Goal: Task Accomplishment & Management: Complete application form

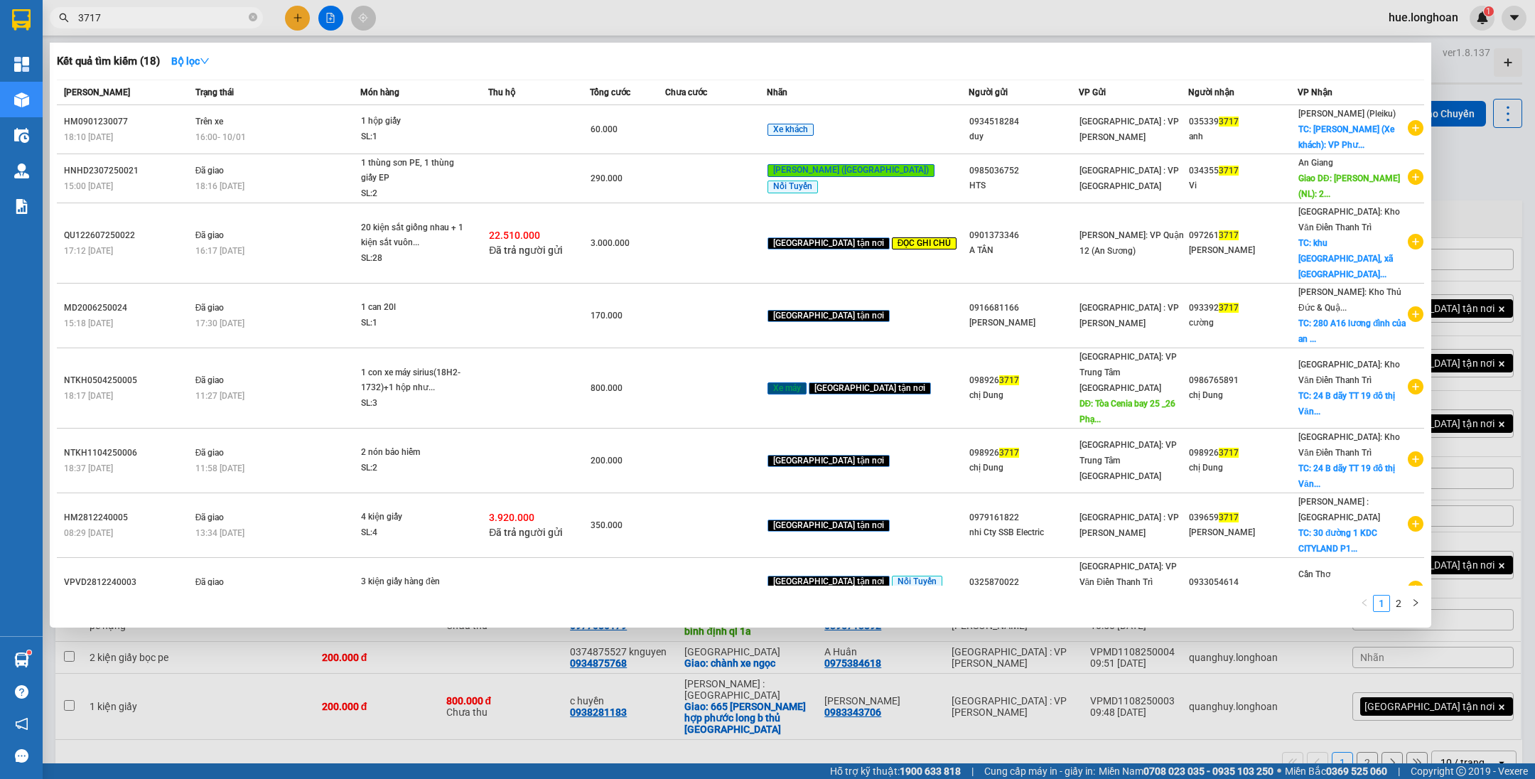
click at [247, 15] on span "3717" at bounding box center [156, 17] width 213 height 21
click at [250, 15] on icon "close-circle" at bounding box center [253, 17] width 9 height 9
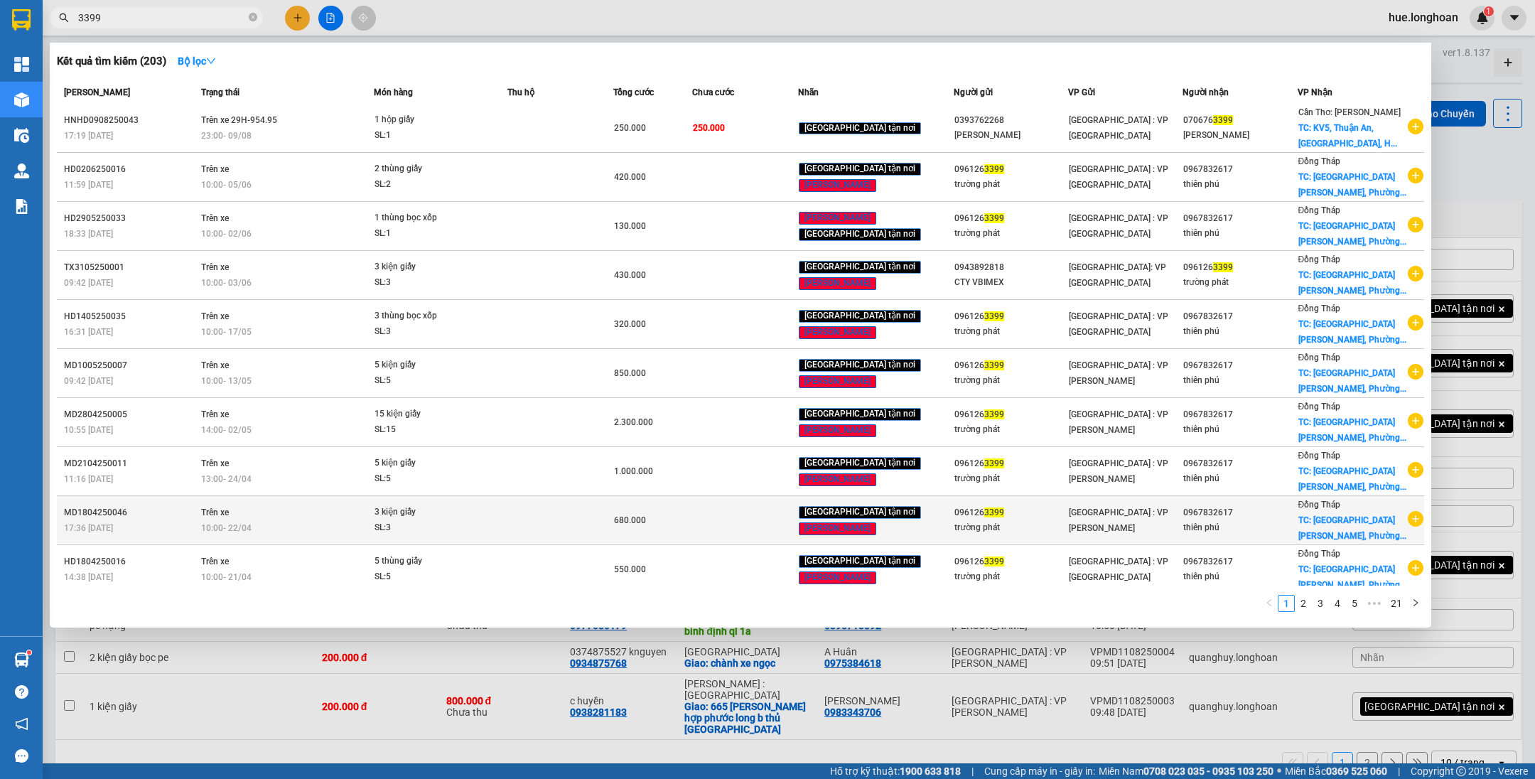
scroll to position [2, 0]
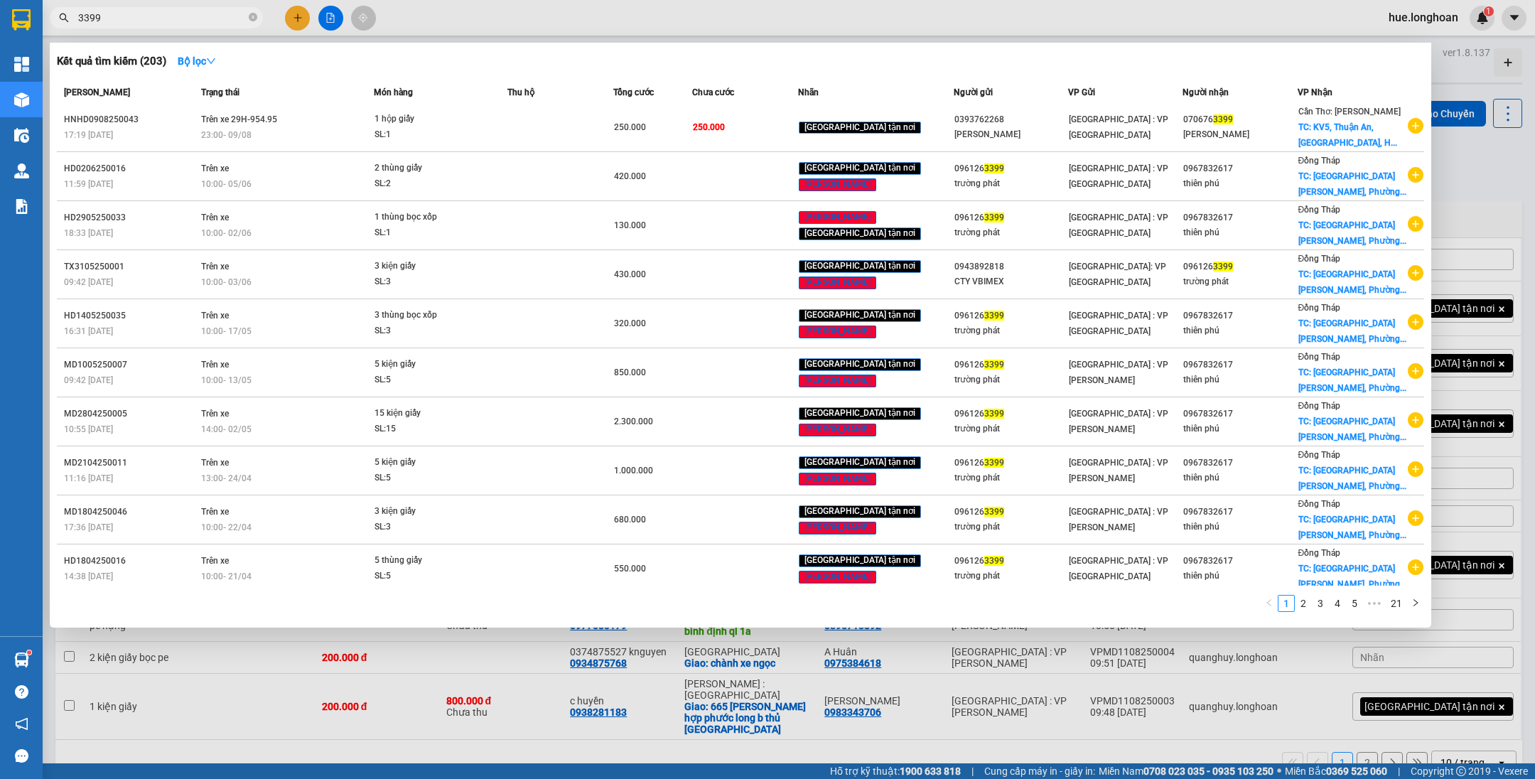
click at [1304, 594] on ul "1 2 3 4 5 ••• 21" at bounding box center [1341, 602] width 163 height 17
click at [1304, 610] on link "2" at bounding box center [1303, 603] width 16 height 16
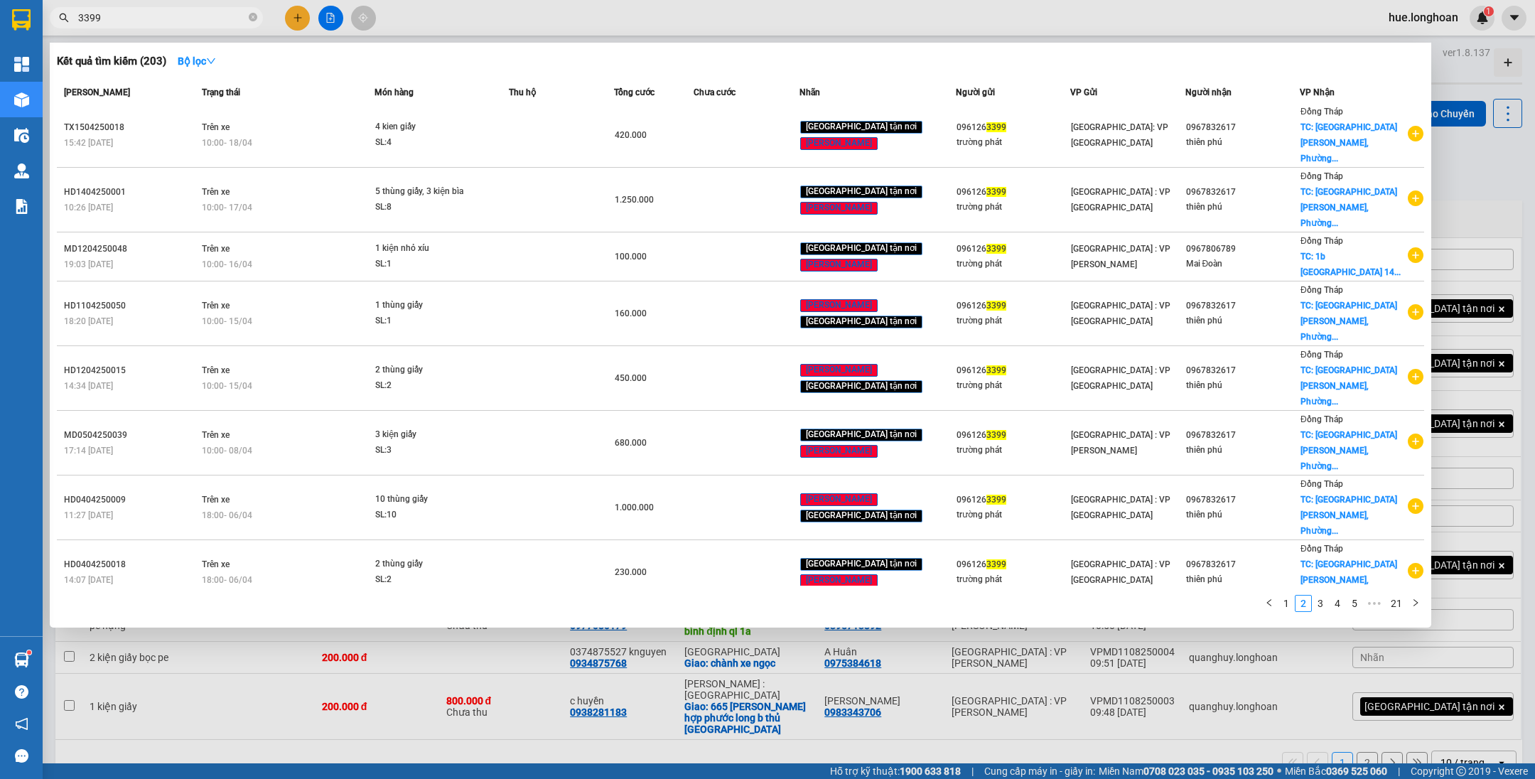
drag, startPoint x: 81, startPoint y: 17, endPoint x: 98, endPoint y: 42, distance: 30.1
click at [81, 17] on input "3399" at bounding box center [162, 18] width 168 height 16
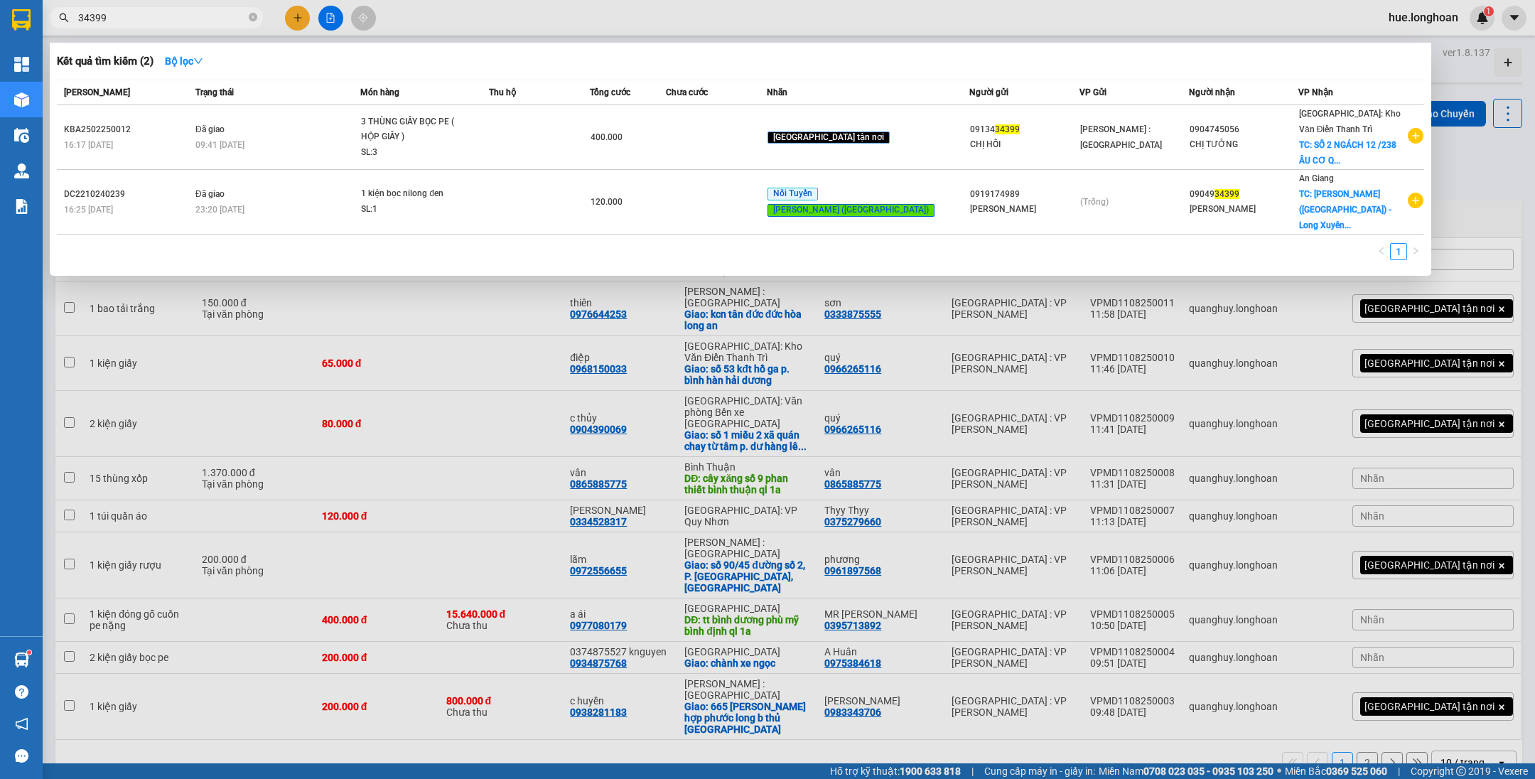
click at [96, 17] on input "34399" at bounding box center [162, 18] width 168 height 16
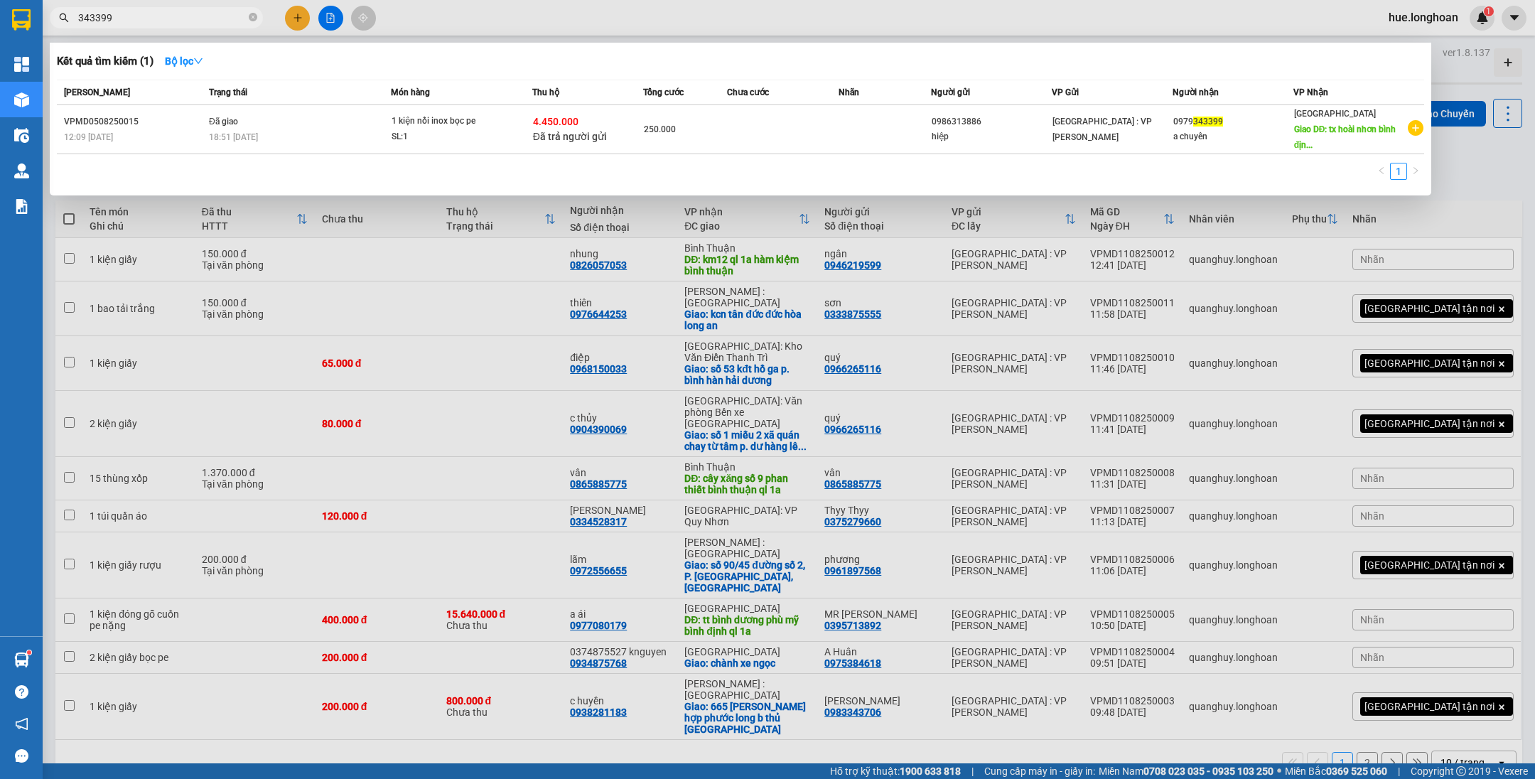
type input "343399"
click at [250, 22] on span at bounding box center [253, 17] width 9 height 13
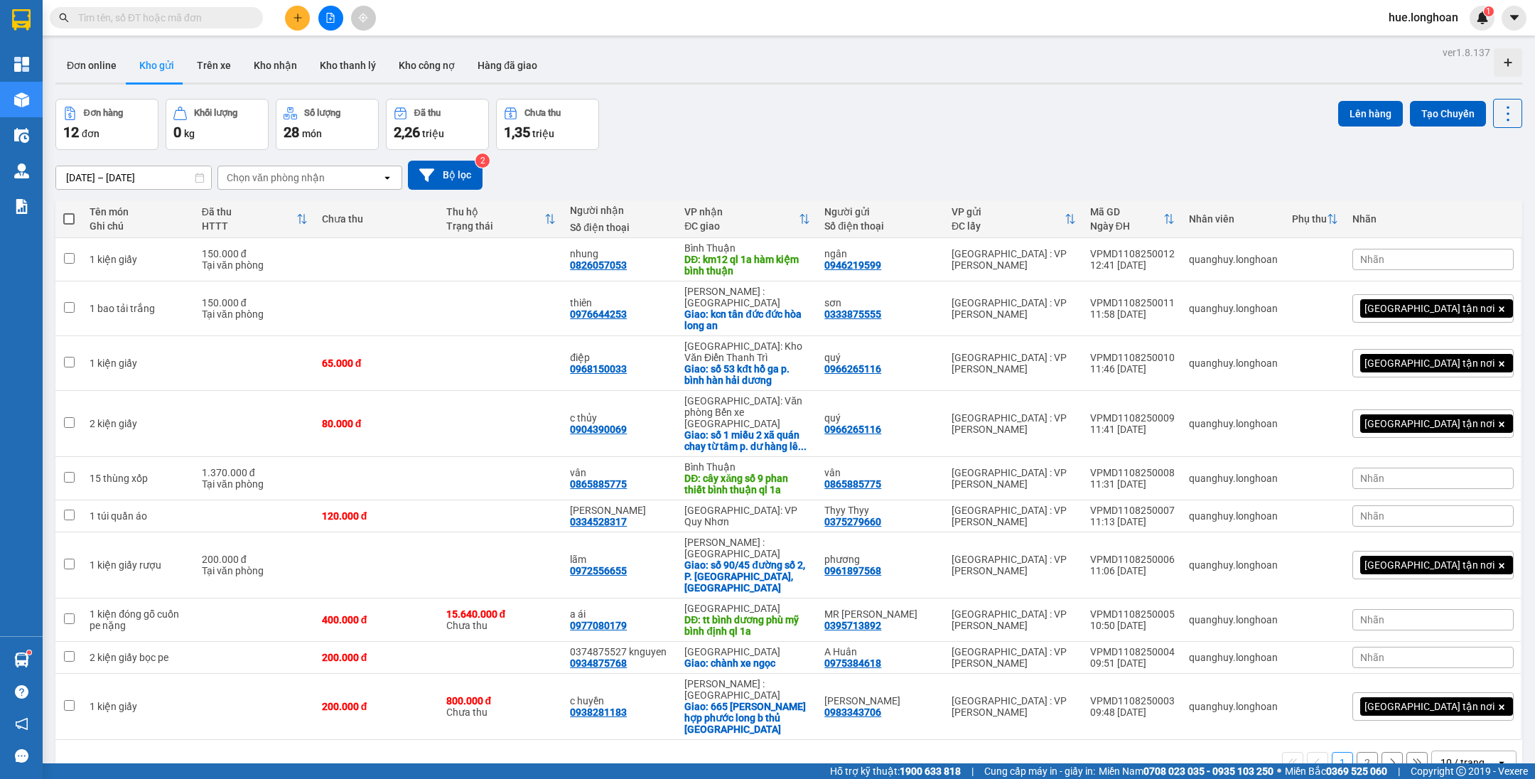
paste input "QU122107250008"
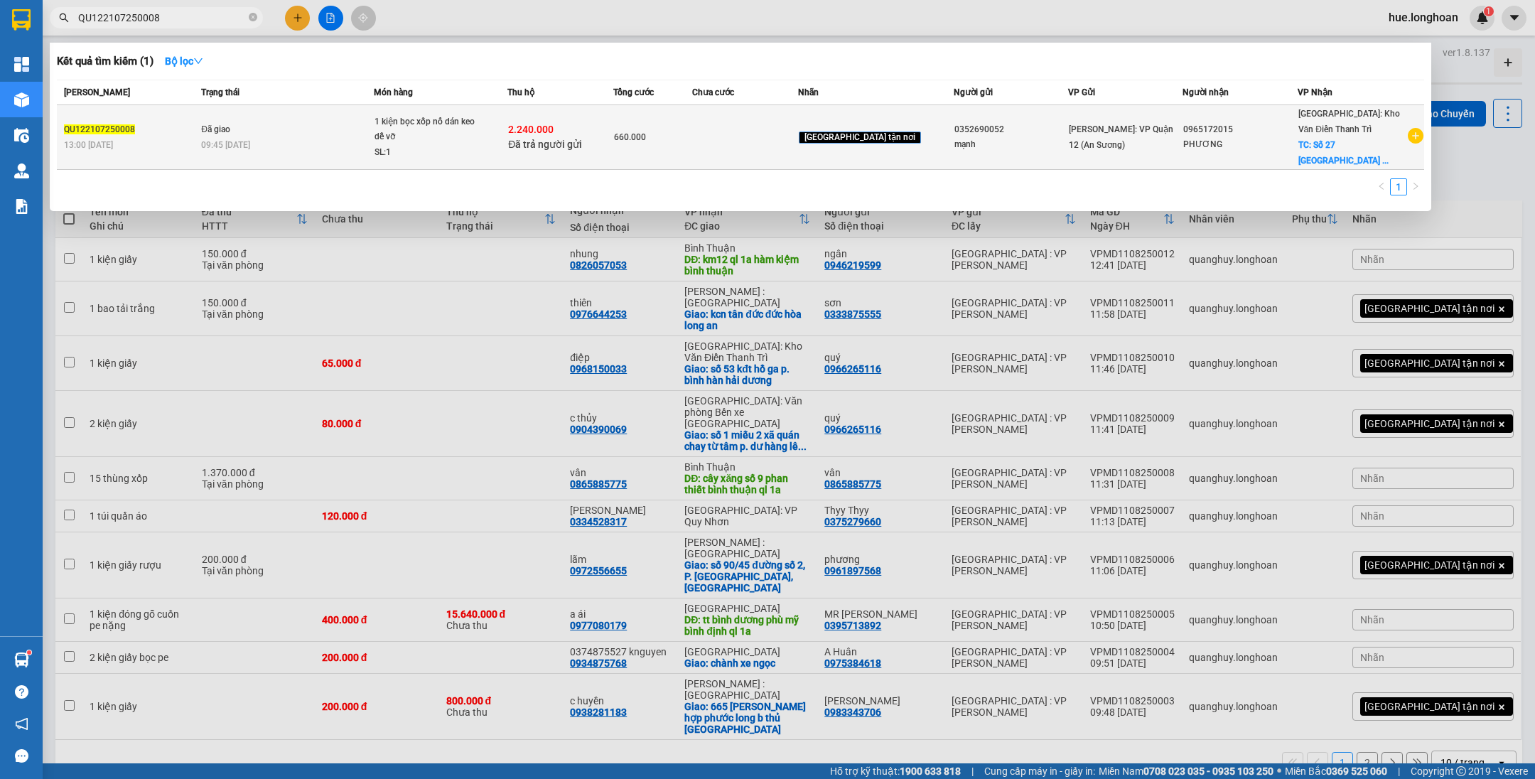
type input "QU122107250008"
click at [658, 159] on td "660.000" at bounding box center [653, 137] width 80 height 65
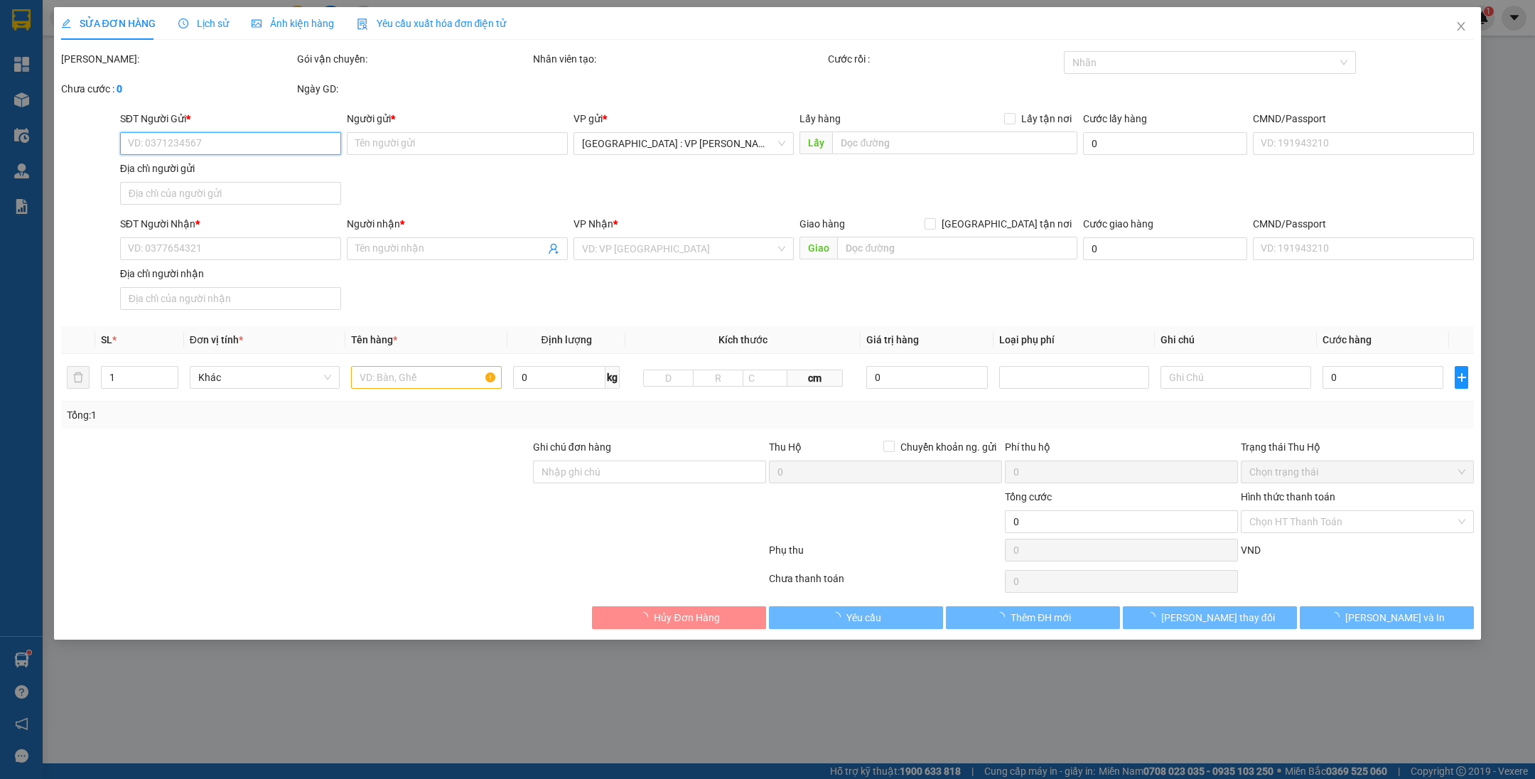
type input "0352690052"
type input "mạnh"
type input "0965172015"
type input "PHƯƠNG"
checkbox input "true"
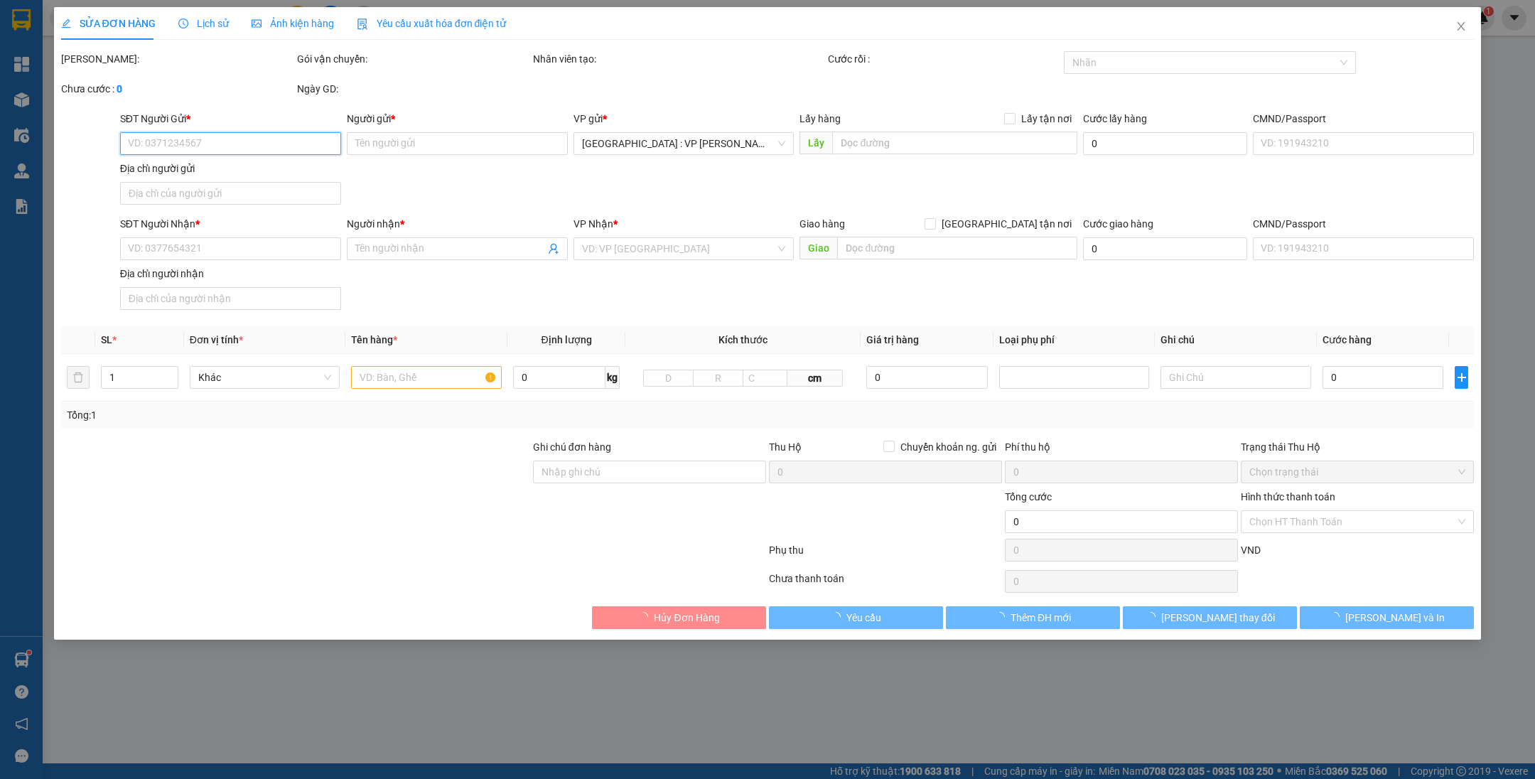
type input "Số 27 [GEOGRAPHIC_DATA] - [GEOGRAPHIC_DATA], [GEOGRAPHIC_DATA]"
type input "nhận theo kiện - hư hỏng ko chịu trách nhiệm"
checkbox input "true"
type input "2.240.000"
type input "20.000"
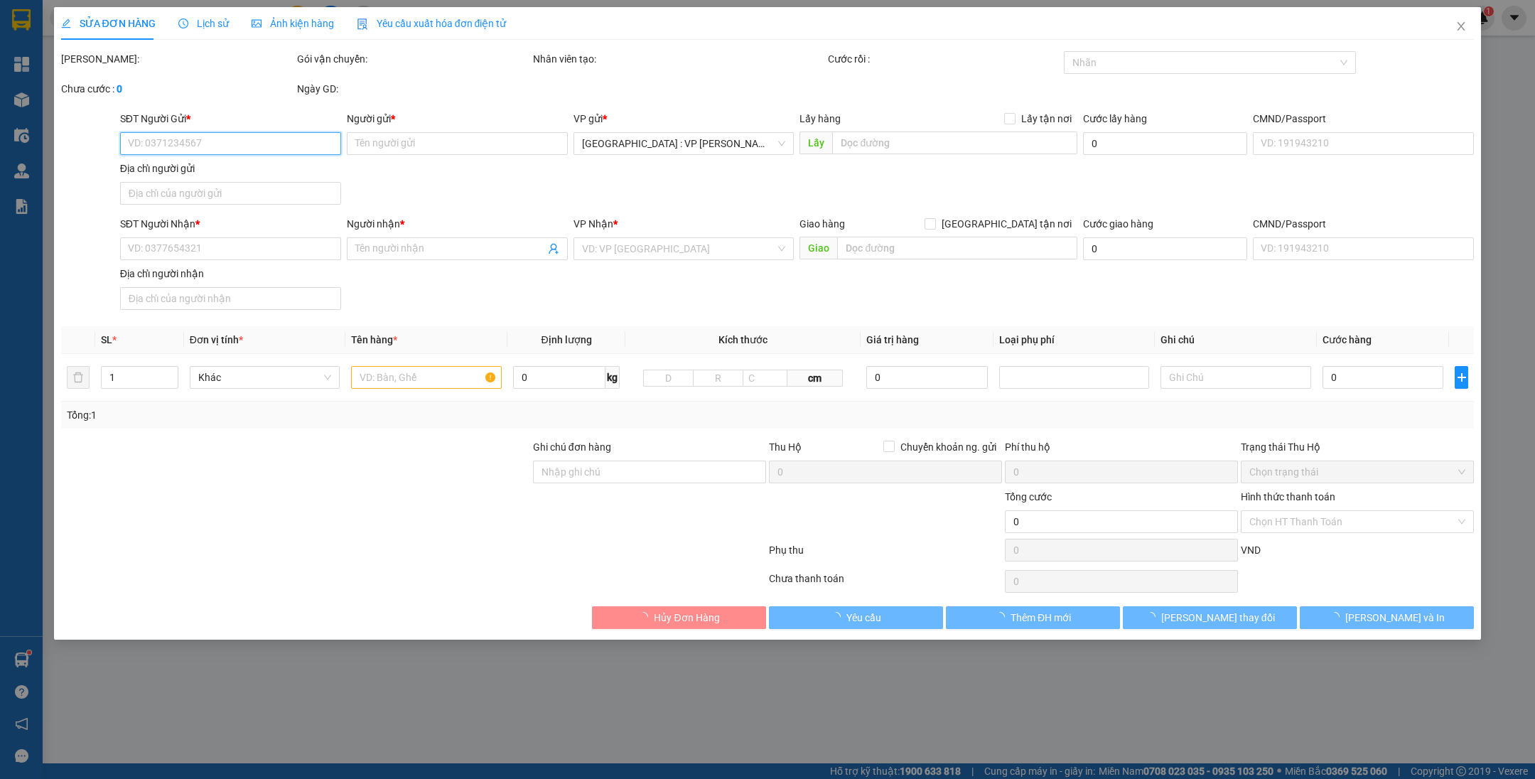
type input "660.000"
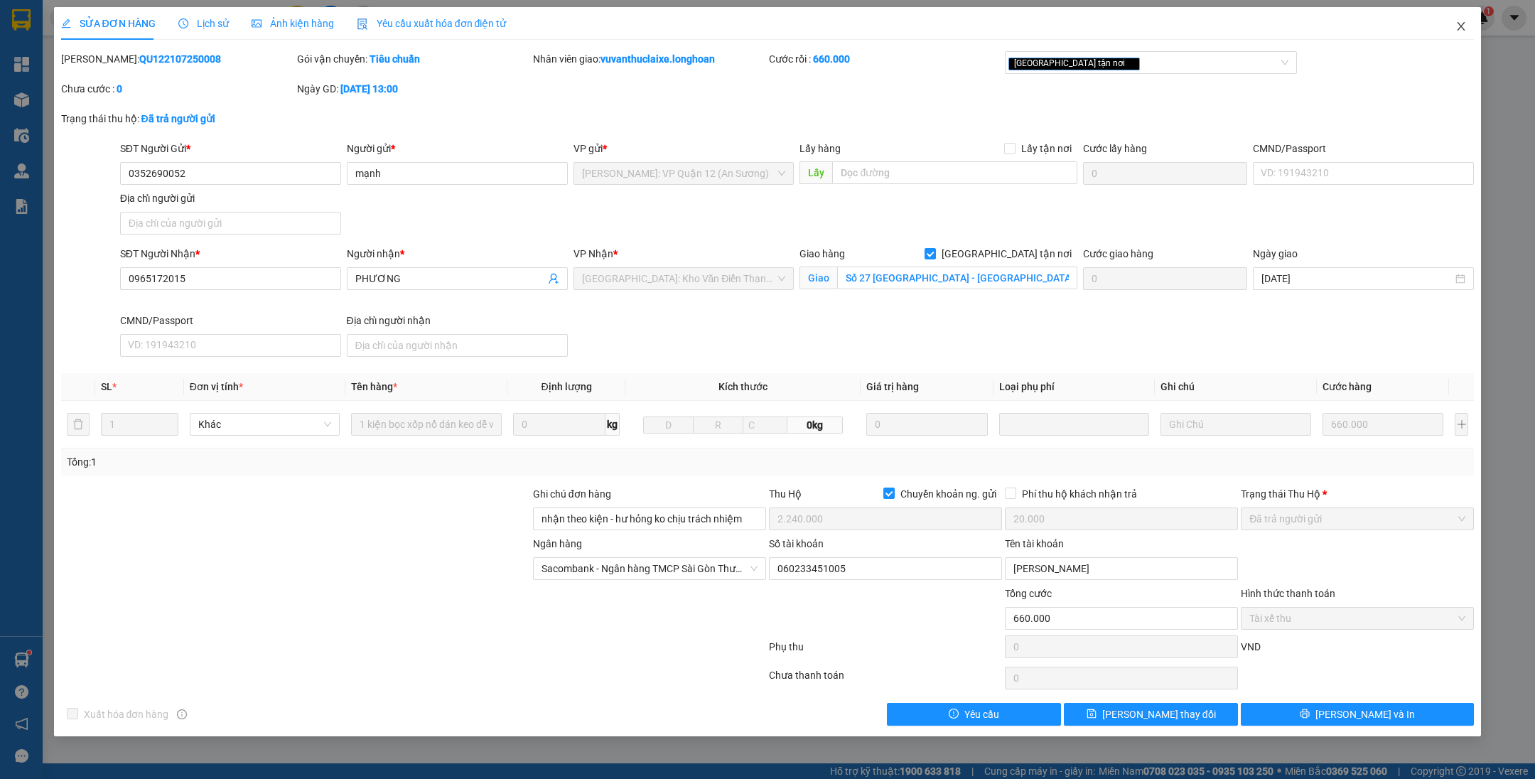
click at [1456, 32] on icon "close" at bounding box center [1460, 26] width 11 height 11
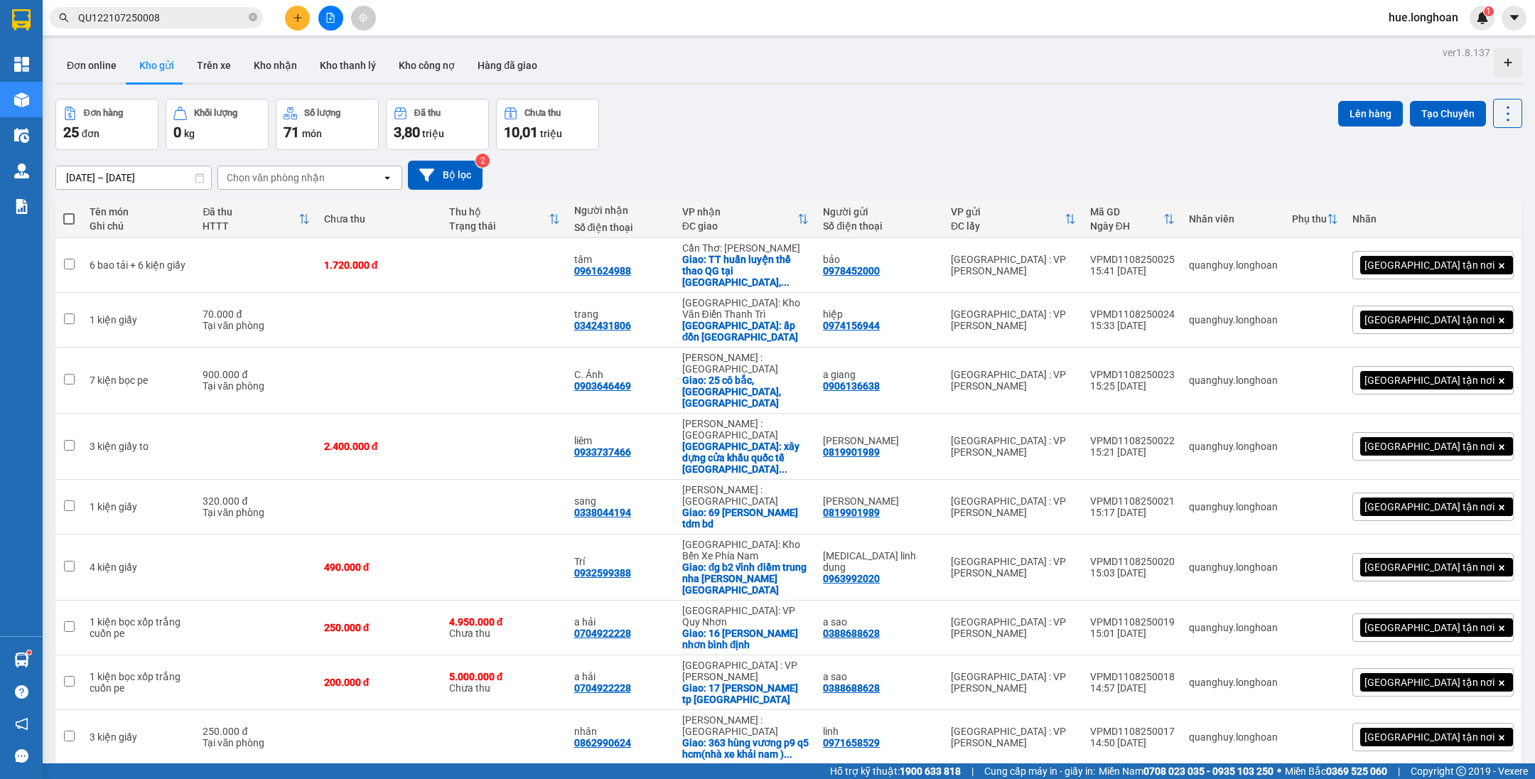
click at [204, 19] on input "QU122107250008" at bounding box center [162, 18] width 168 height 16
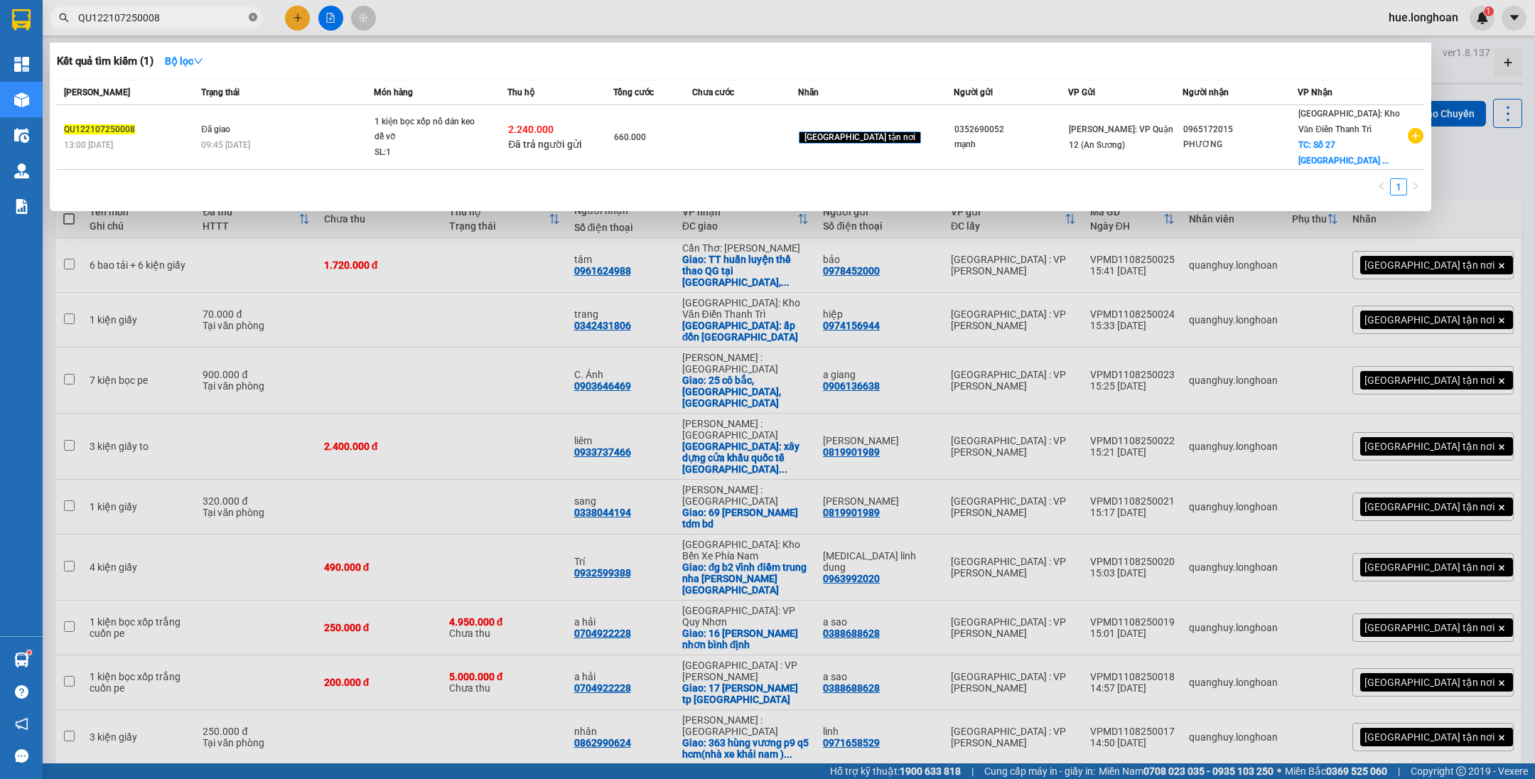
click at [251, 13] on icon "close-circle" at bounding box center [253, 17] width 9 height 9
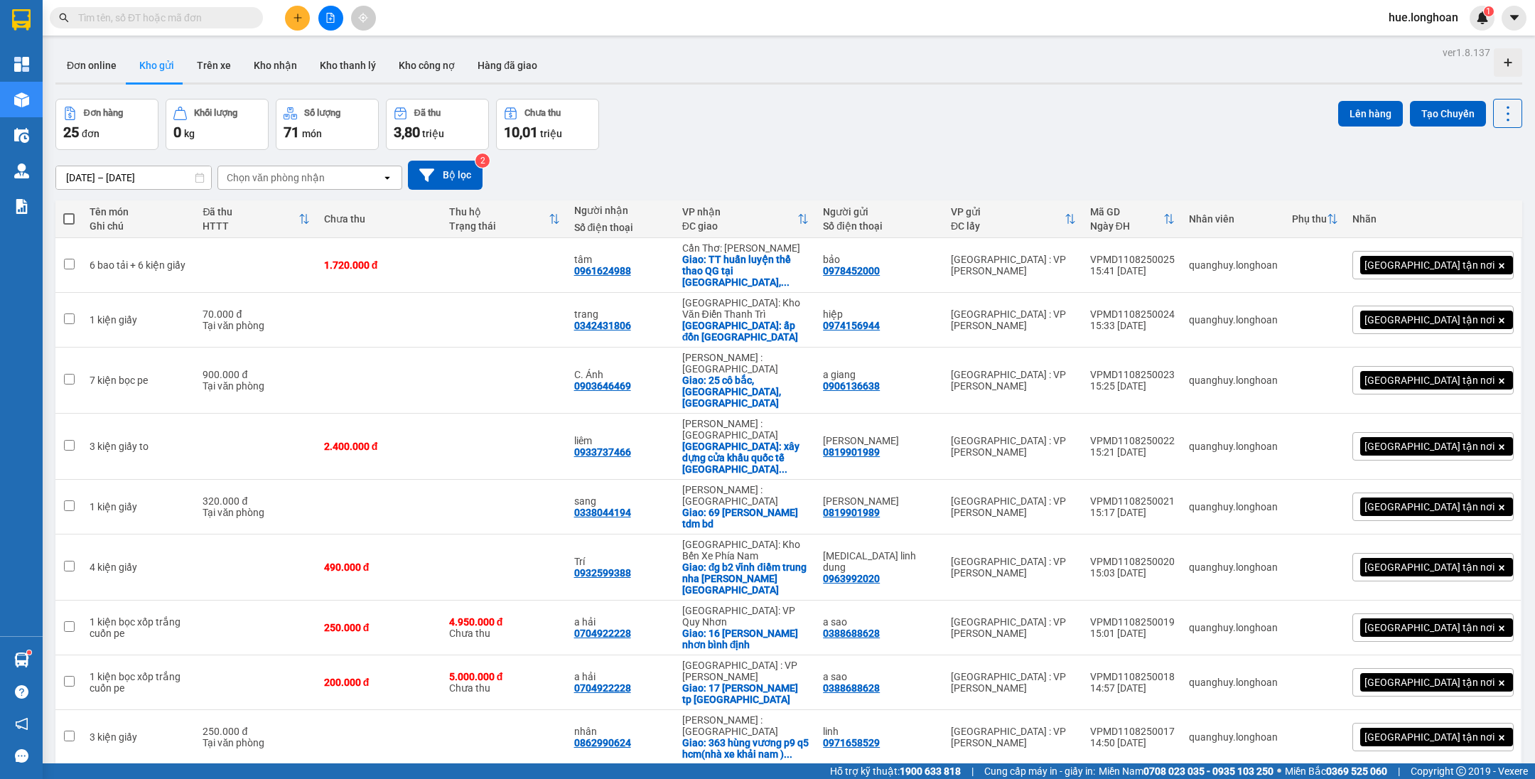
paste input "Q120307250023"
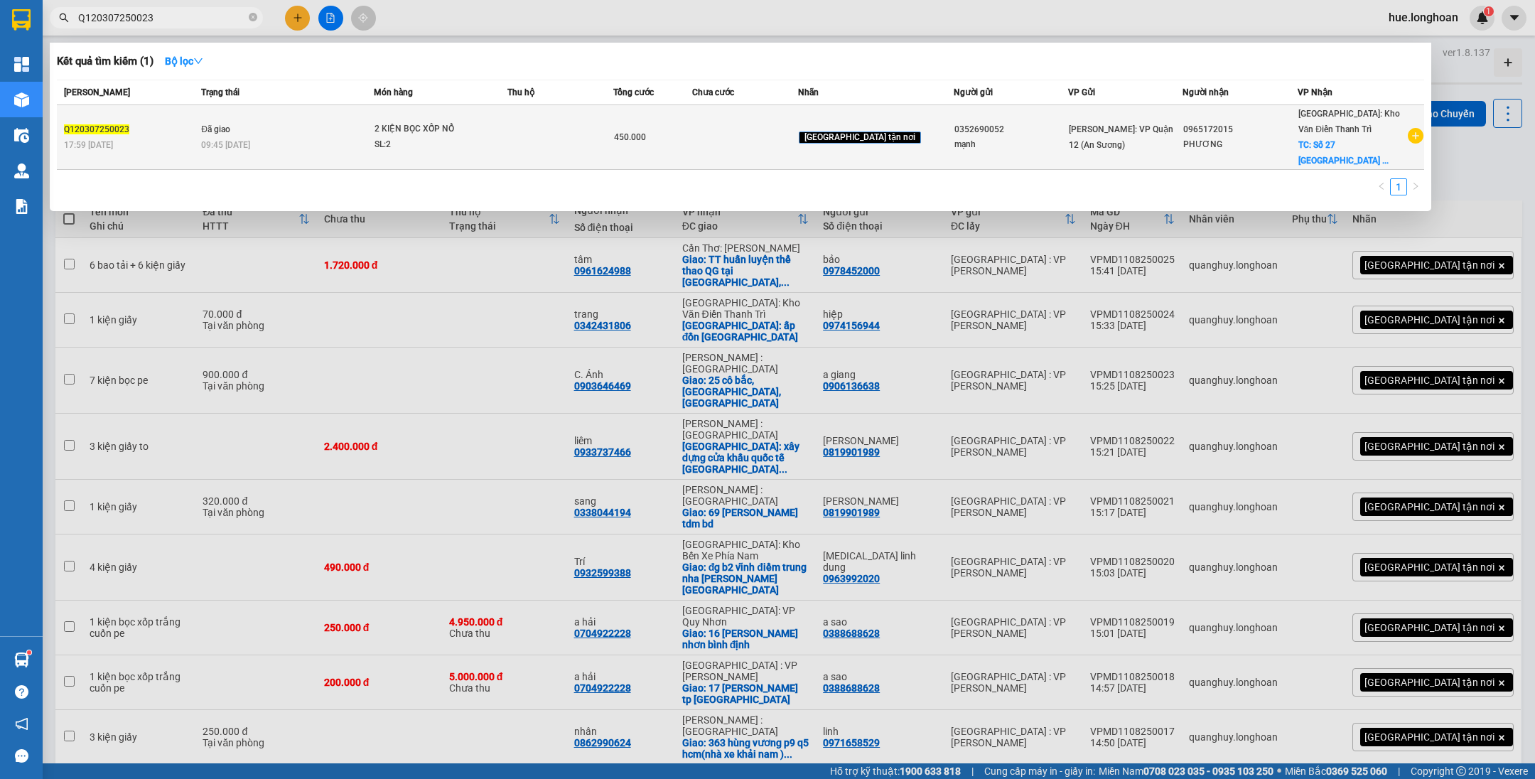
type input "Q120307250023"
click at [602, 144] on td at bounding box center [560, 137] width 106 height 65
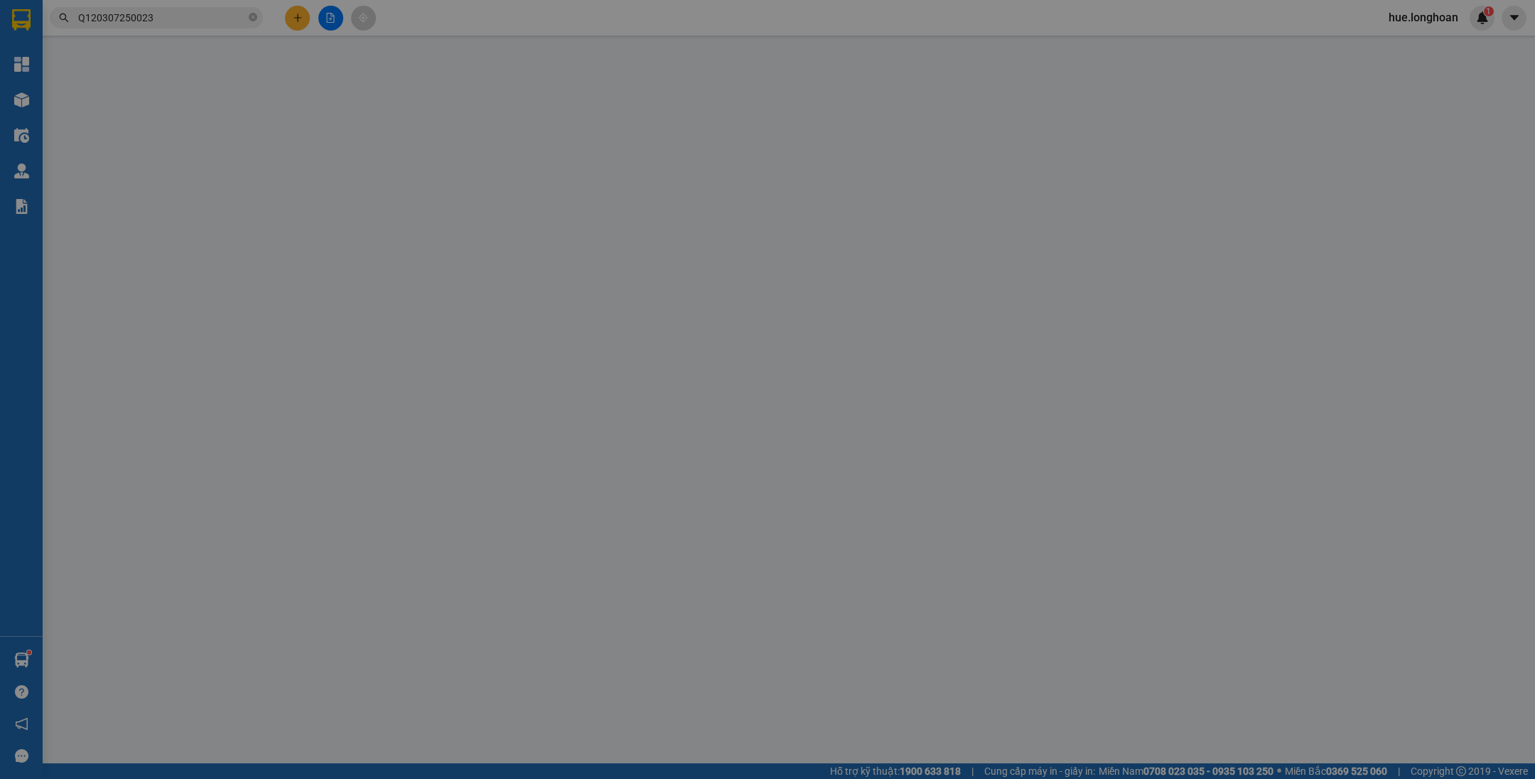
type input "0352690052"
type input "mạnh"
type input "0965172015"
type input "PHƯƠNG"
checkbox input "true"
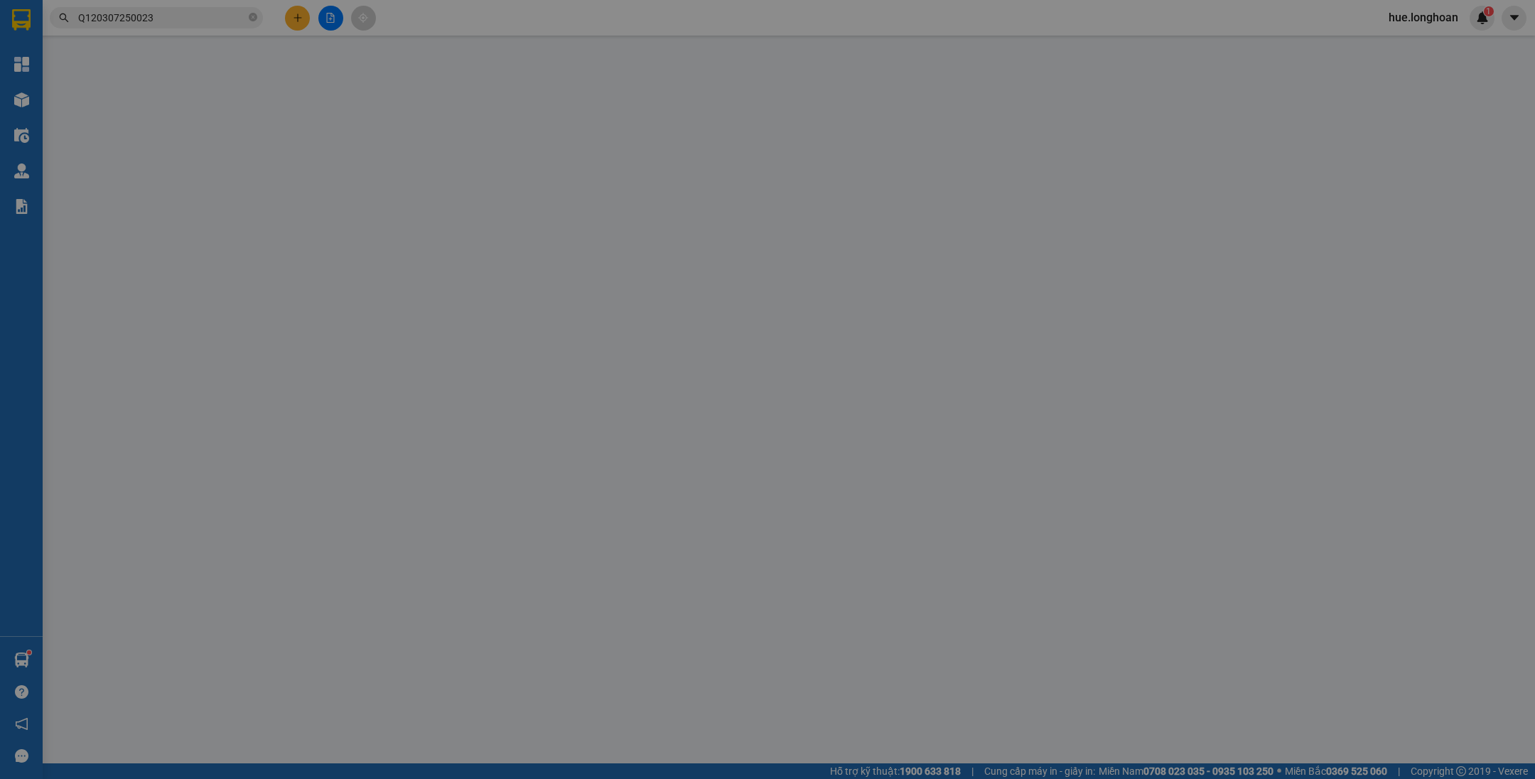
type input "Số 27 [GEOGRAPHIC_DATA] - [GEOGRAPHIC_DATA], [GEOGRAPHIC_DATA]"
type input "hàng ra thêm đi ship cùng đơn QU122107250008 ( đã báo người gửi về số tiền thu …"
type input "450.000"
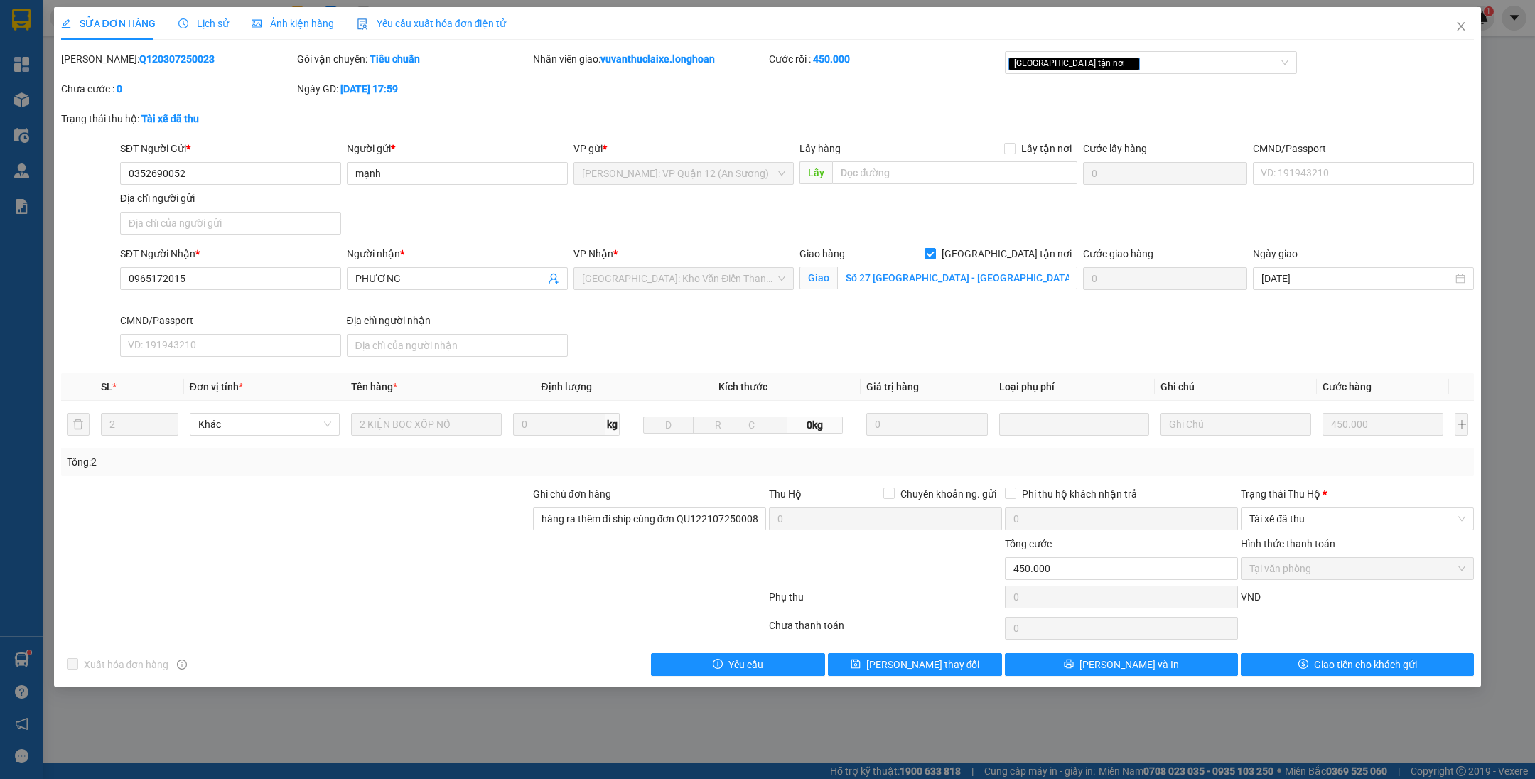
click at [196, 28] on span "Lịch sử" at bounding box center [203, 23] width 50 height 11
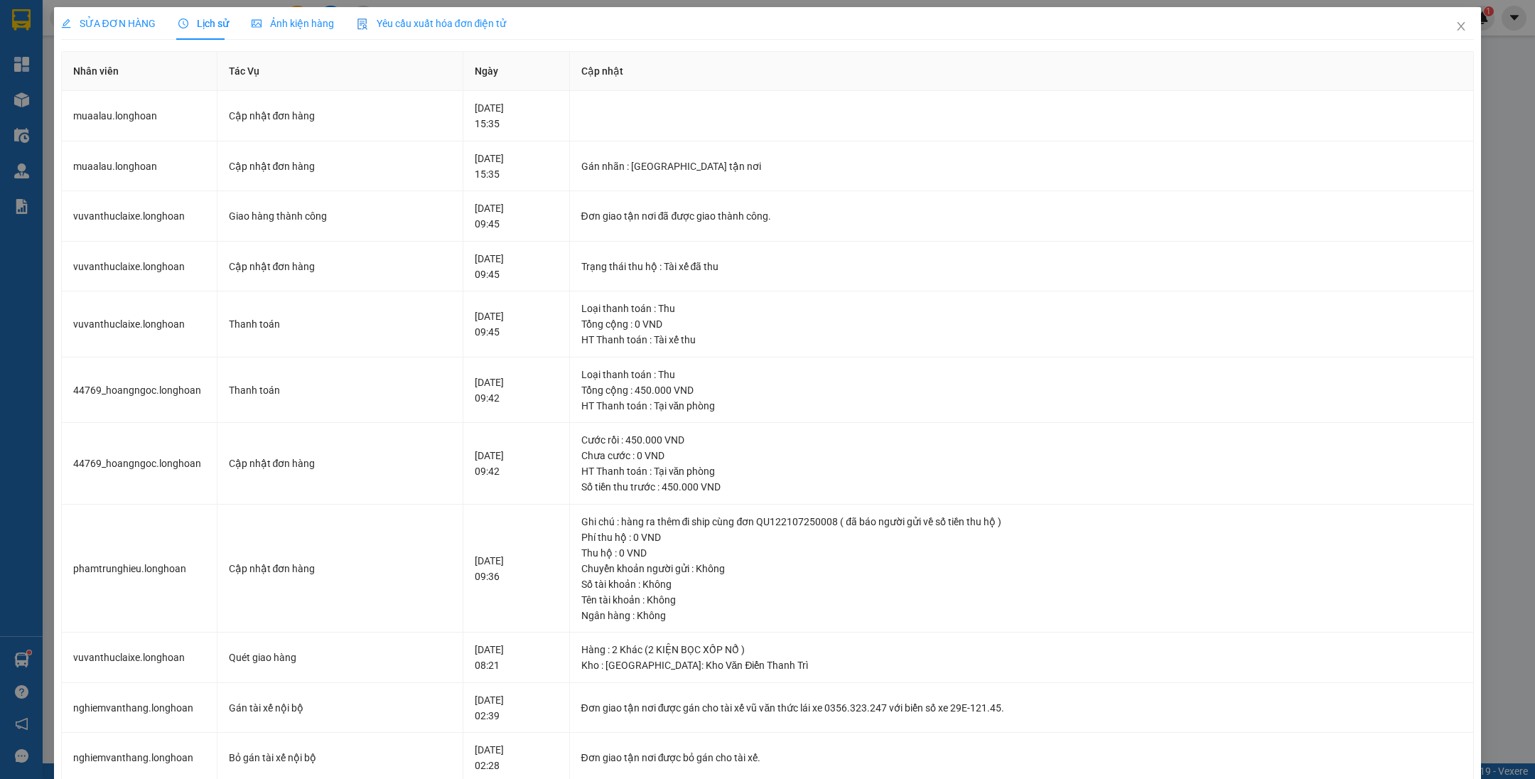
click at [126, 19] on span "SỬA ĐƠN HÀNG" at bounding box center [108, 23] width 94 height 11
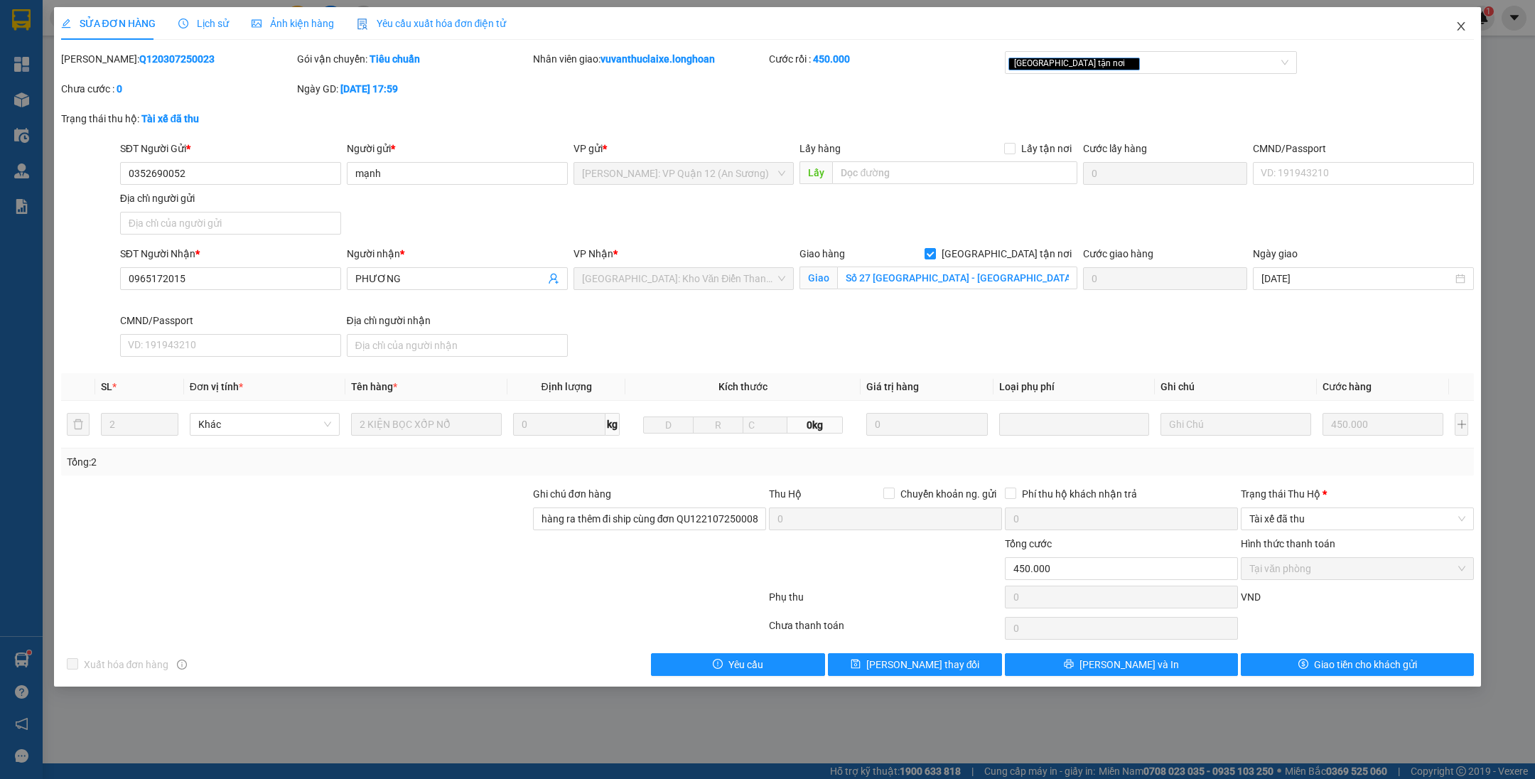
click at [1462, 25] on icon "close" at bounding box center [1460, 26] width 11 height 11
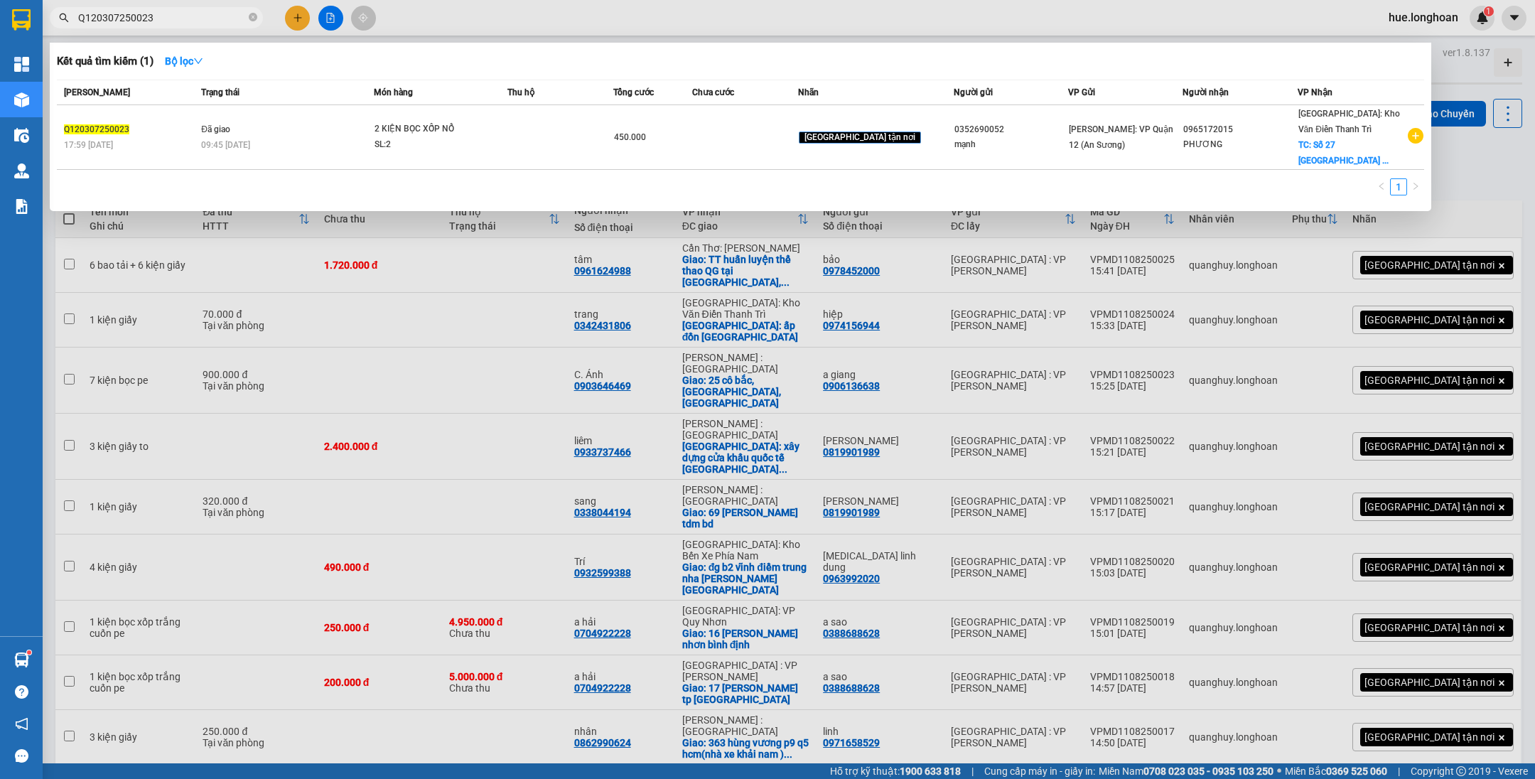
click at [181, 15] on input "Q120307250023" at bounding box center [162, 18] width 168 height 16
click at [254, 17] on icon "close-circle" at bounding box center [253, 17] width 9 height 9
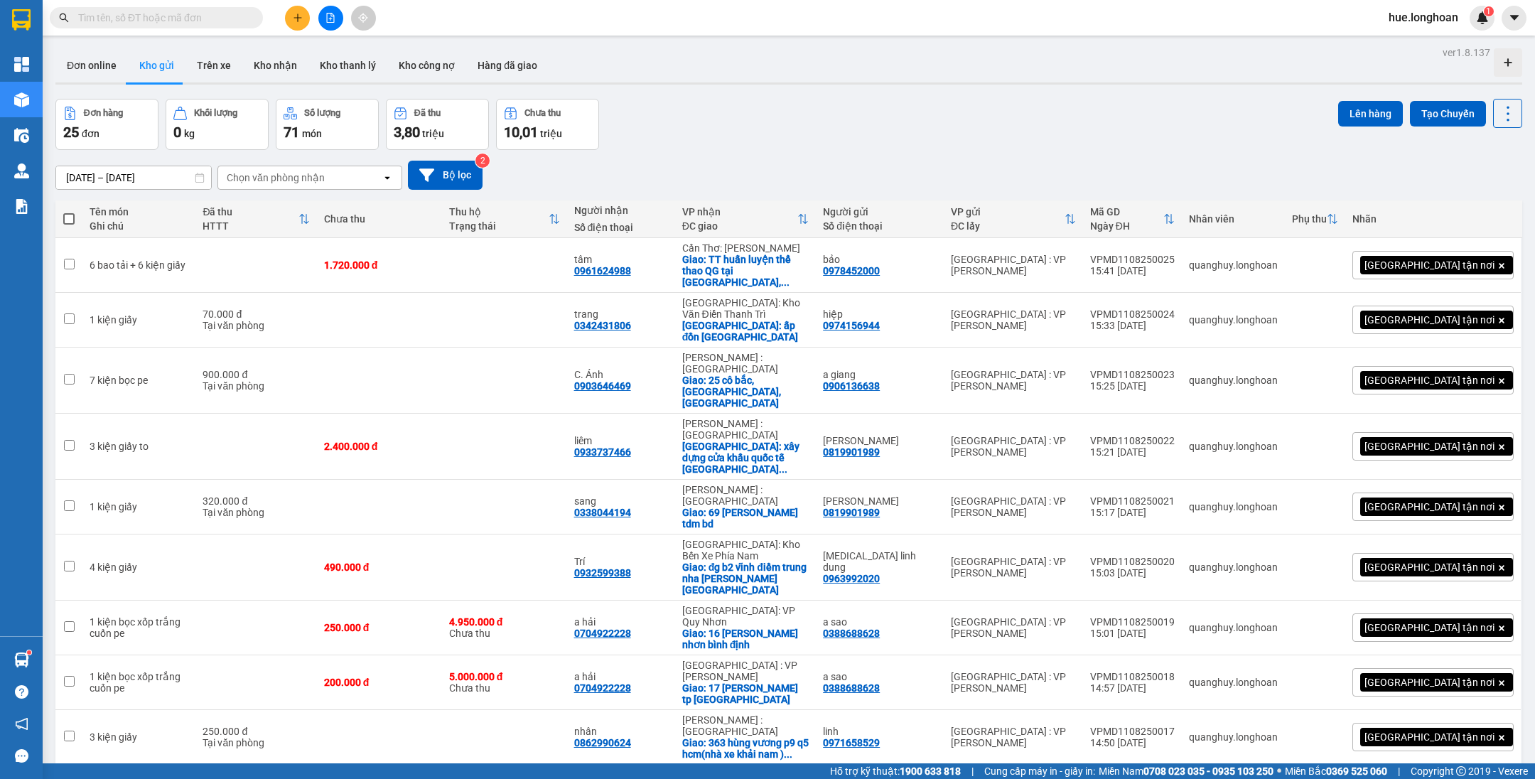
drag, startPoint x: 200, startPoint y: 6, endPoint x: 188, endPoint y: 18, distance: 17.1
paste input "QU122107250008"
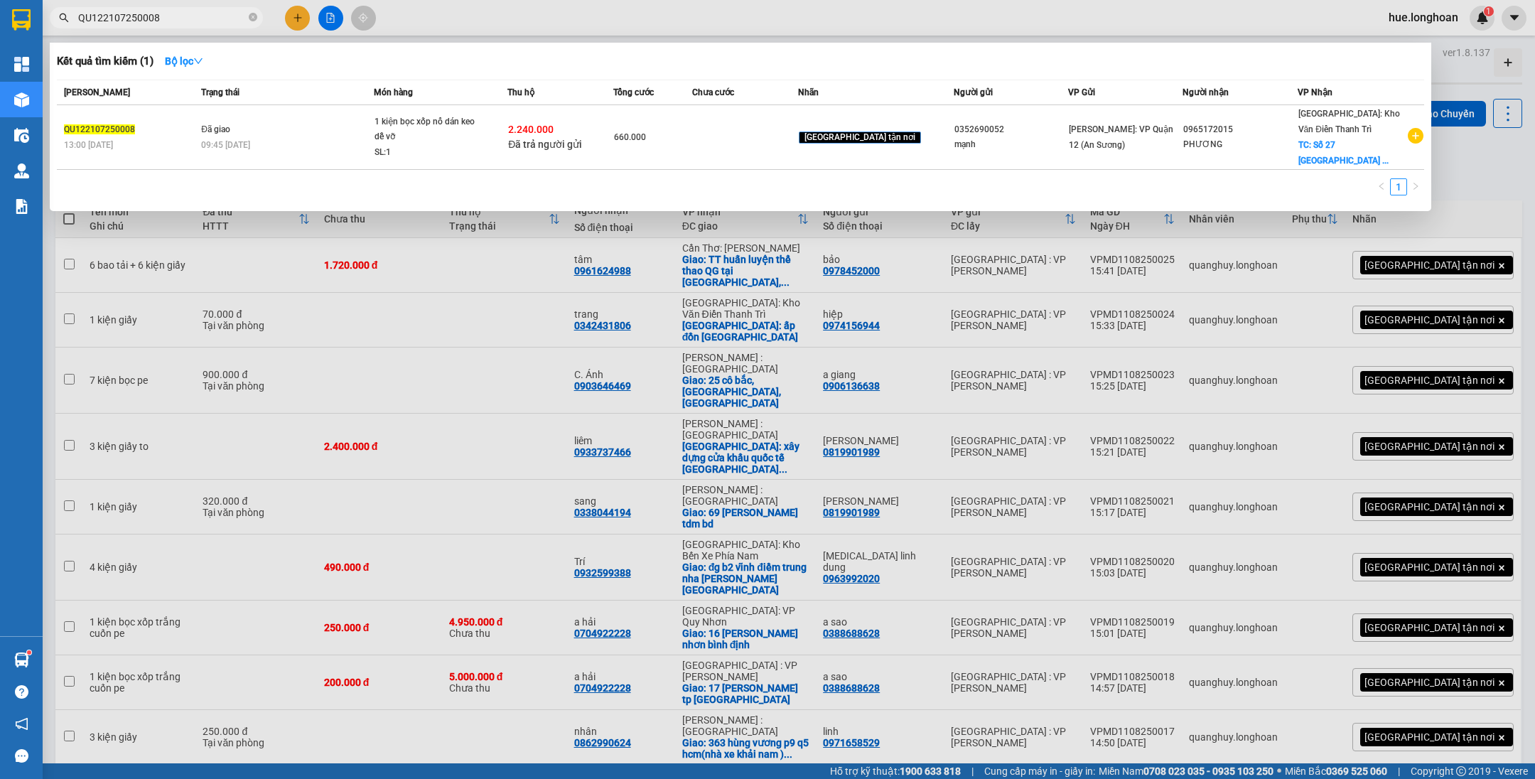
type input "QU122107250008"
click at [251, 22] on span at bounding box center [253, 17] width 9 height 13
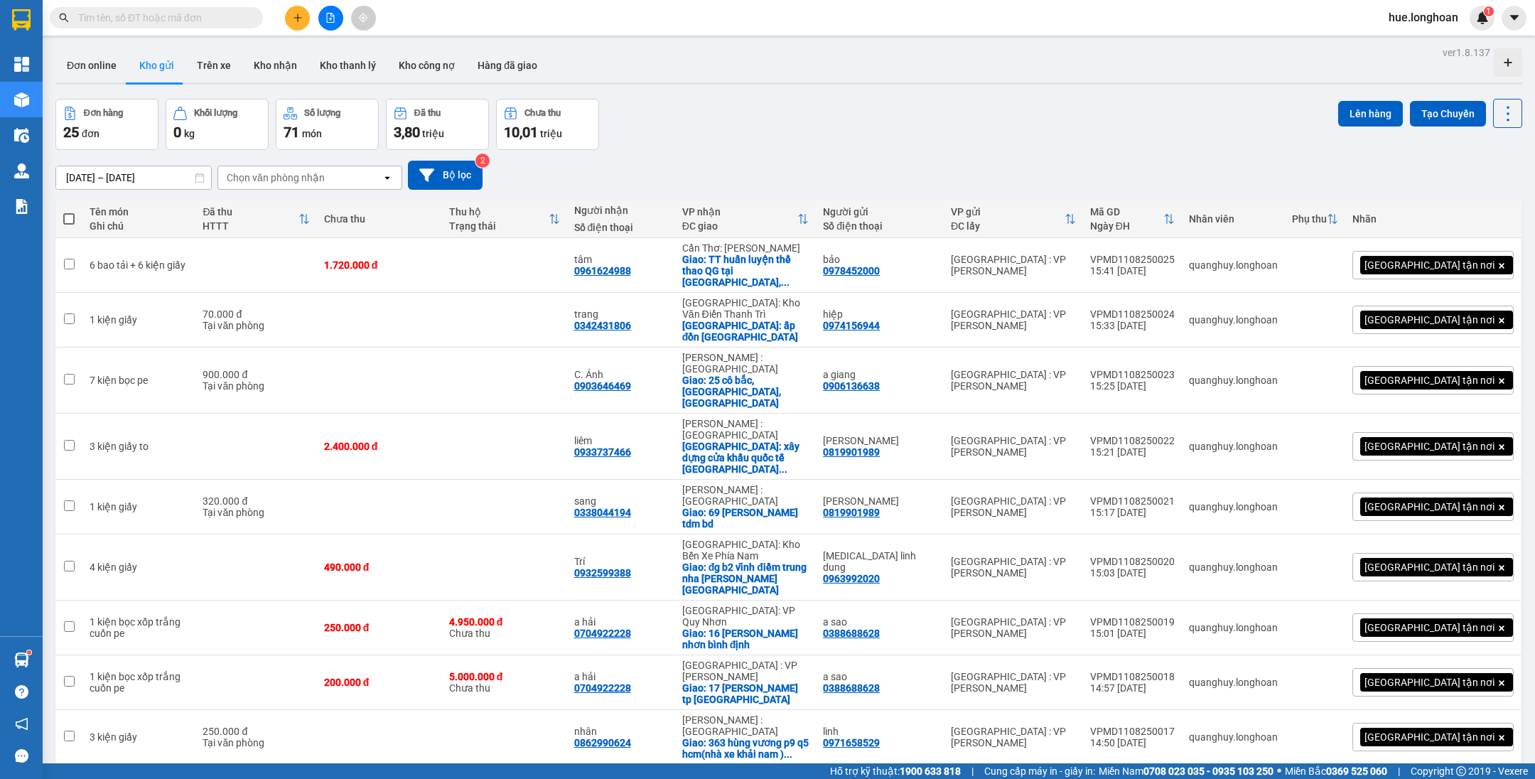
paste input "Q120307250023"
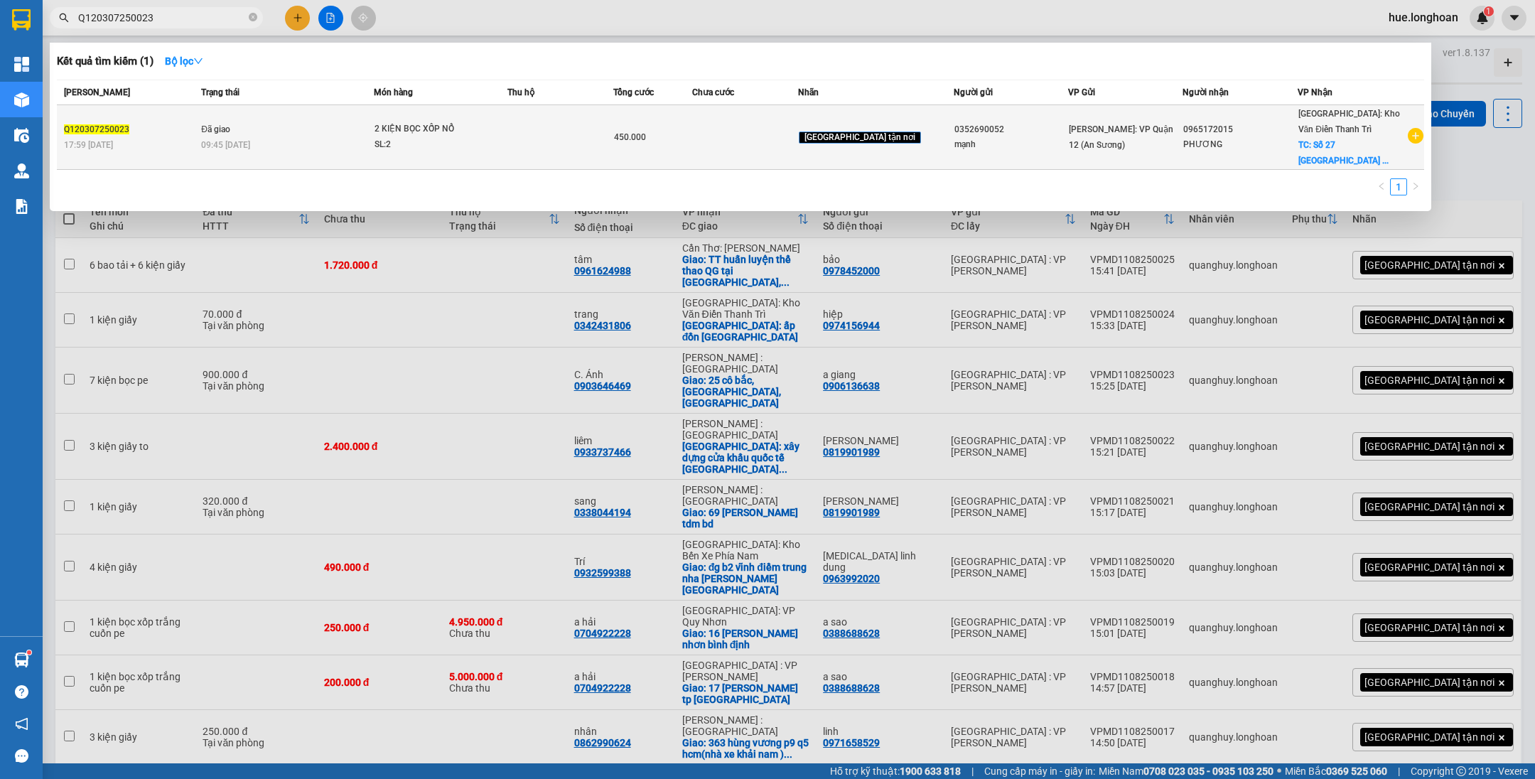
type input "Q120307250023"
click at [692, 131] on div "450.000" at bounding box center [653, 137] width 78 height 16
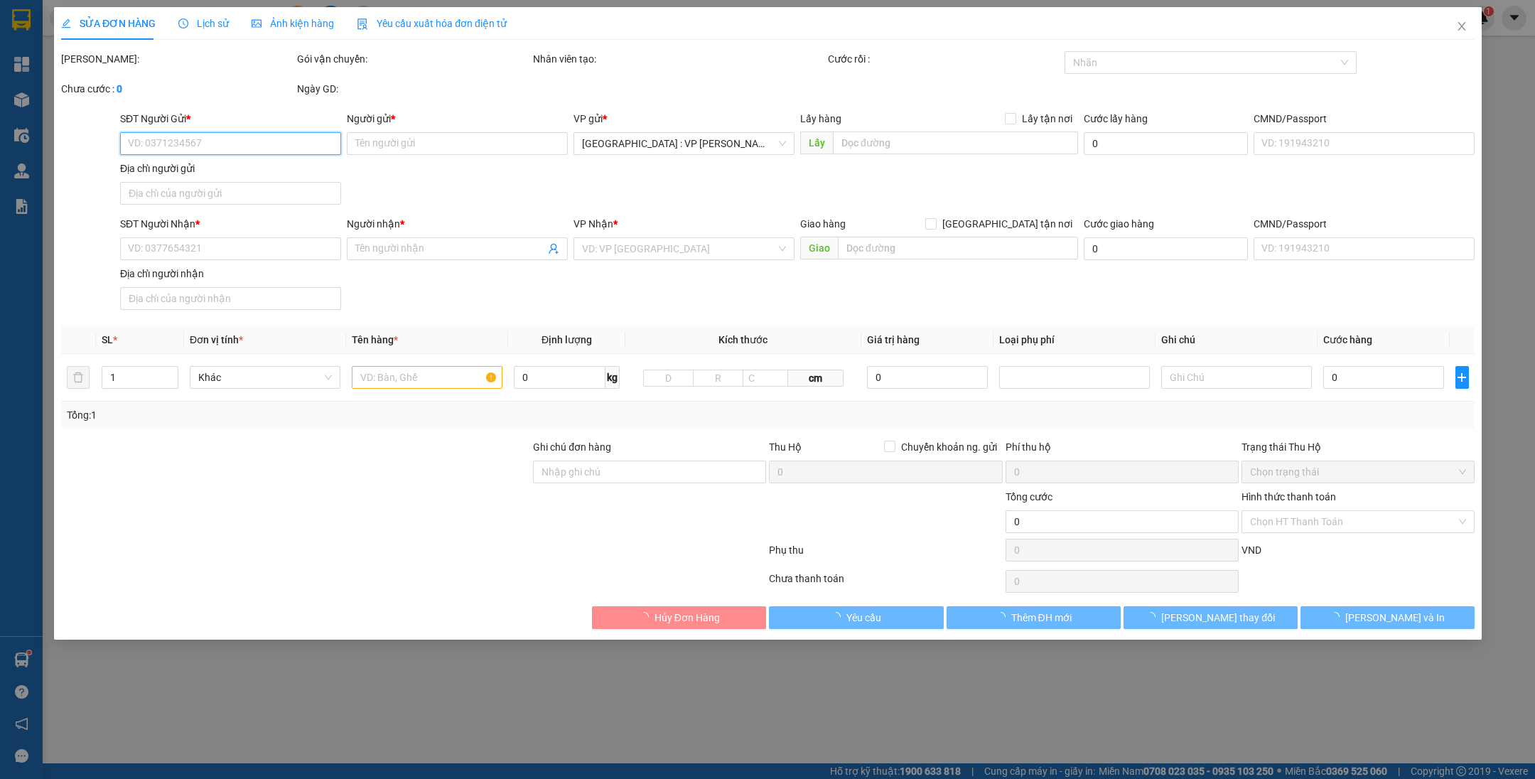
type input "0352690052"
type input "mạnh"
type input "0965172015"
type input "PHƯƠNG"
checkbox input "true"
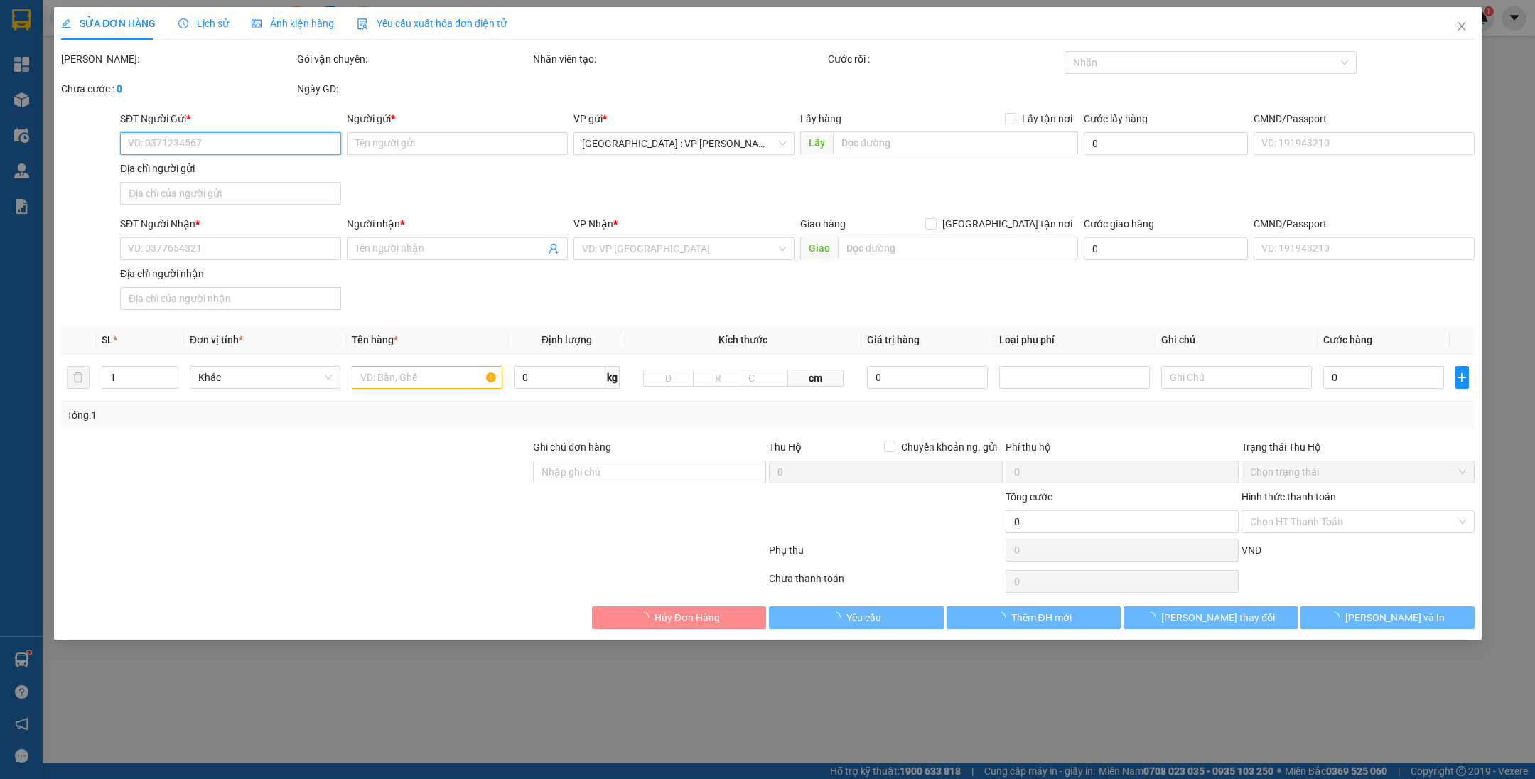
type input "Số 27 [GEOGRAPHIC_DATA] - [GEOGRAPHIC_DATA], [GEOGRAPHIC_DATA]"
type input "hàng ra thêm đi ship cùng đơn QU122107250008 ( đã báo người gửi về số tiền thu …"
type input "450.000"
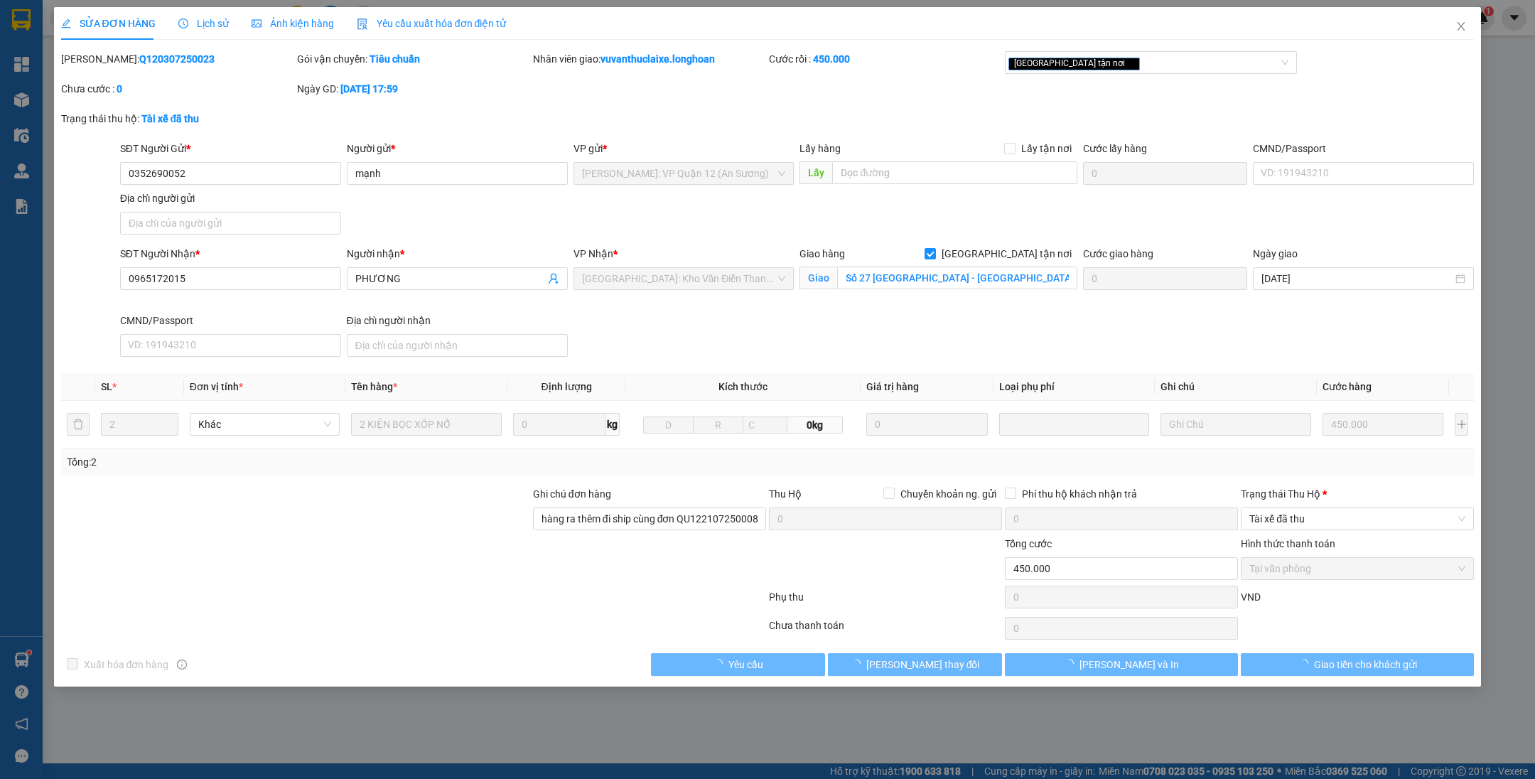
click at [217, 24] on span "Lịch sử" at bounding box center [203, 23] width 50 height 11
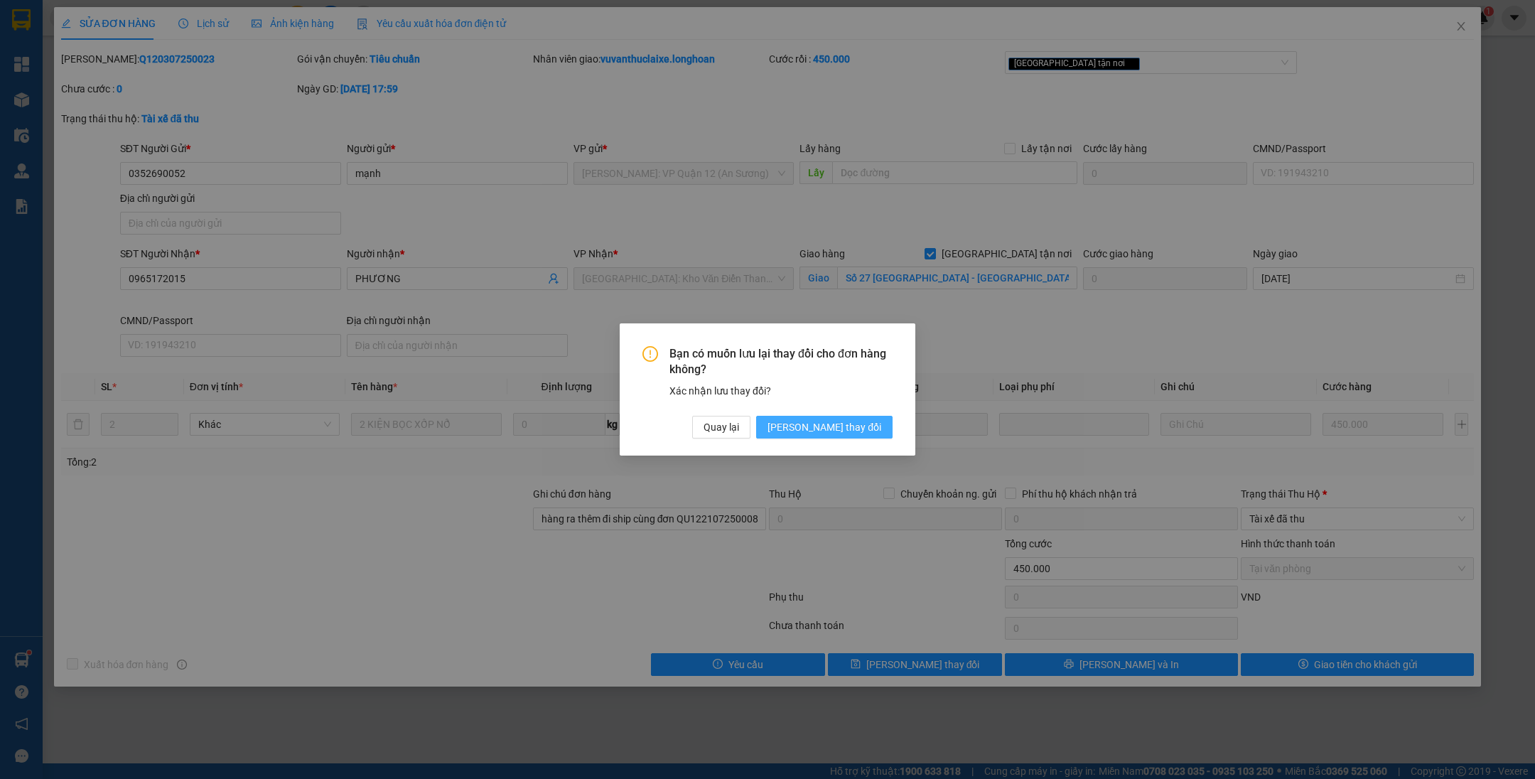
click at [839, 428] on span "[PERSON_NAME] thay đổi" at bounding box center [824, 427] width 114 height 16
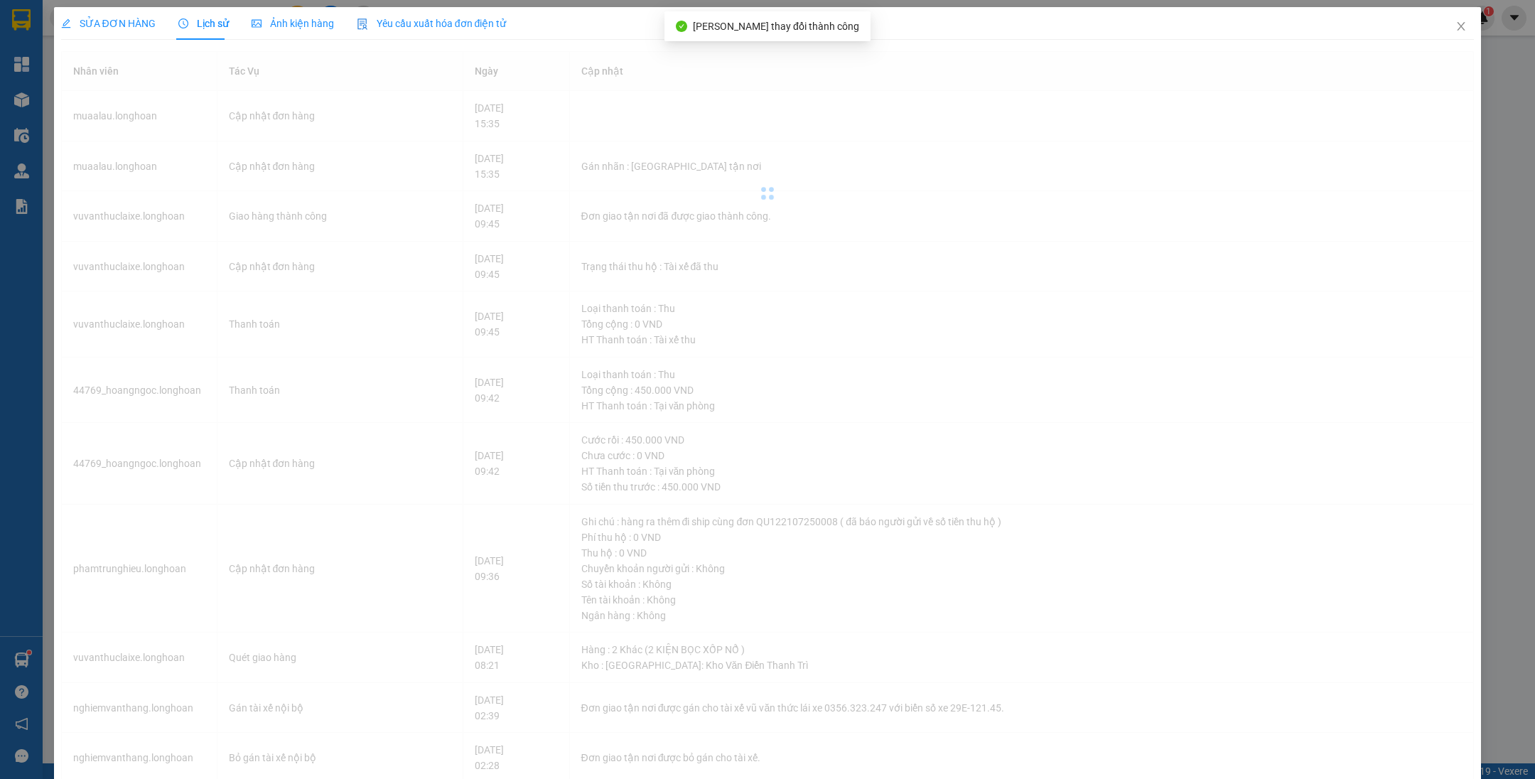
click at [198, 28] on span "Lịch sử" at bounding box center [203, 23] width 50 height 11
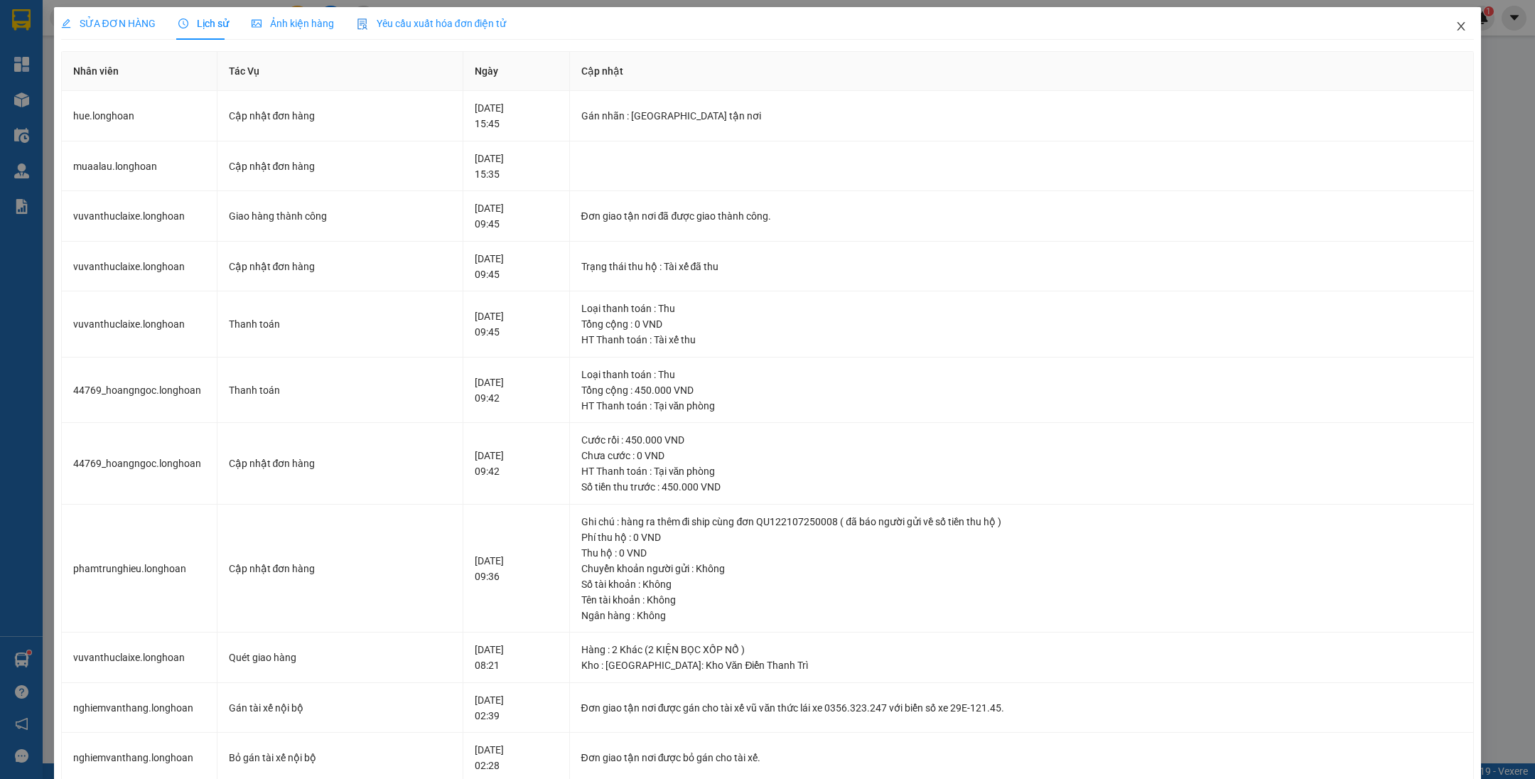
click at [1455, 29] on icon "close" at bounding box center [1460, 26] width 11 height 11
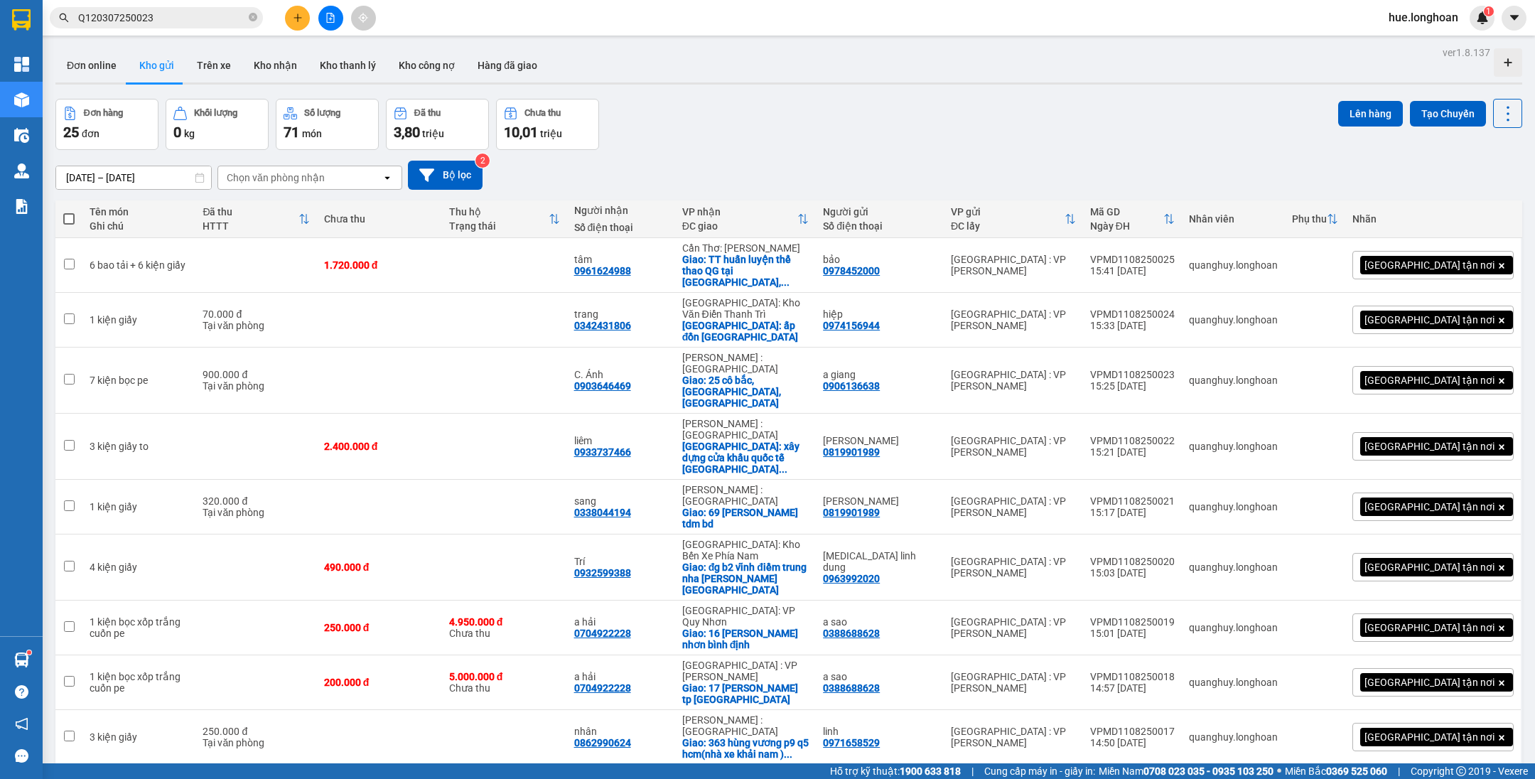
click at [222, 17] on input "Q120307250023" at bounding box center [162, 18] width 168 height 16
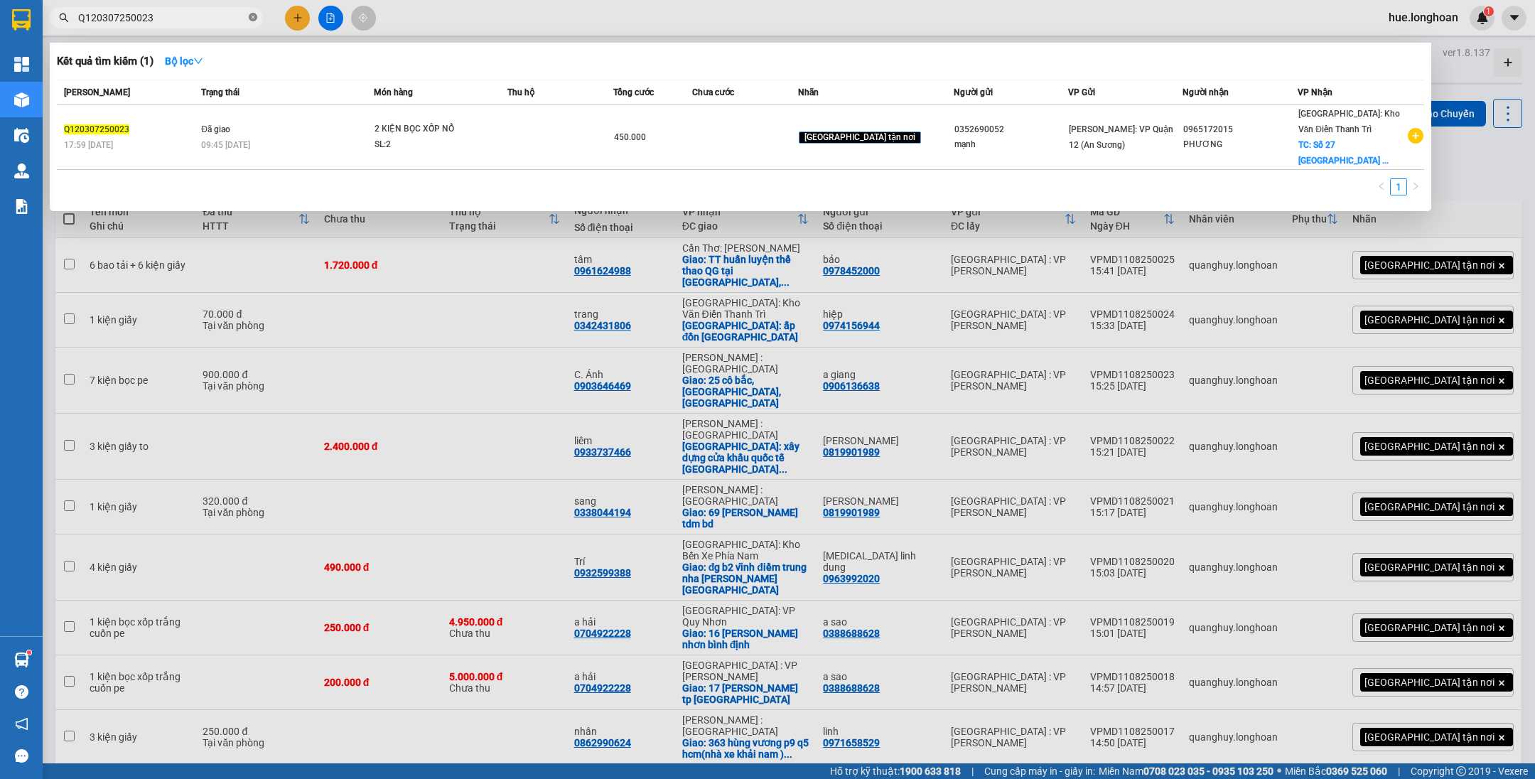
click at [250, 18] on icon "close-circle" at bounding box center [253, 17] width 9 height 9
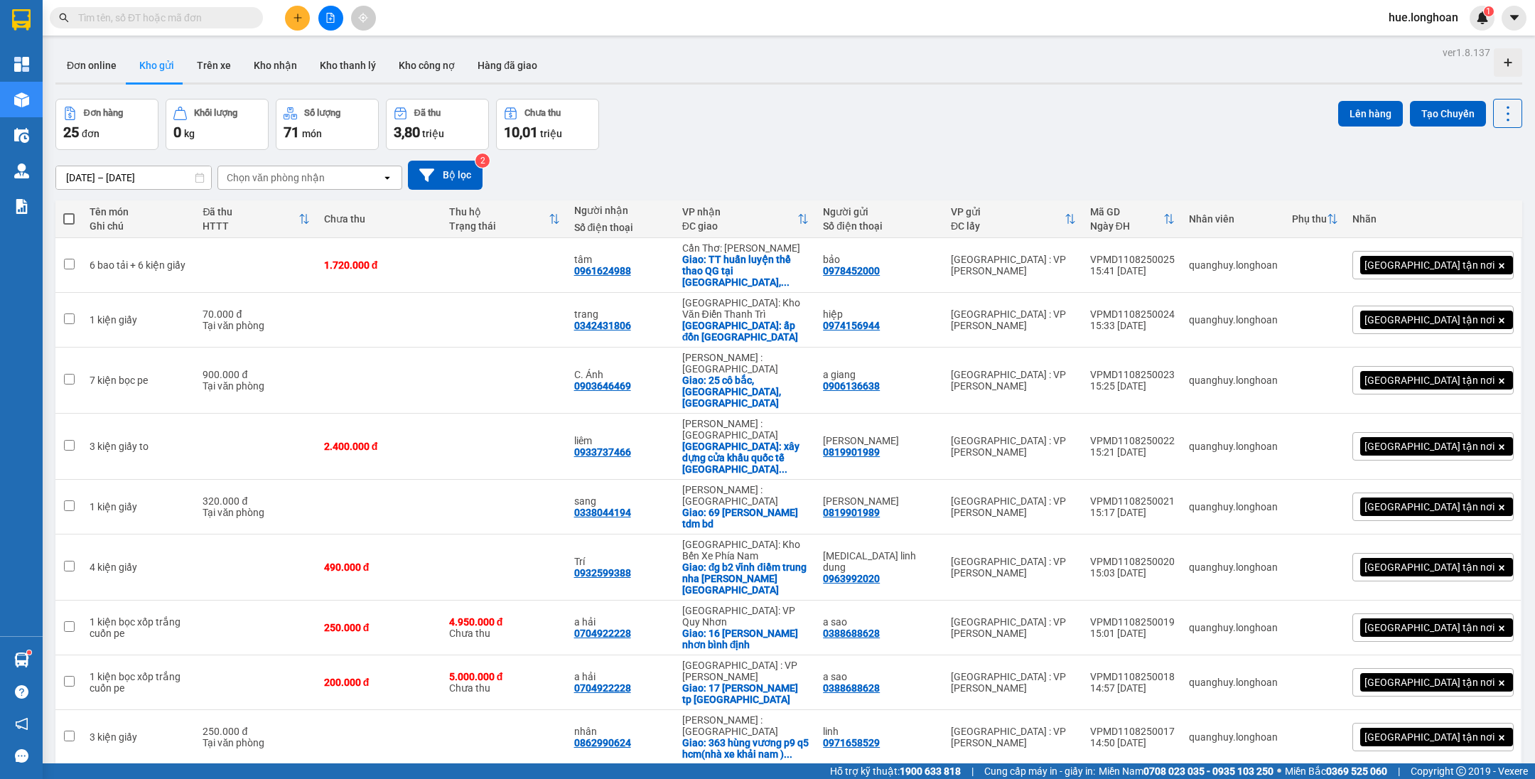
paste input "QU122107250008"
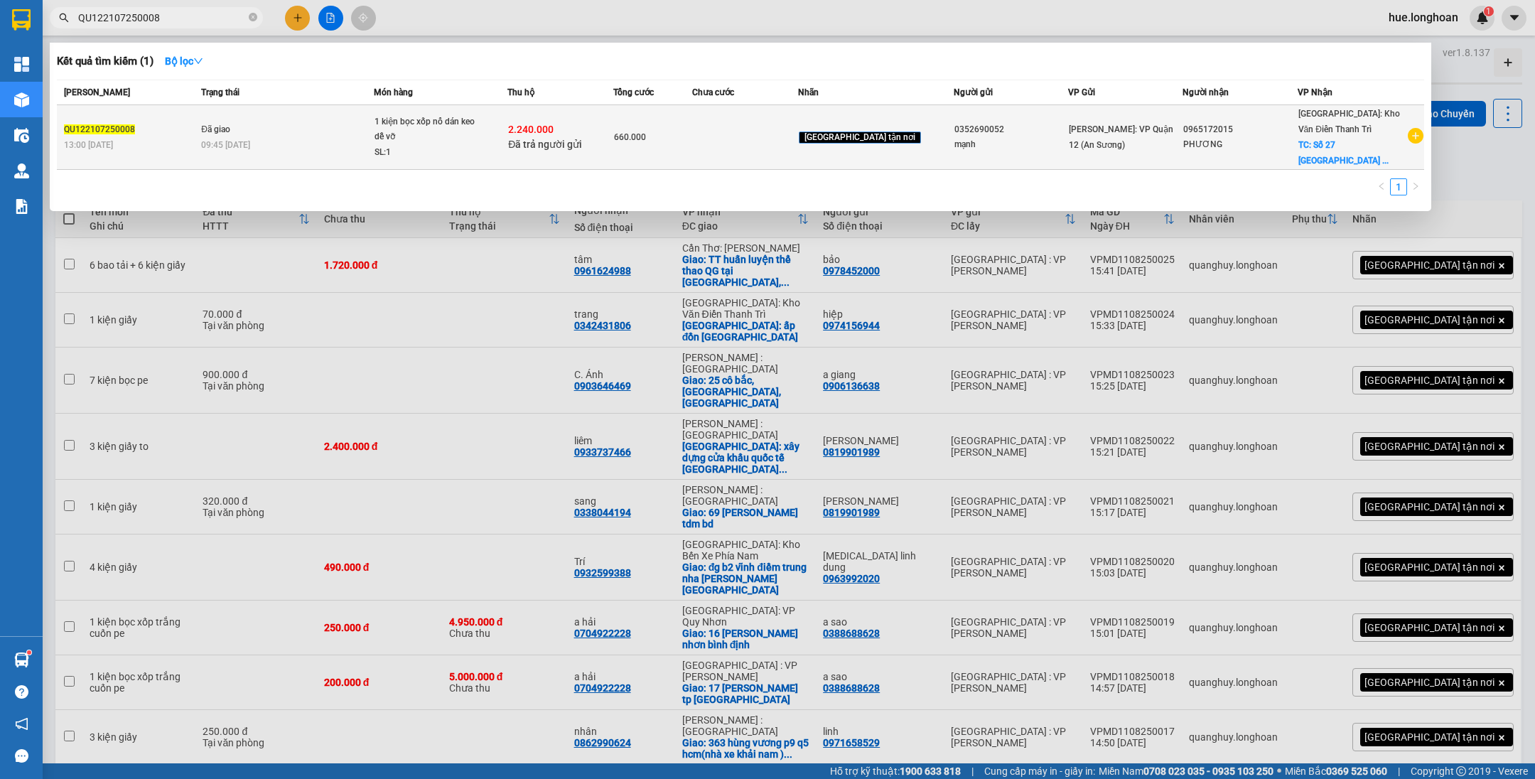
type input "QU122107250008"
click at [767, 119] on td at bounding box center [745, 137] width 106 height 65
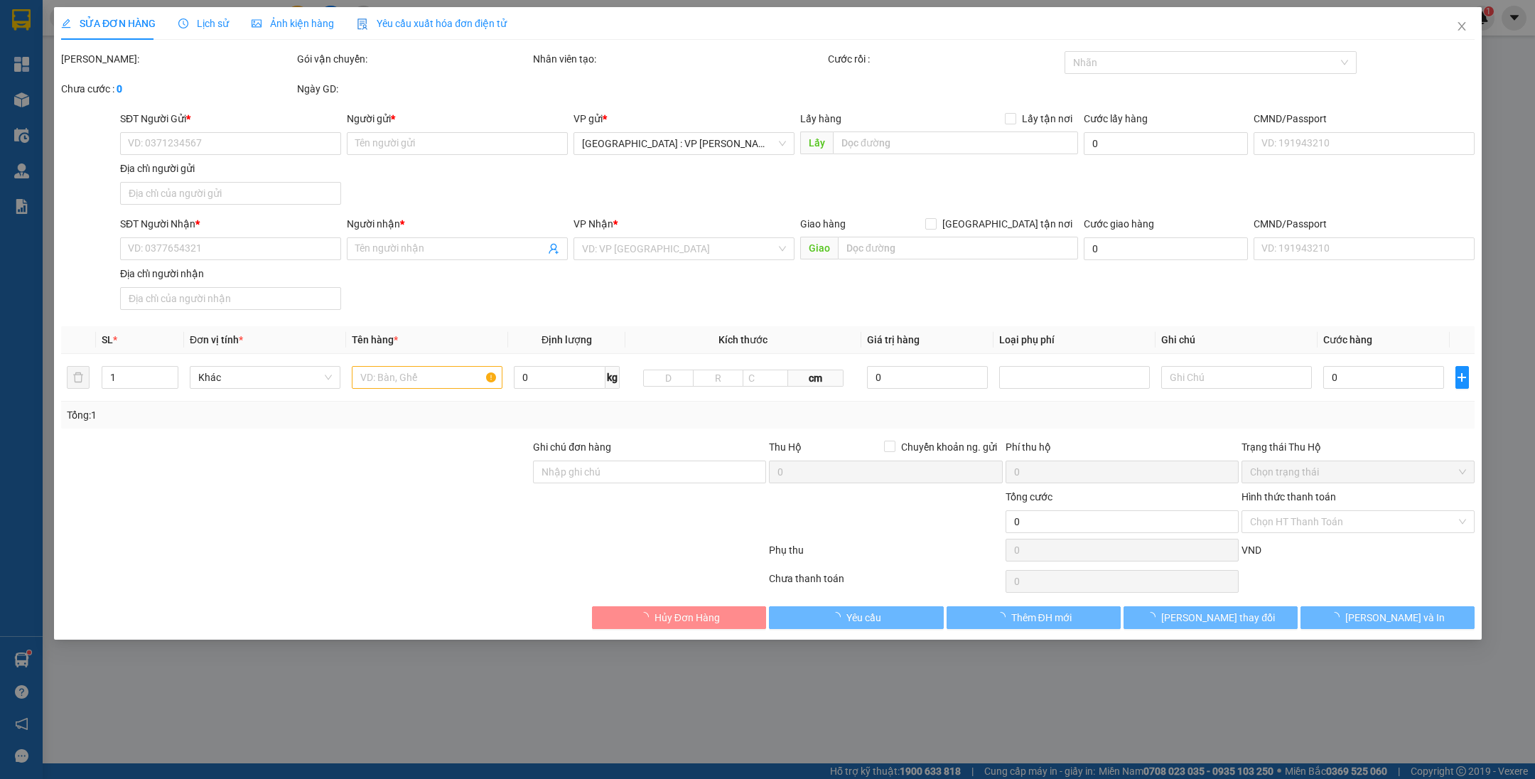
type input "0352690052"
type input "mạnh"
type input "0965172015"
type input "PHƯƠNG"
checkbox input "true"
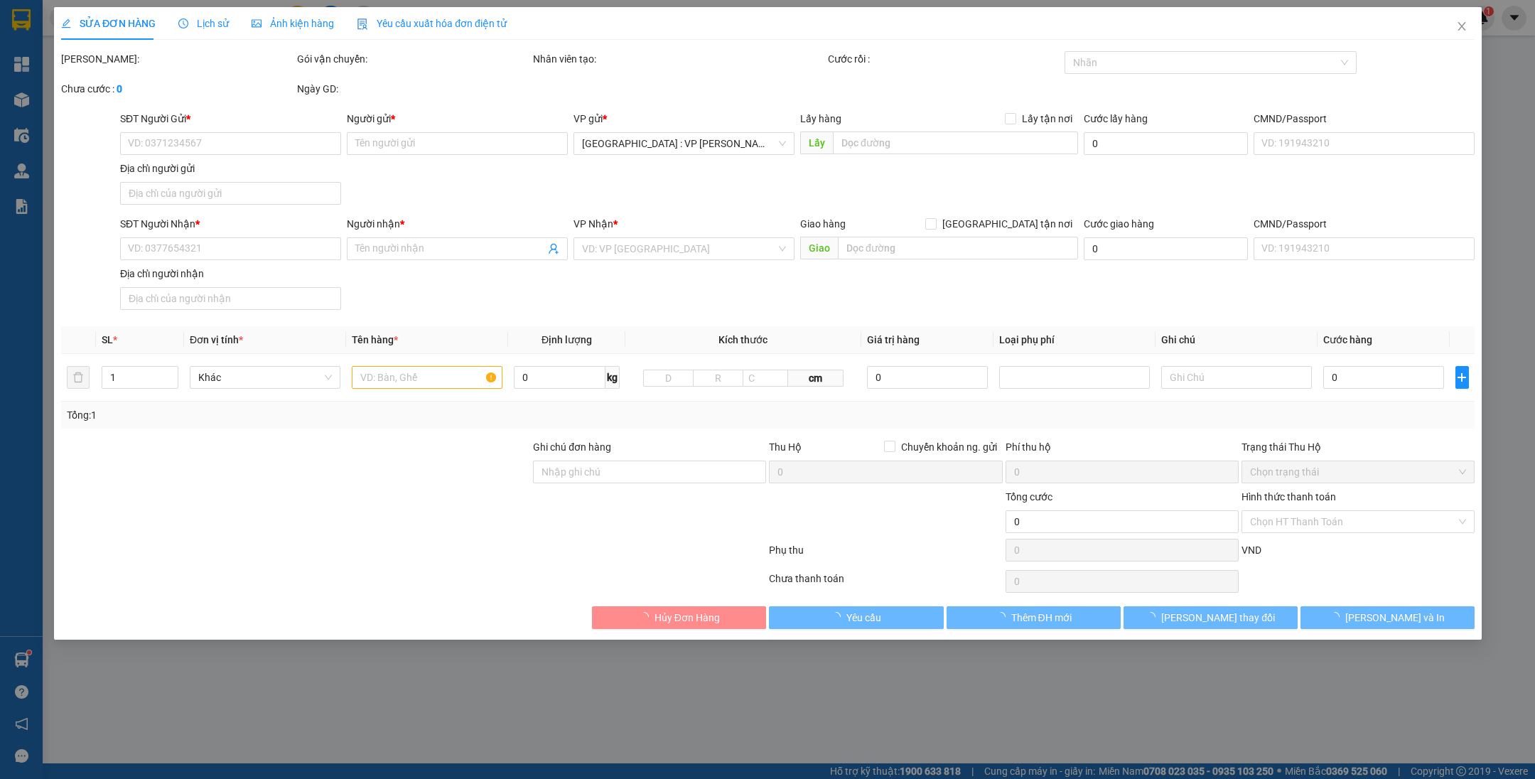
type input "Số 27 [GEOGRAPHIC_DATA] - [GEOGRAPHIC_DATA], [GEOGRAPHIC_DATA]"
type input "nhận theo kiện - hư hỏng ko chịu trách nhiệm"
checkbox input "true"
type input "2.240.000"
type input "20.000"
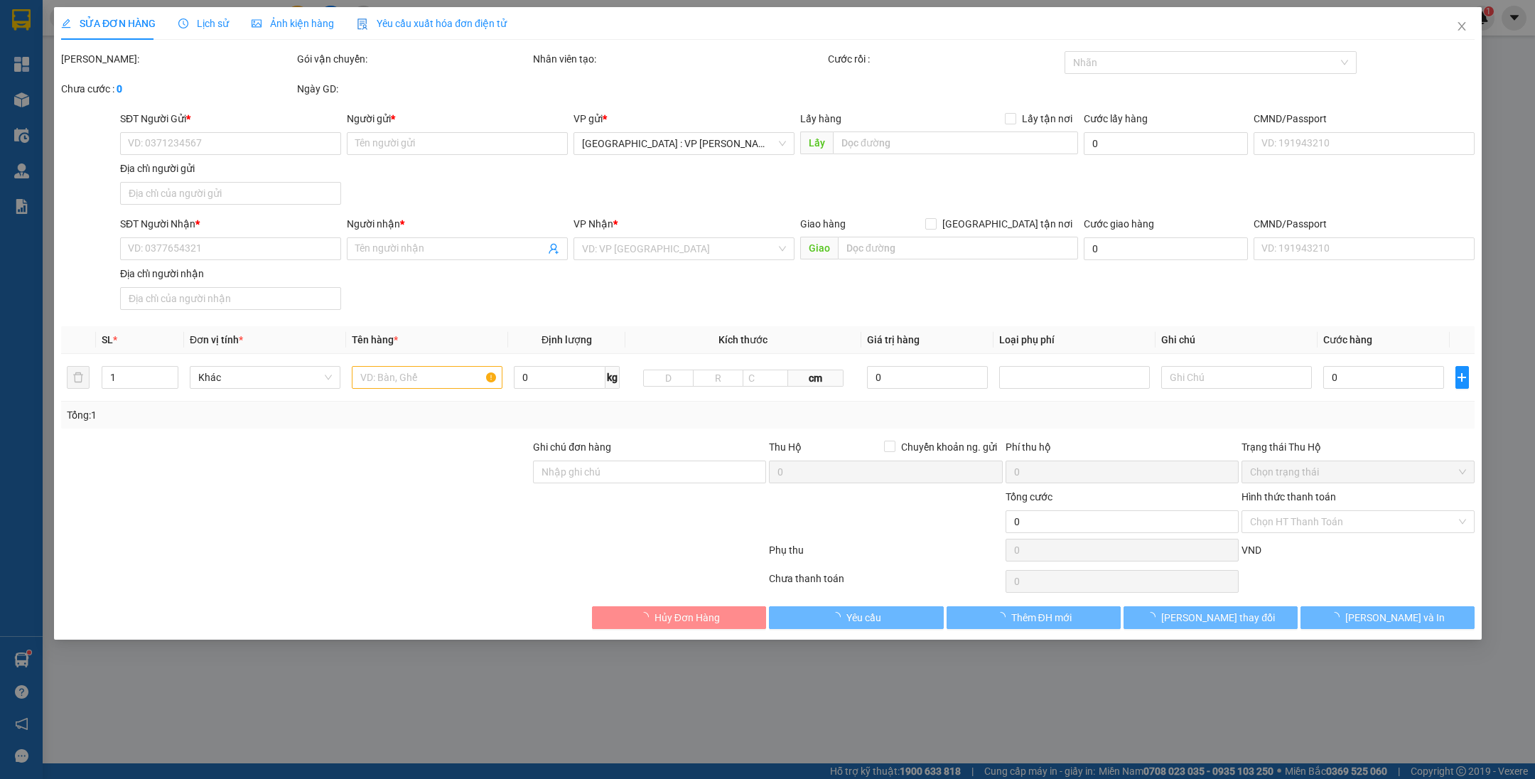
type input "660.000"
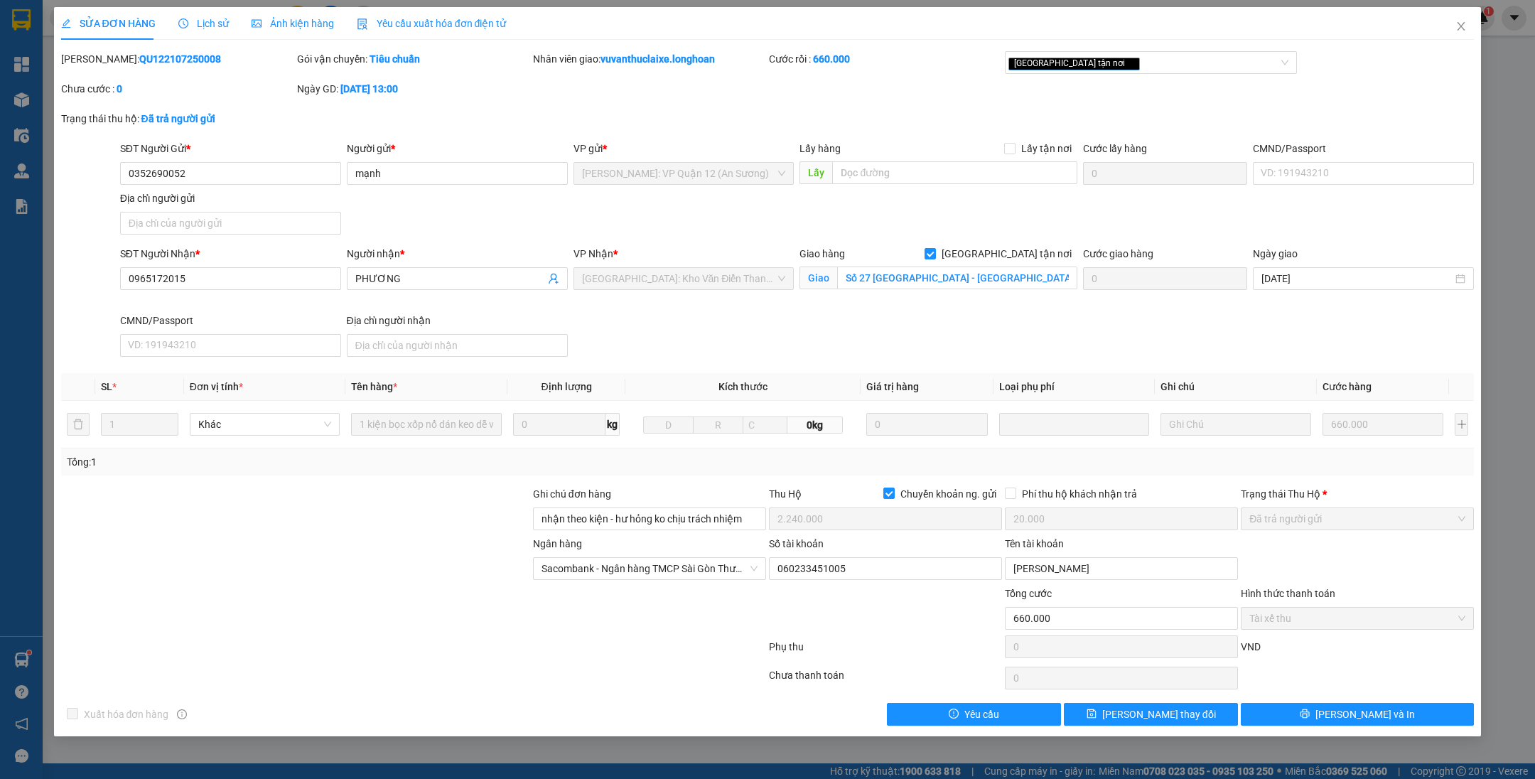
click at [205, 21] on span "Lịch sử" at bounding box center [203, 23] width 50 height 11
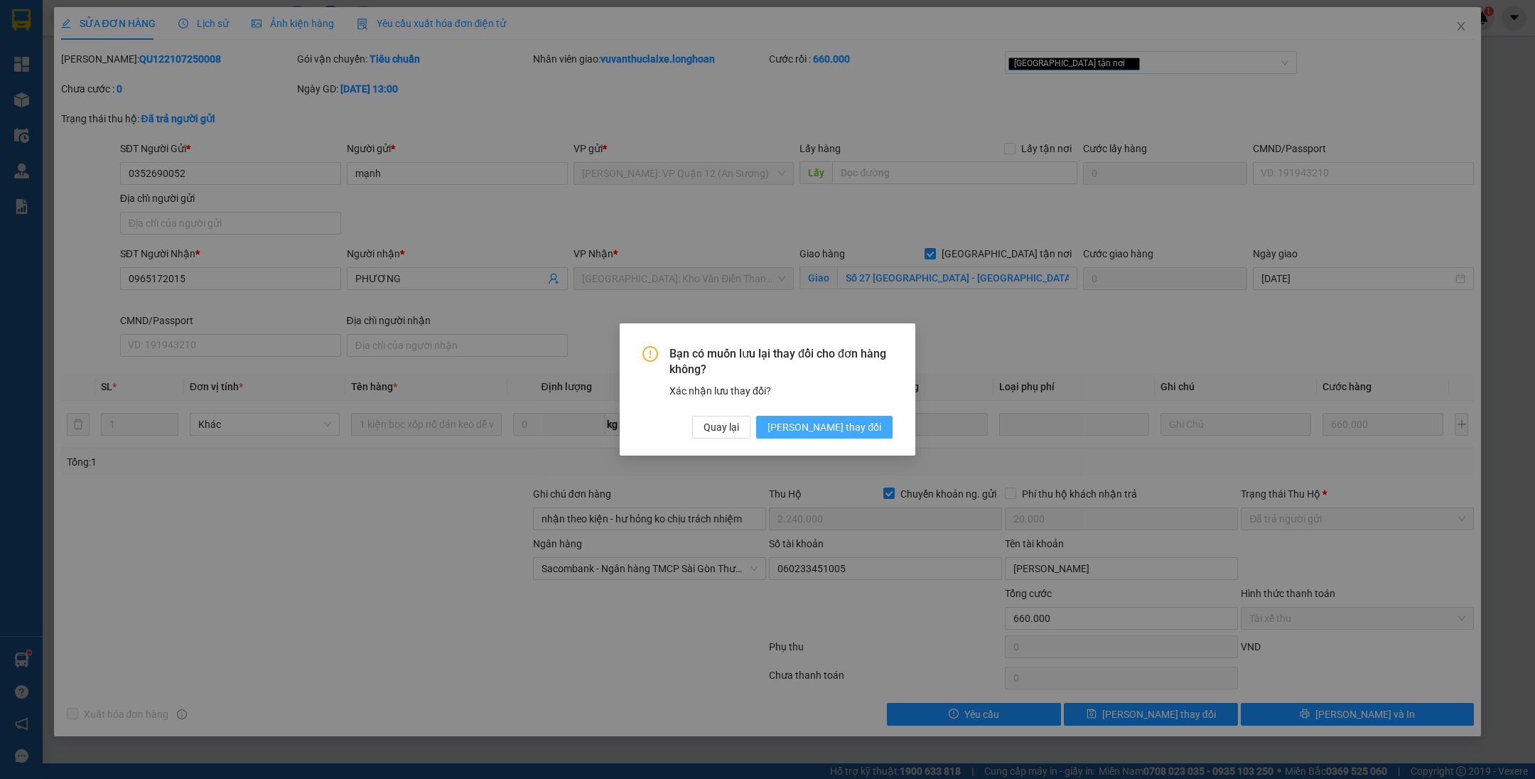
click at [856, 422] on span "[PERSON_NAME] thay đổi" at bounding box center [824, 427] width 114 height 16
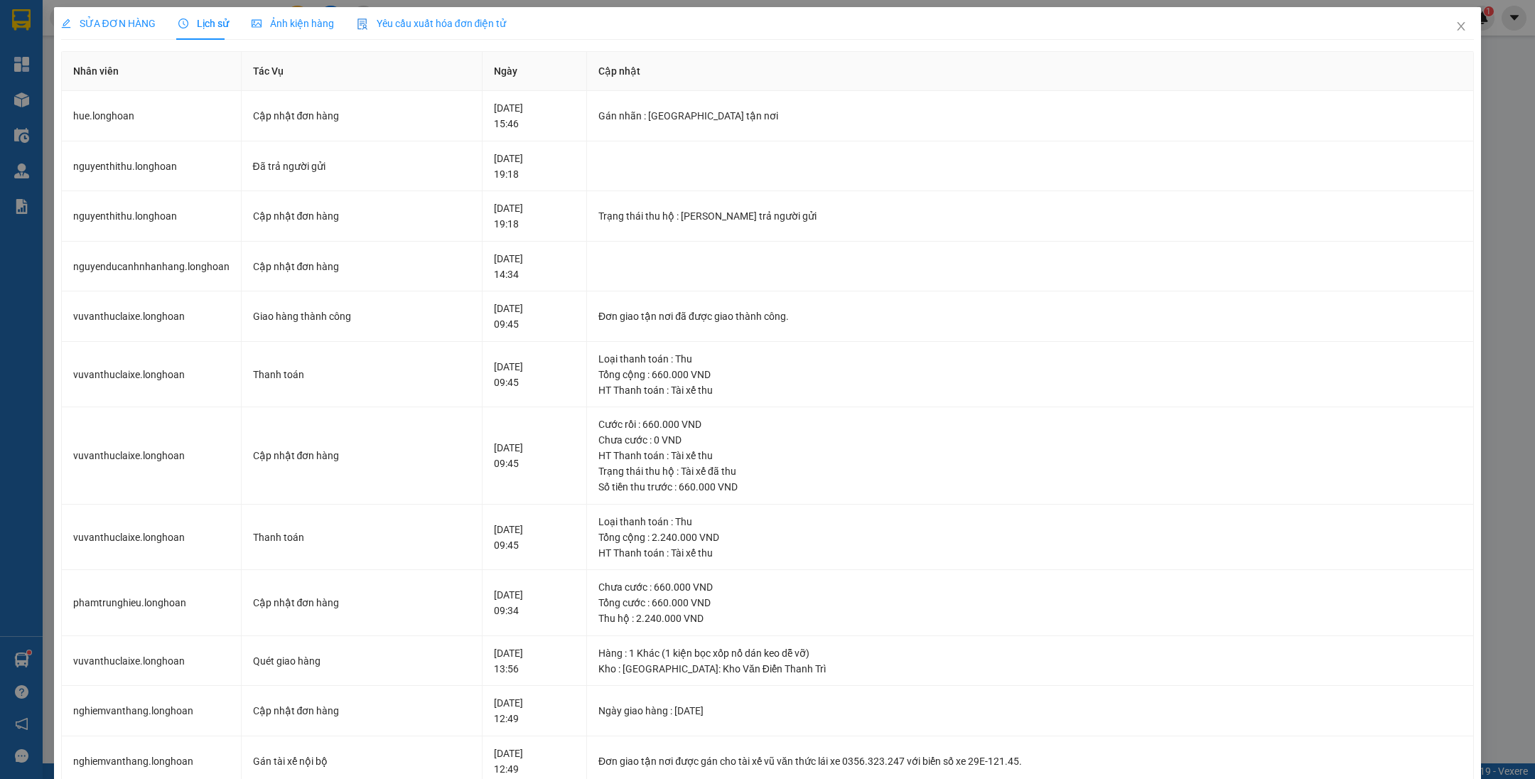
click at [109, 14] on div "SỬA ĐƠN HÀNG" at bounding box center [108, 23] width 94 height 33
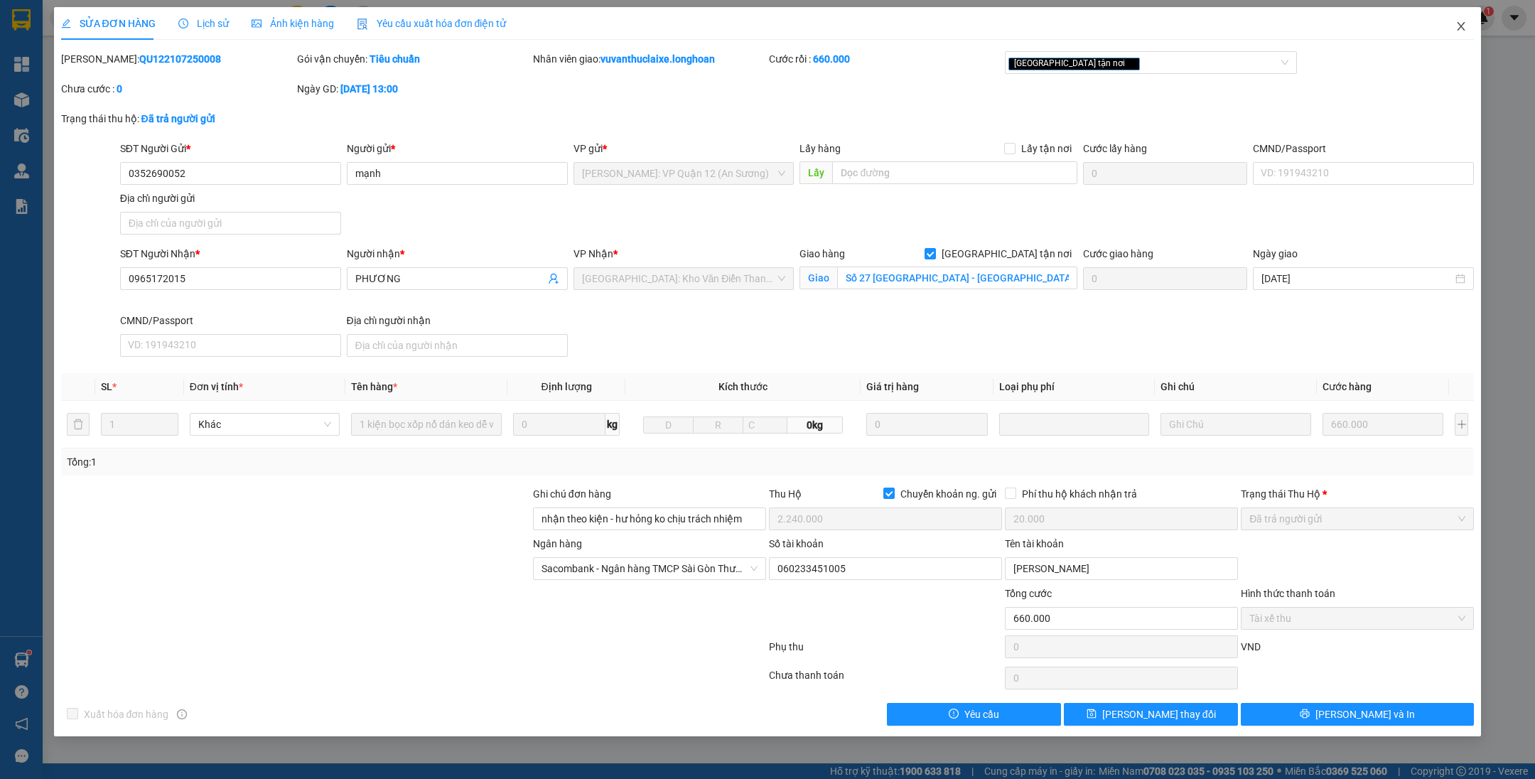
click at [1464, 27] on icon "close" at bounding box center [1460, 26] width 11 height 11
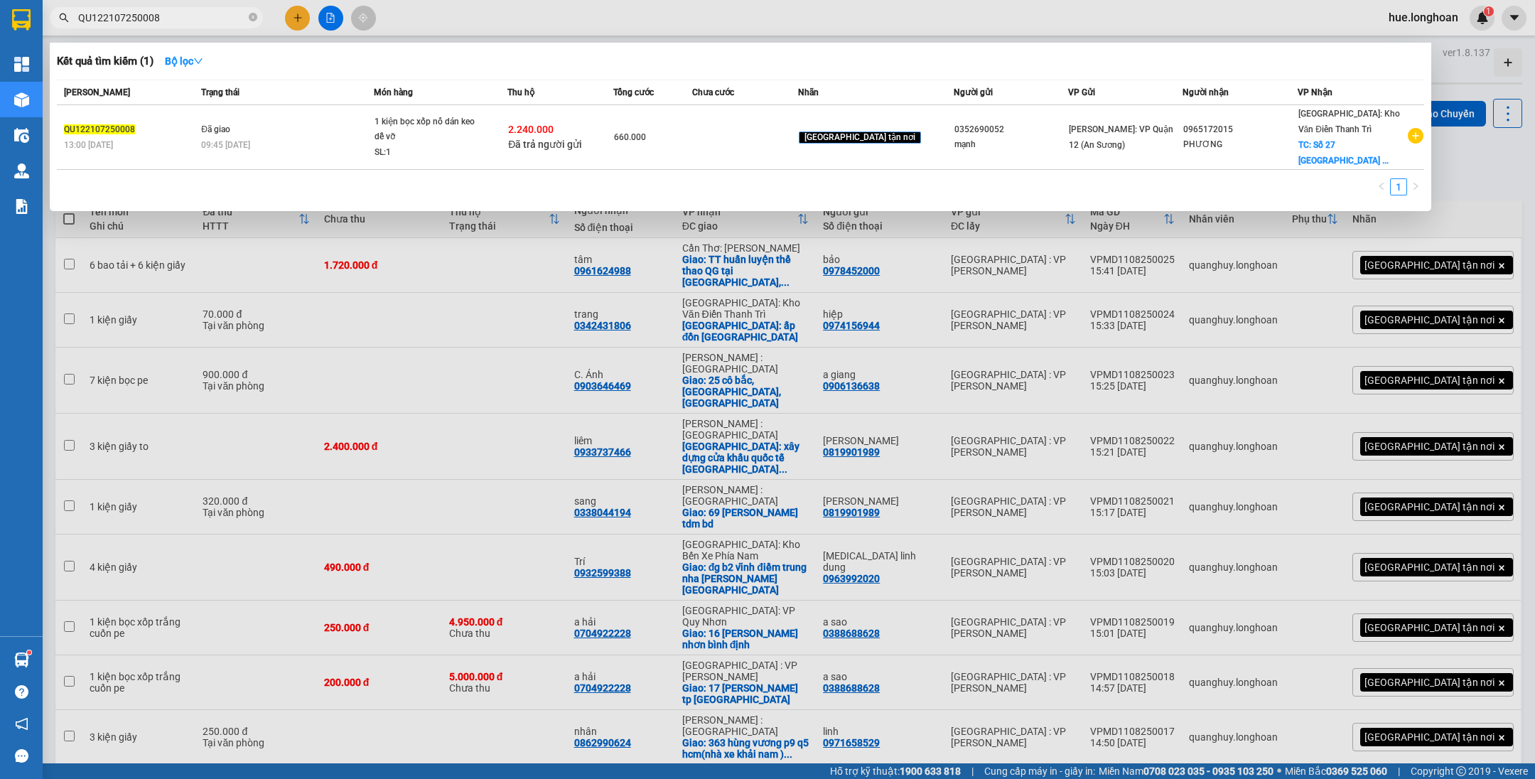
click at [190, 17] on input "QU122107250008" at bounding box center [162, 18] width 168 height 16
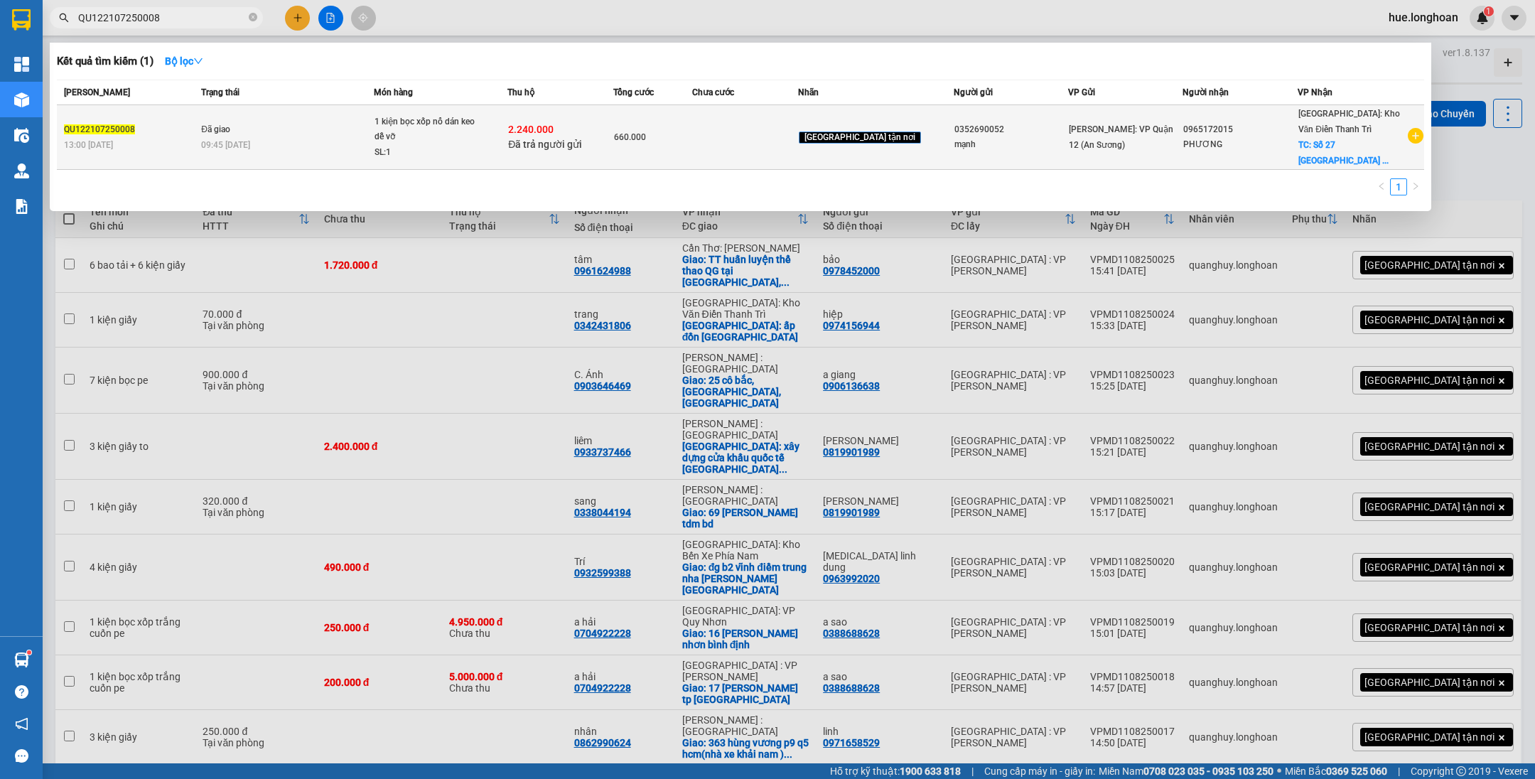
click at [750, 139] on td at bounding box center [745, 137] width 106 height 65
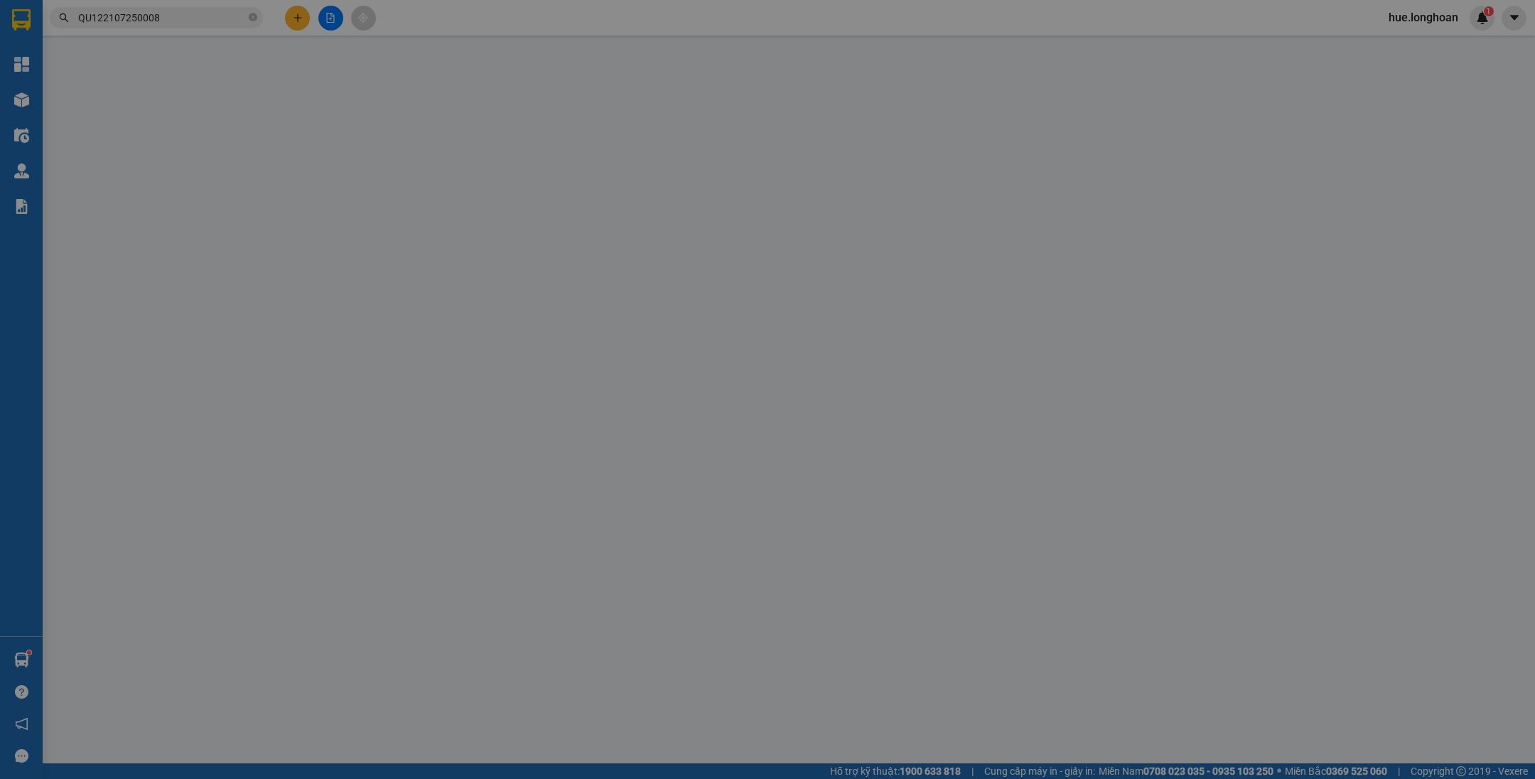
type input "0352690052"
type input "mạnh"
type input "0965172015"
type input "PHƯƠNG"
checkbox input "true"
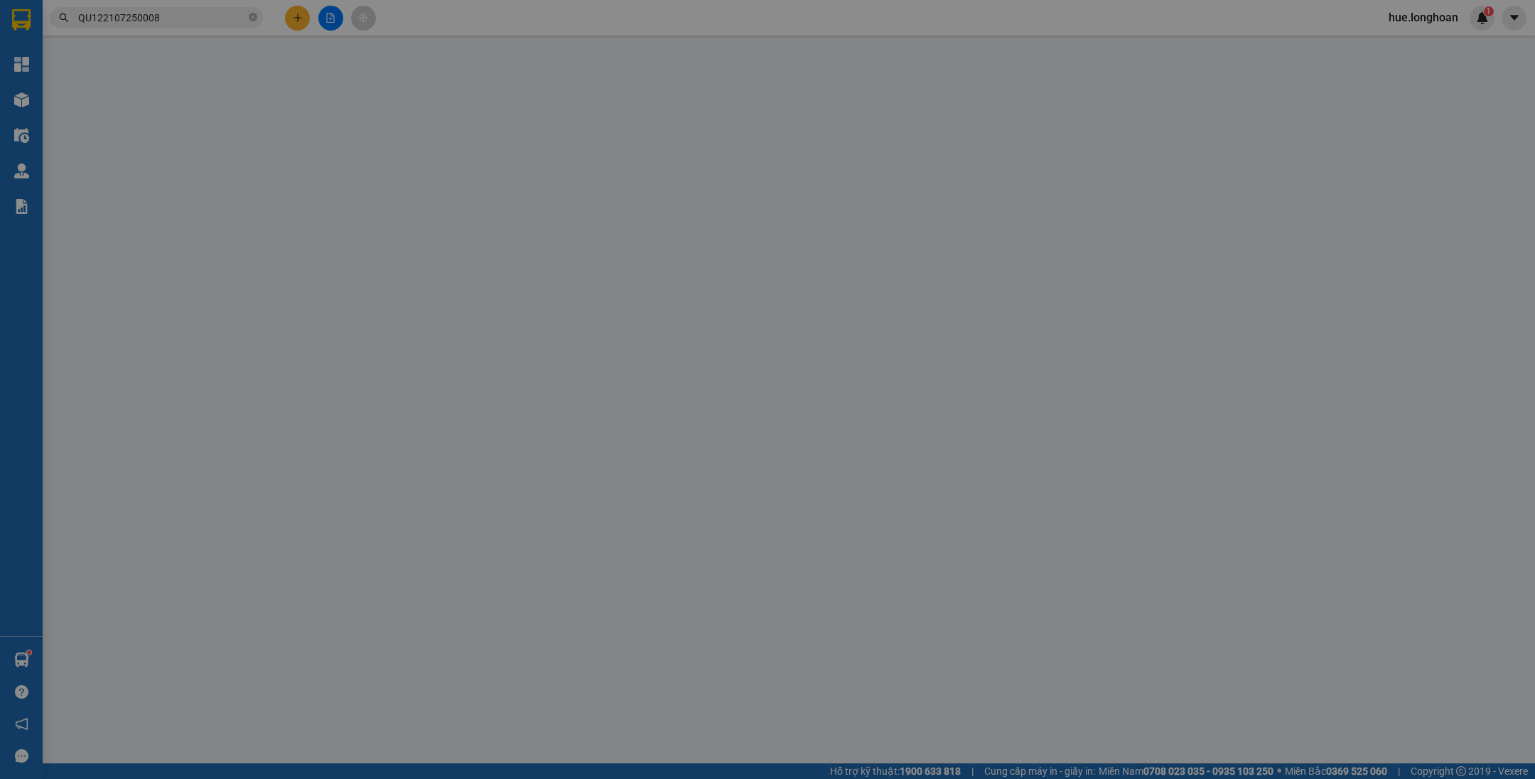
type input "Số 27 [GEOGRAPHIC_DATA] - [GEOGRAPHIC_DATA], [GEOGRAPHIC_DATA]"
type input "nhận theo kiện - hư hỏng ko chịu trách nhiệm"
checkbox input "true"
type input "2.240.000"
type input "20.000"
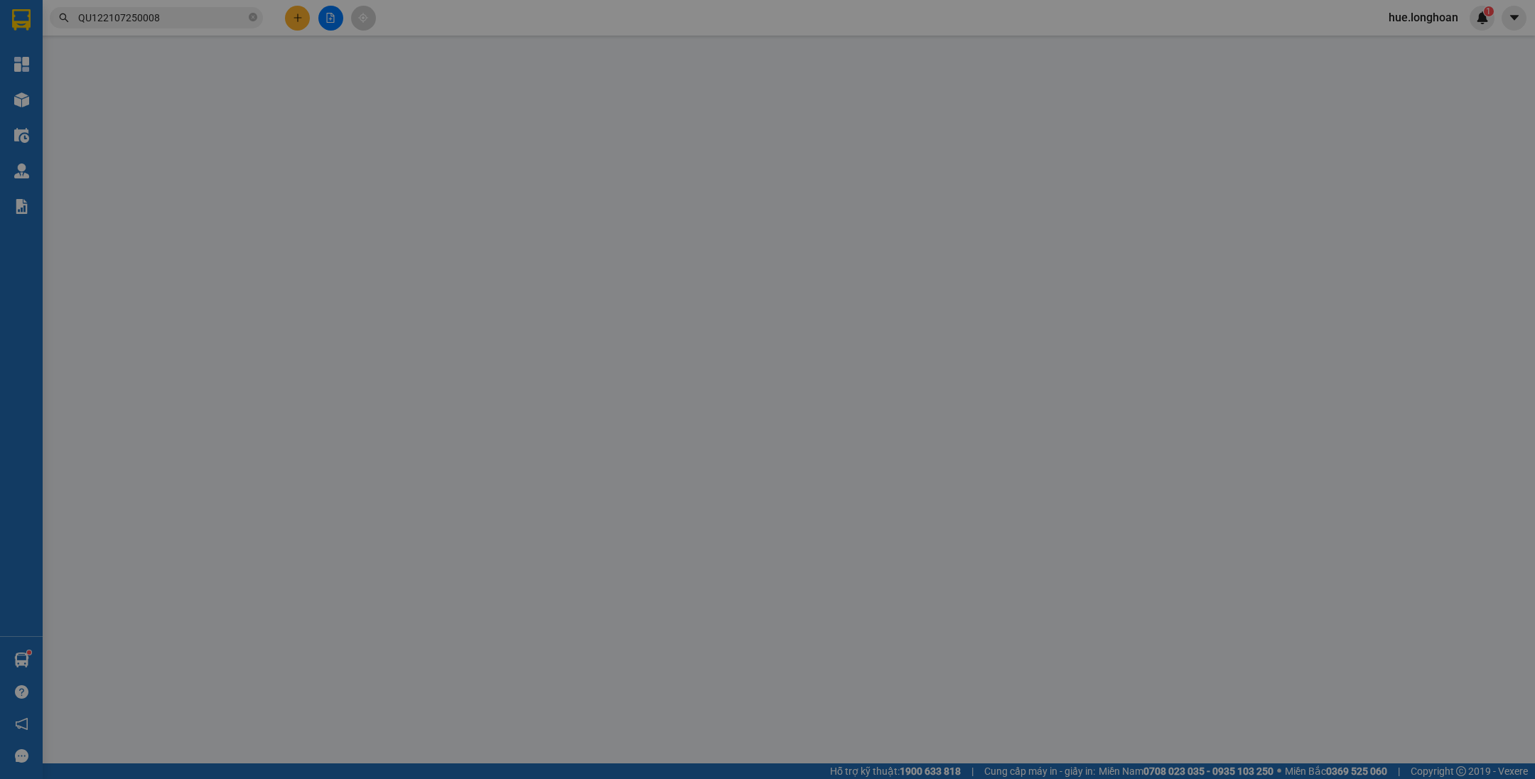
type input "660.000"
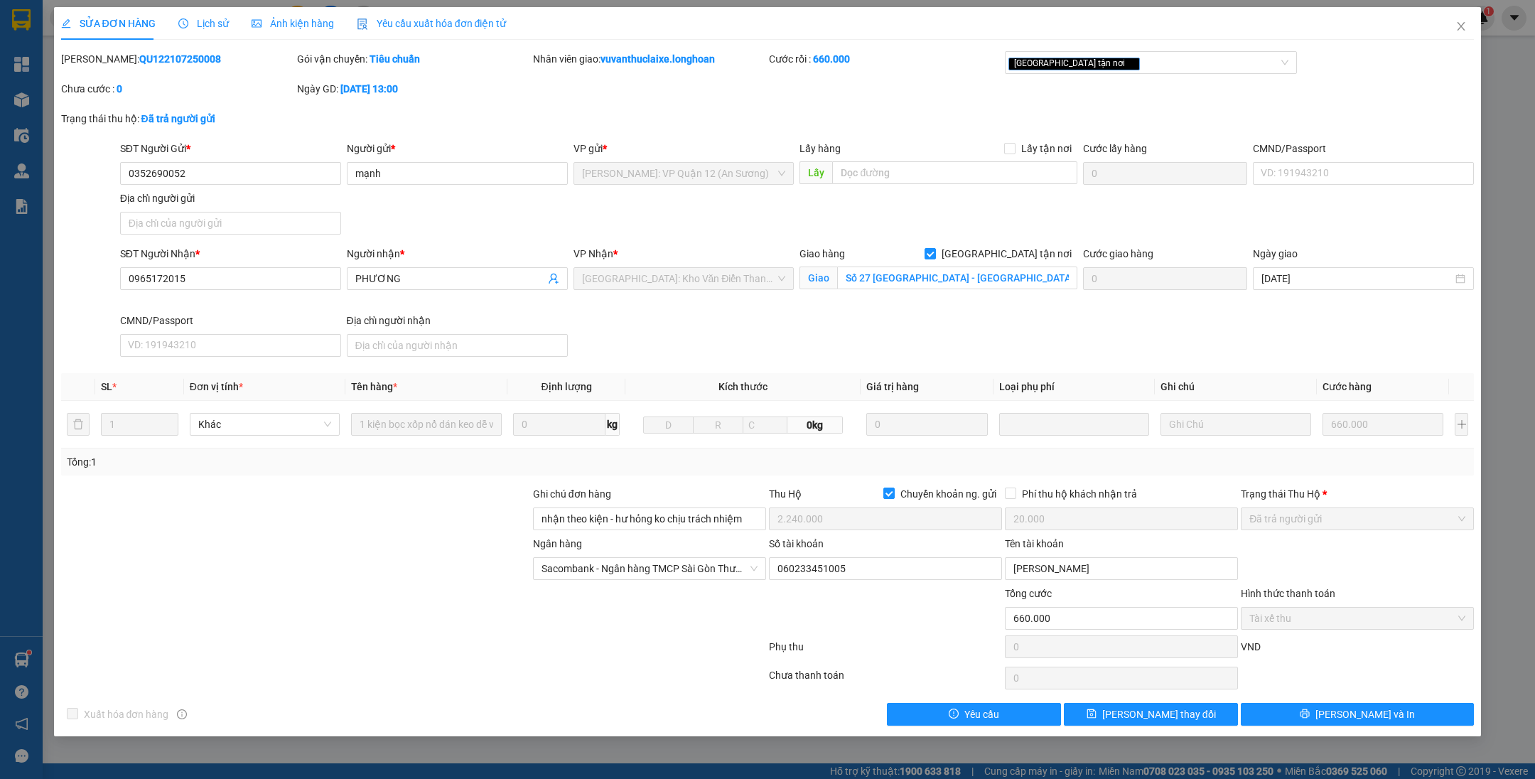
click at [205, 21] on span "Lịch sử" at bounding box center [203, 23] width 50 height 11
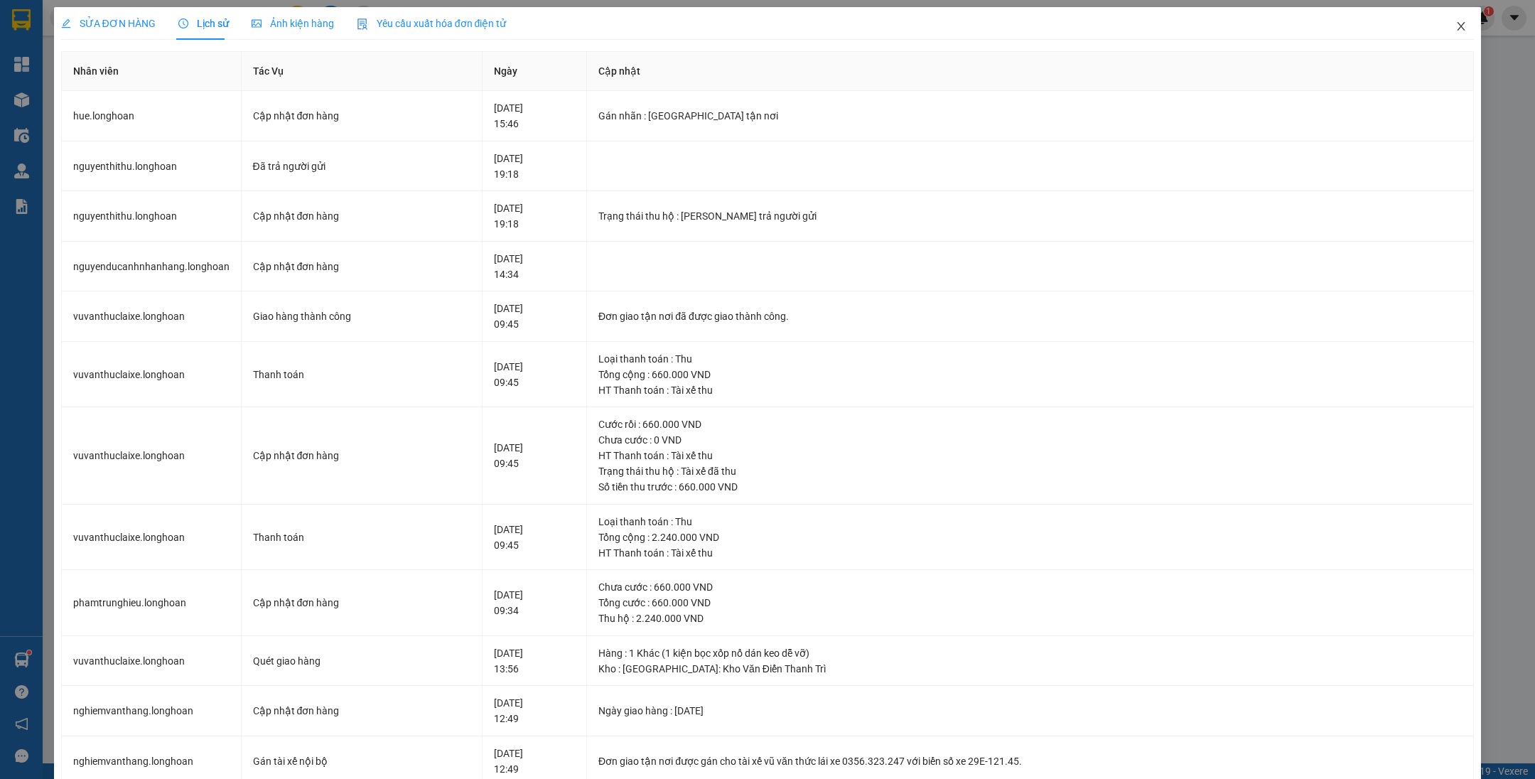
click at [1446, 18] on span "Close" at bounding box center [1461, 27] width 40 height 40
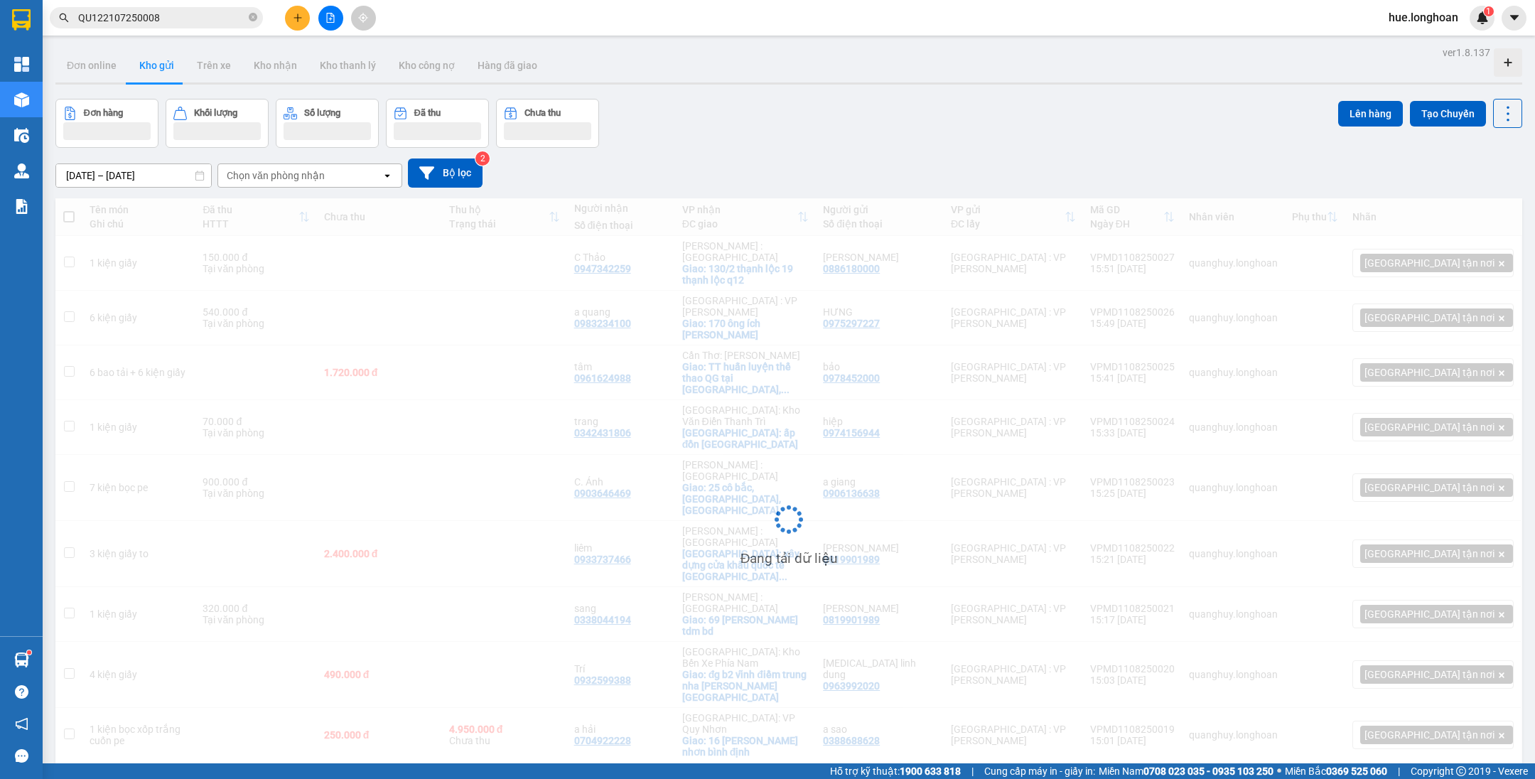
click at [258, 16] on span "QU122107250008" at bounding box center [156, 17] width 213 height 21
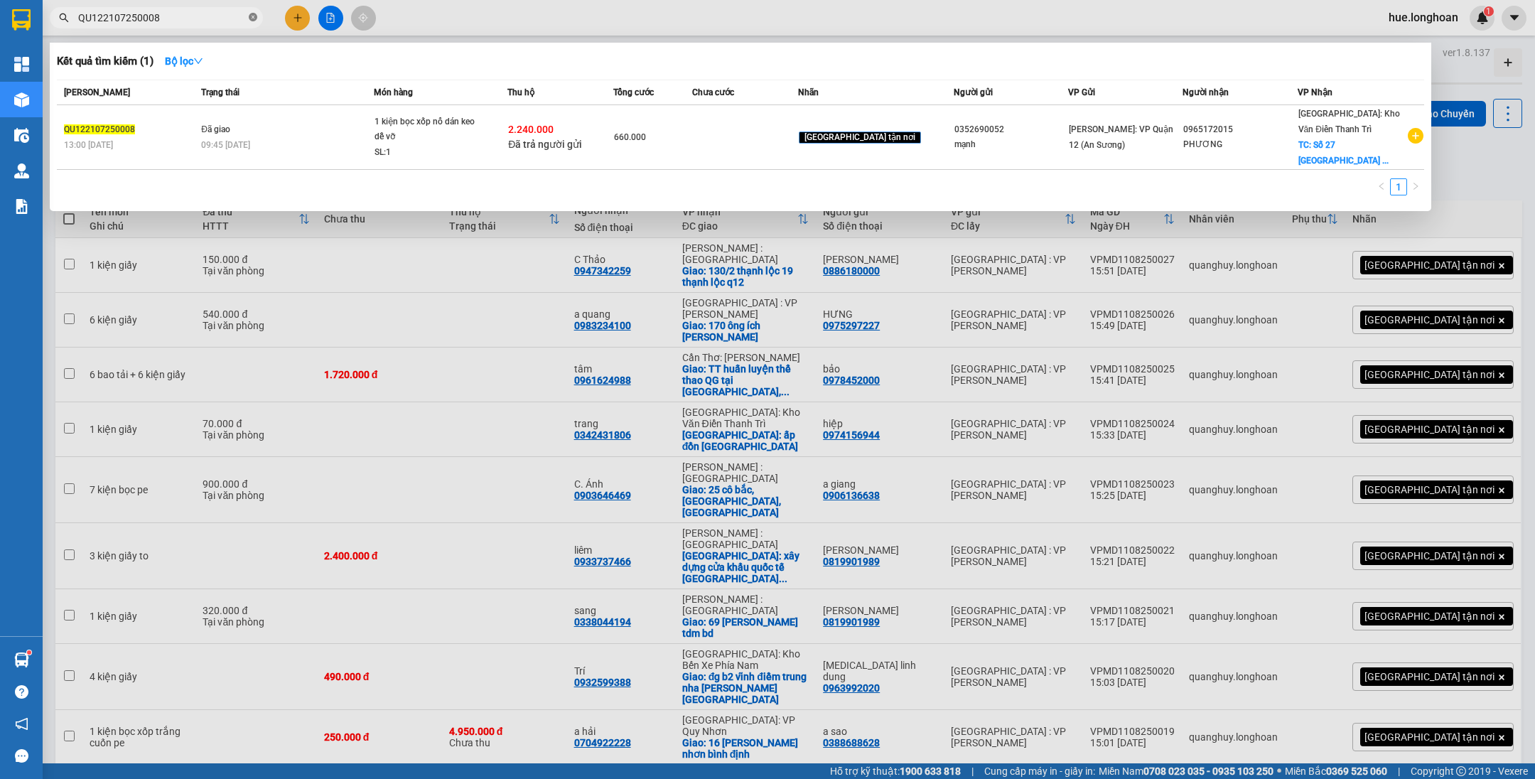
click at [254, 18] on icon "close-circle" at bounding box center [253, 17] width 9 height 9
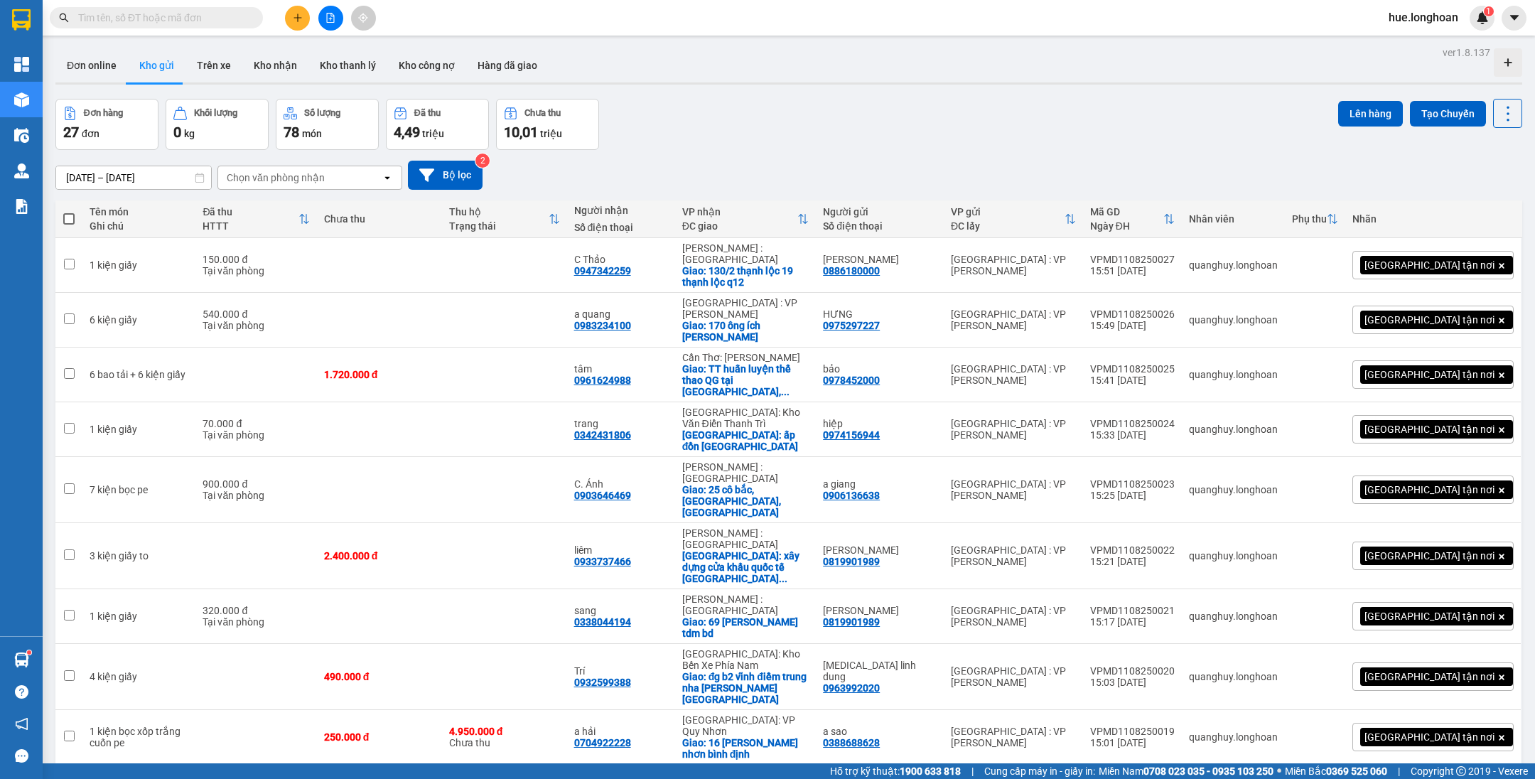
paste input "0912153104"
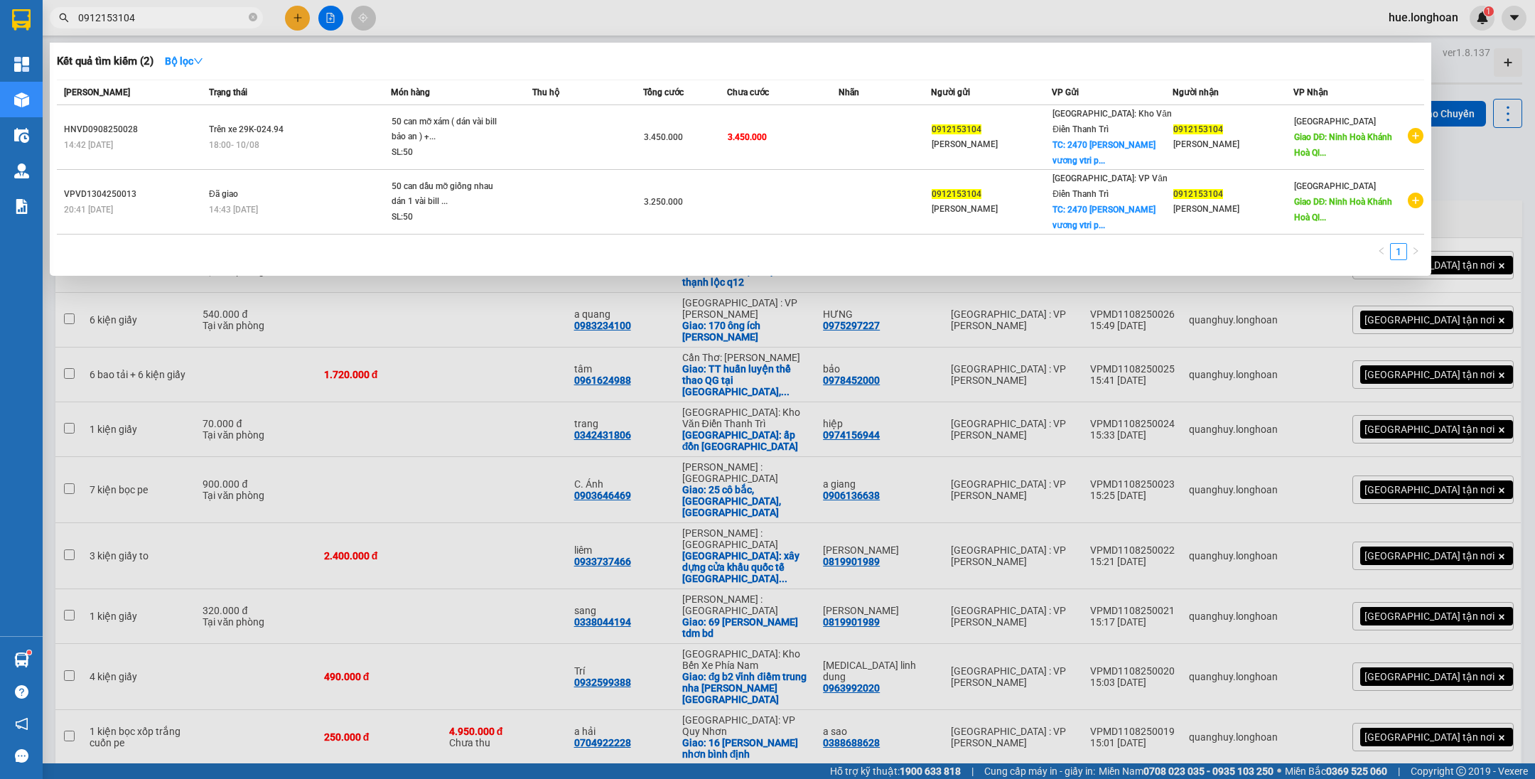
type input "0912153104"
click at [1464, 161] on div at bounding box center [767, 389] width 1535 height 779
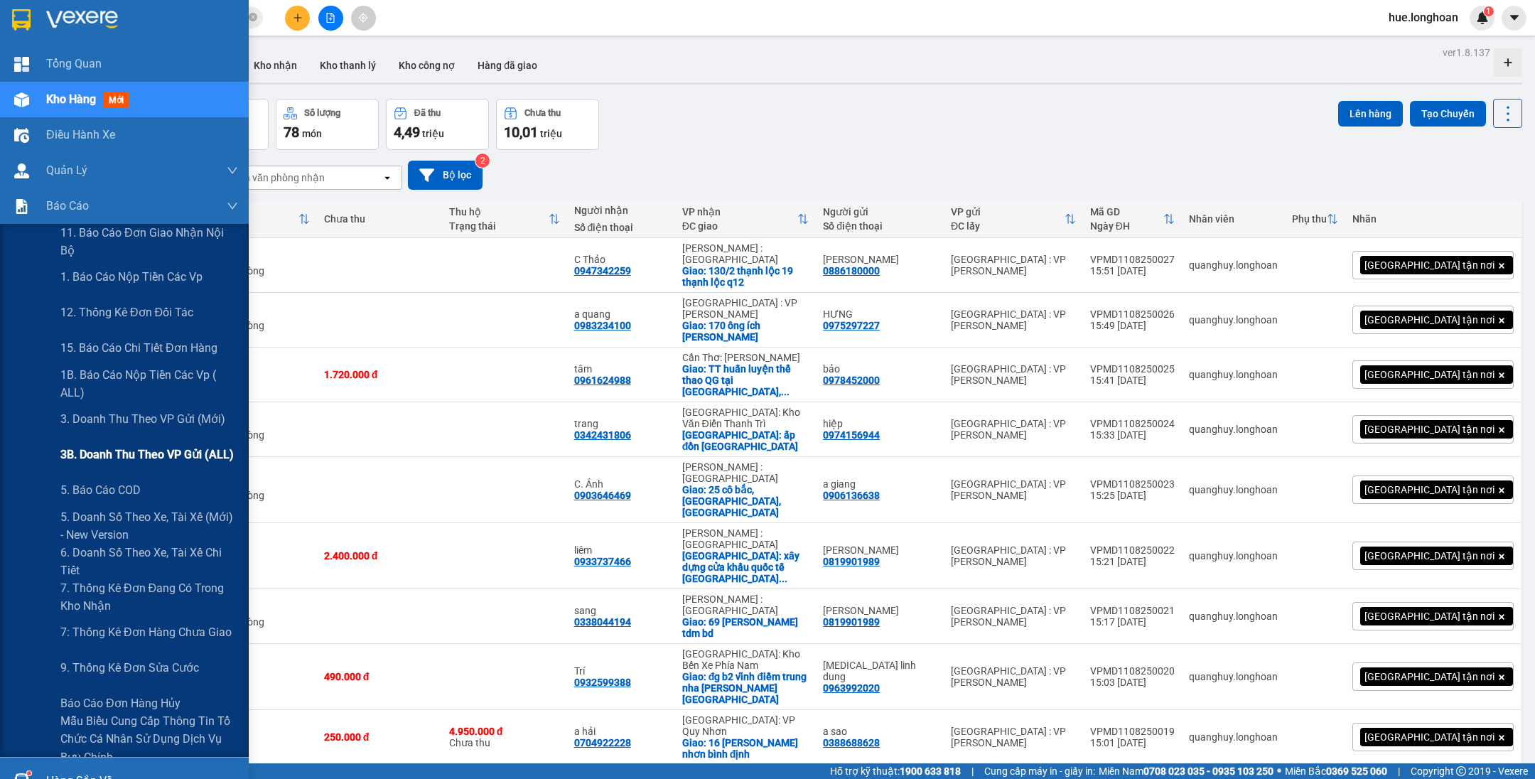
click at [181, 450] on span "3B. Doanh Thu theo VP Gửi (ALL)" at bounding box center [146, 454] width 173 height 18
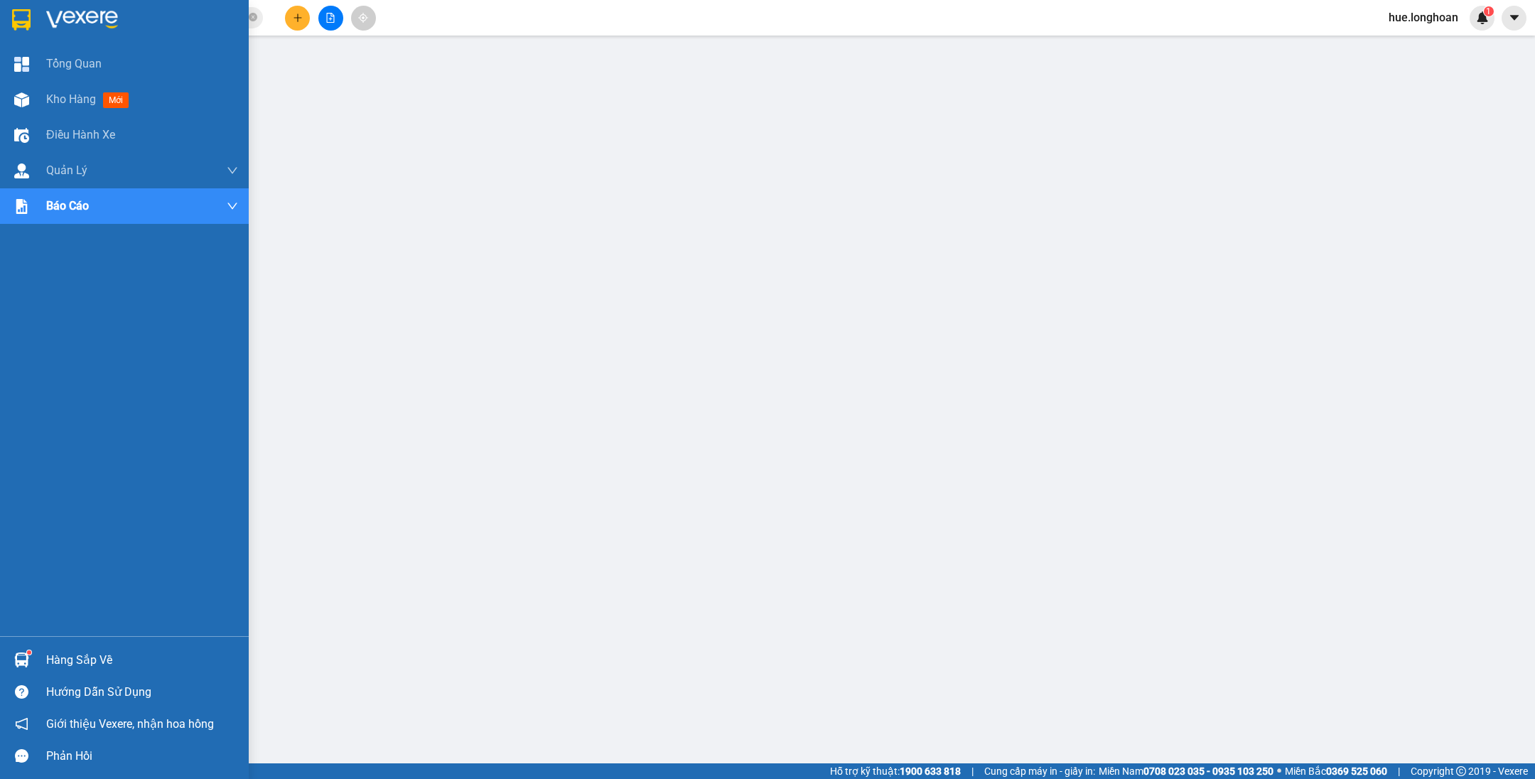
click at [14, 18] on img at bounding box center [21, 19] width 18 height 21
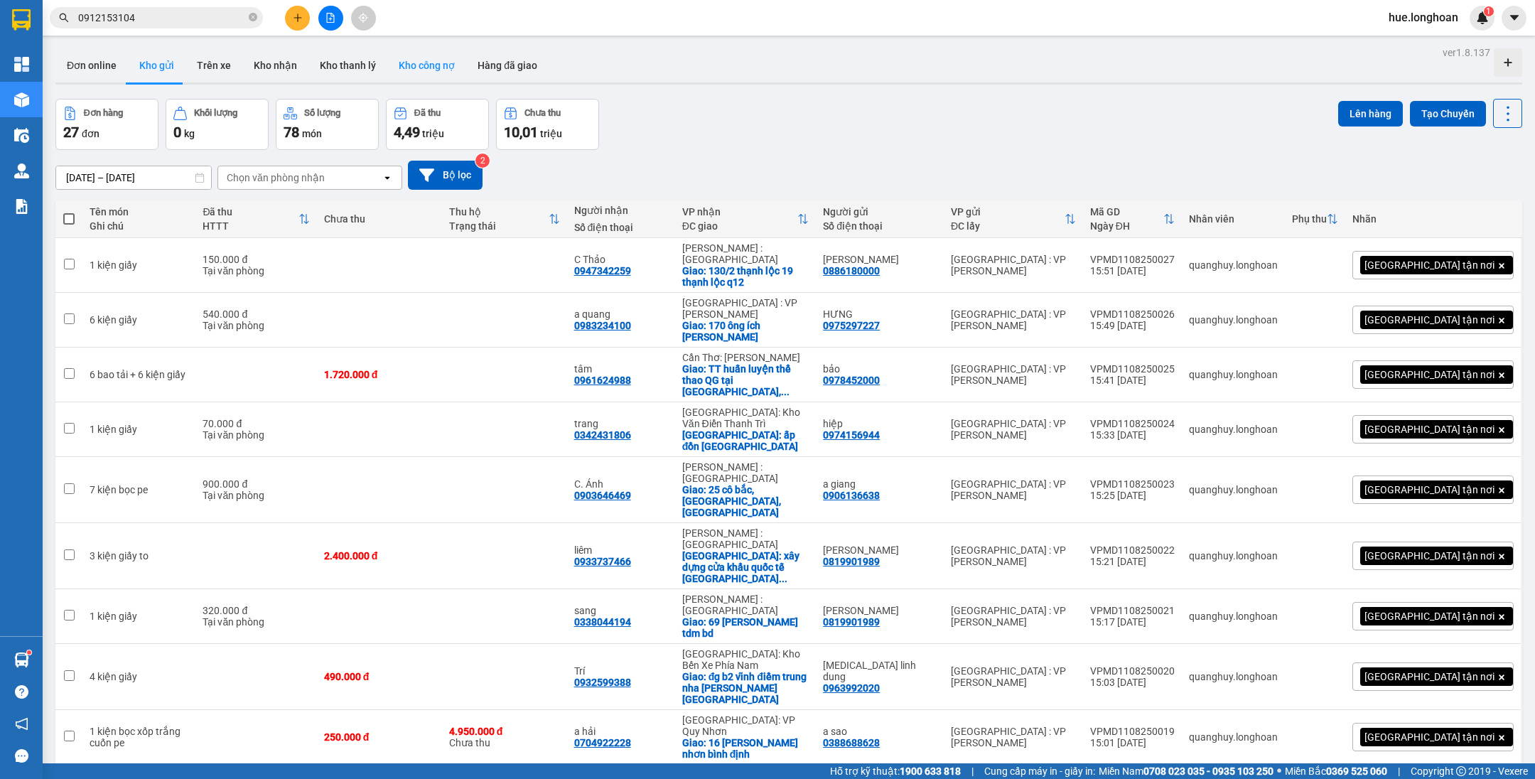
click at [423, 64] on button "Kho công nợ" at bounding box center [426, 65] width 79 height 34
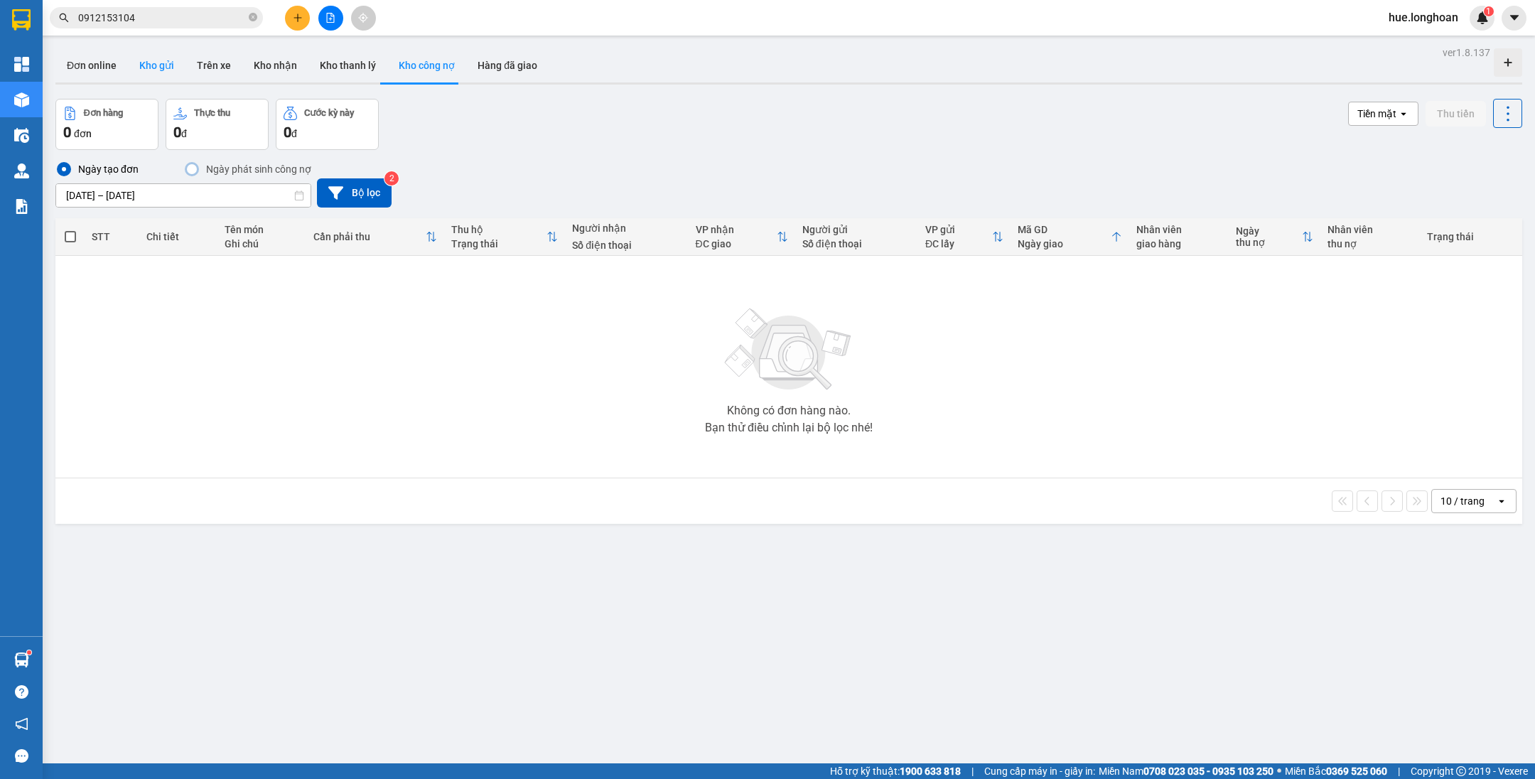
click at [162, 61] on button "Kho gửi" at bounding box center [157, 65] width 58 height 34
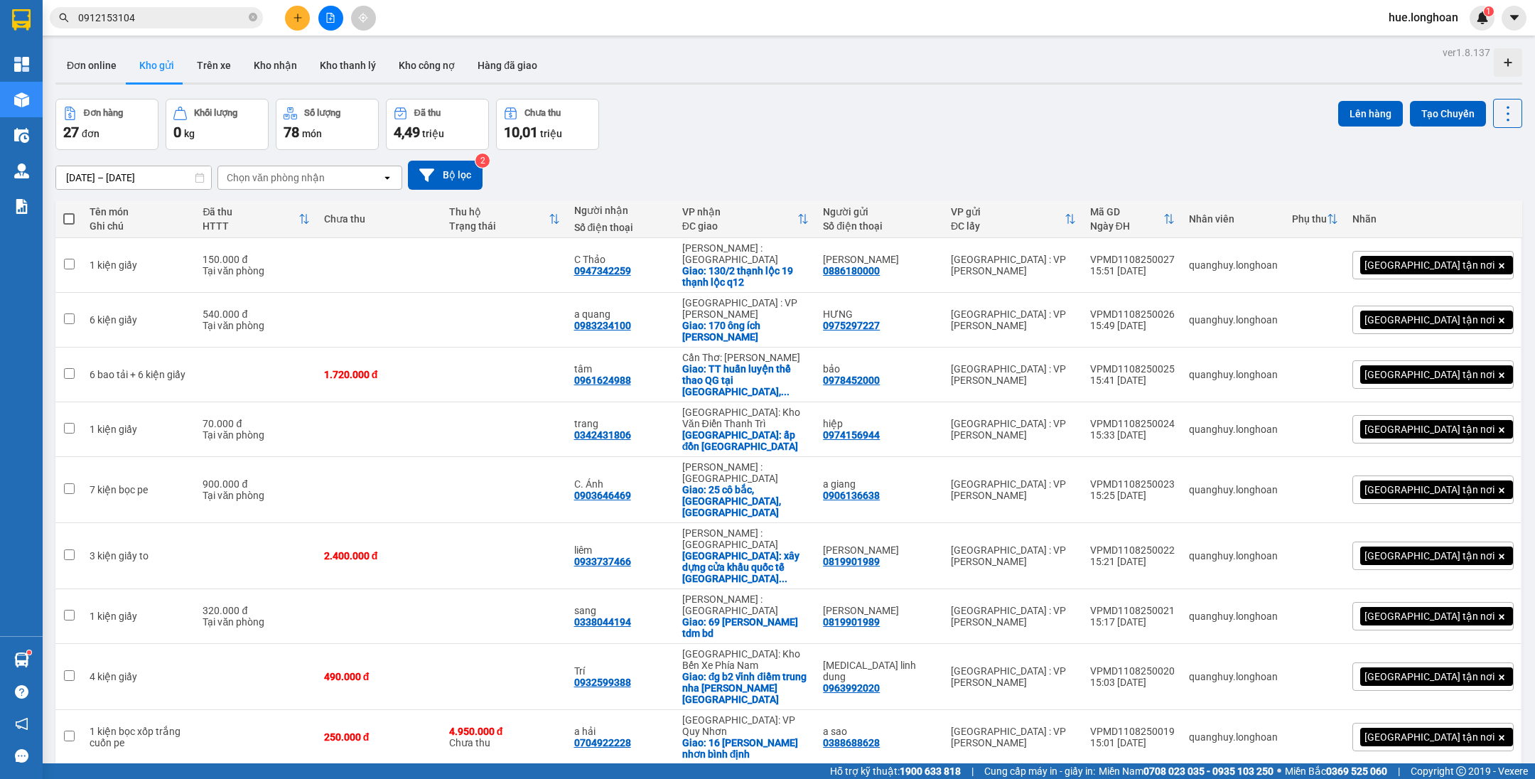
click at [742, 141] on div "Đơn hàng 27 đơn Khối lượng 0 kg Số lượng 78 món Đã thu 4,49 triệu Chưa thu 10,0…" at bounding box center [788, 124] width 1466 height 51
